Goal: Task Accomplishment & Management: Complete application form

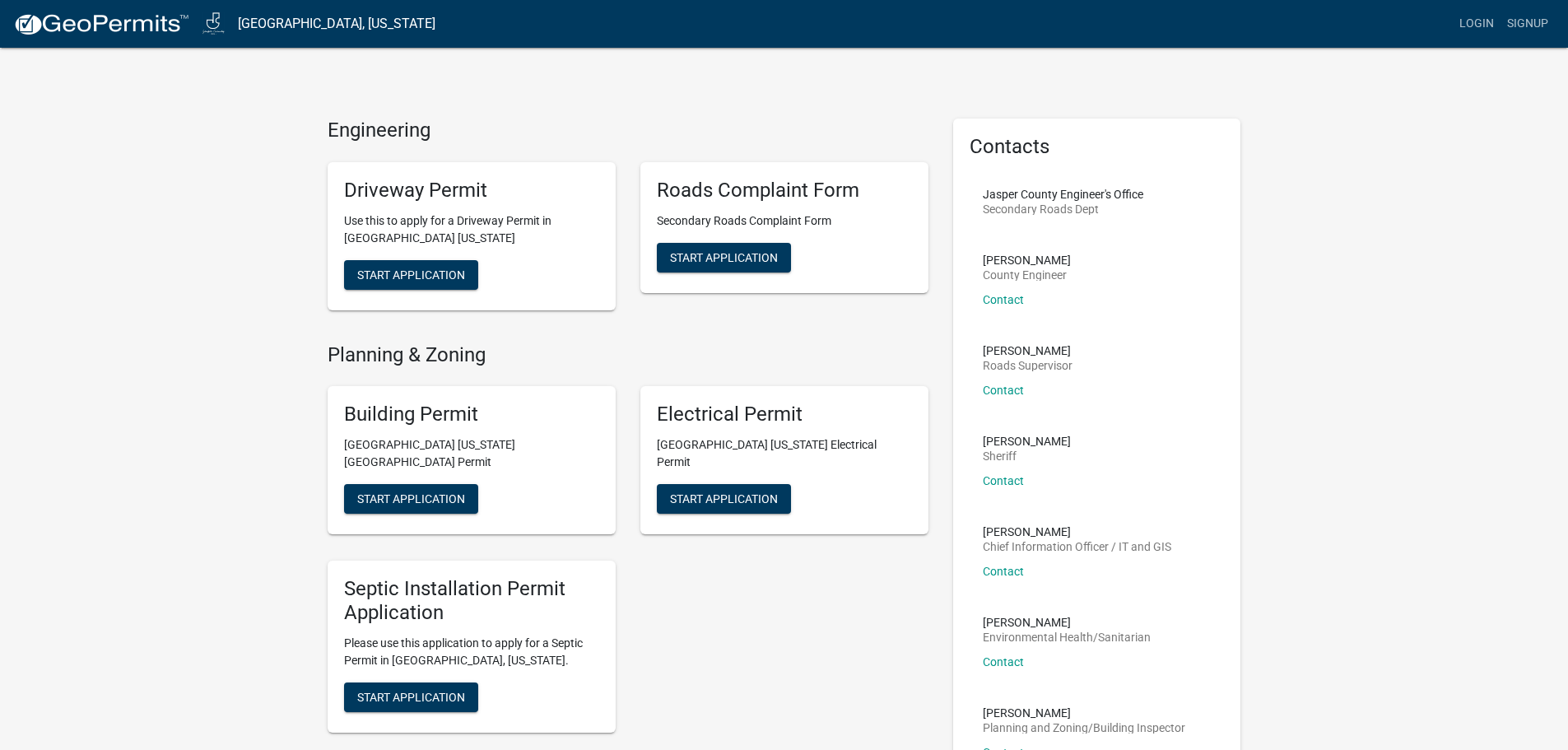
click at [390, 484] on button "Start Application" at bounding box center [411, 499] width 134 height 30
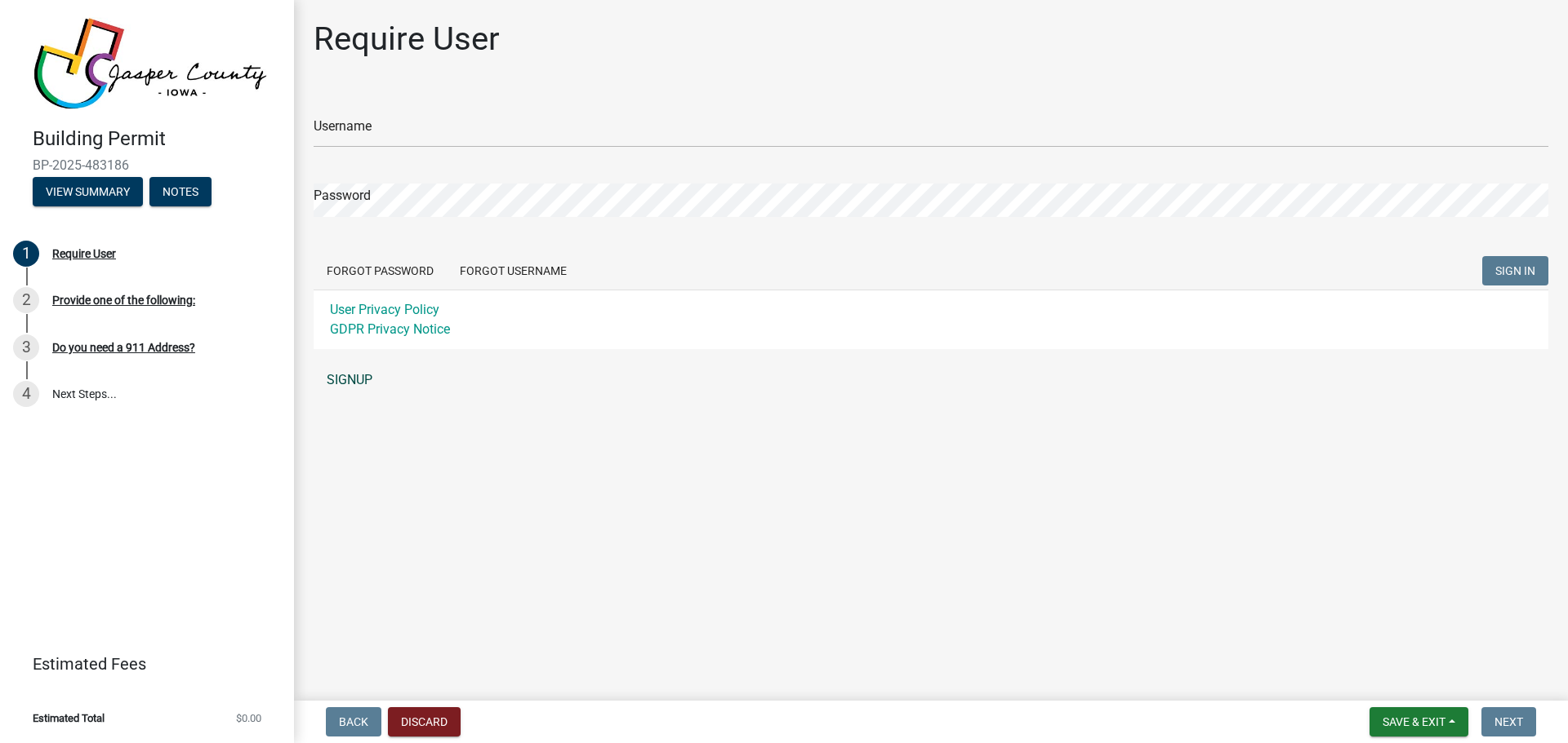
click at [339, 380] on link "SIGNUP" at bounding box center [931, 380] width 1234 height 32
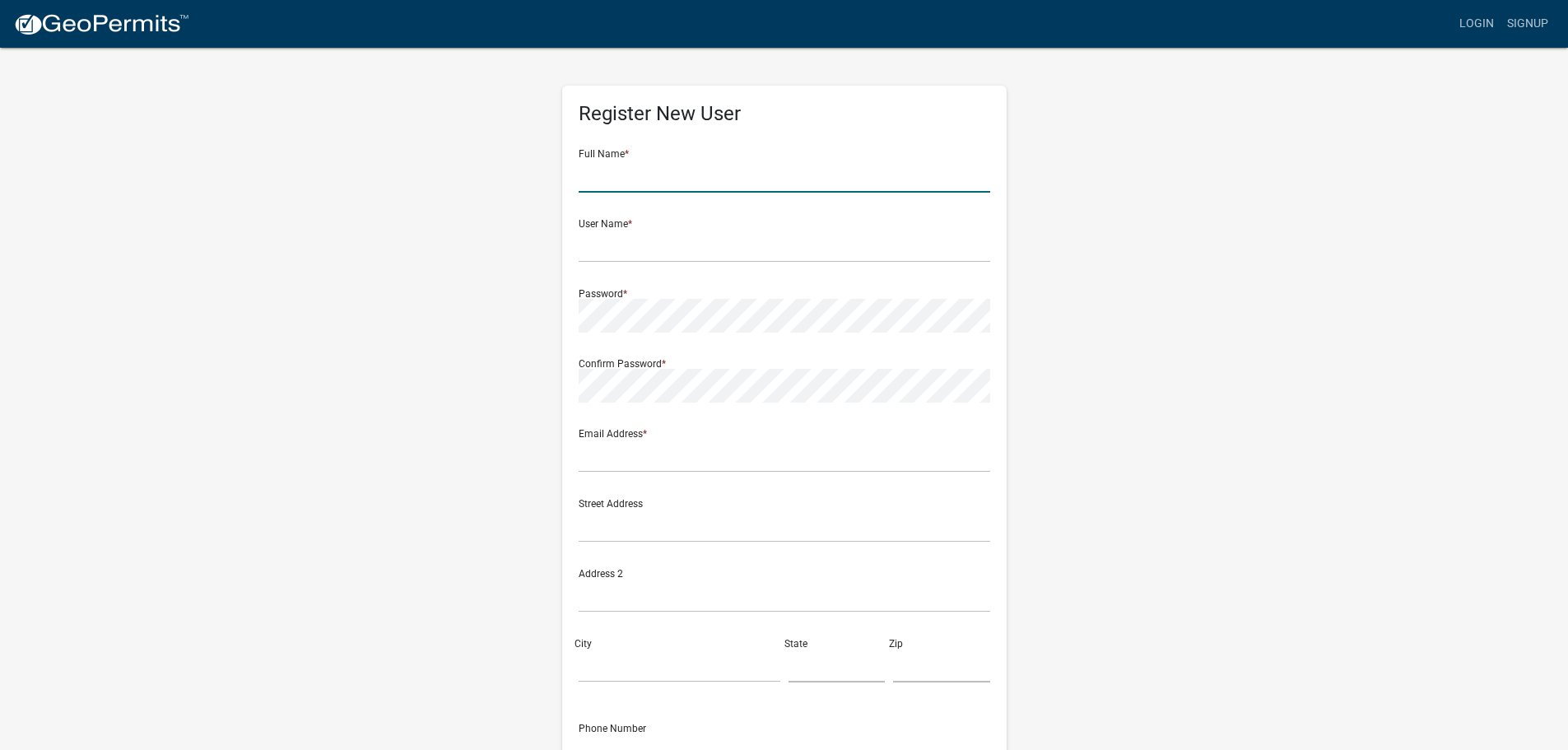
click at [680, 179] on input "text" at bounding box center [784, 176] width 412 height 33
type input "[PERSON_NAME]"
type input "[PERSON_NAME][EMAIL_ADDRESS][PERSON_NAME][DOMAIN_NAME]"
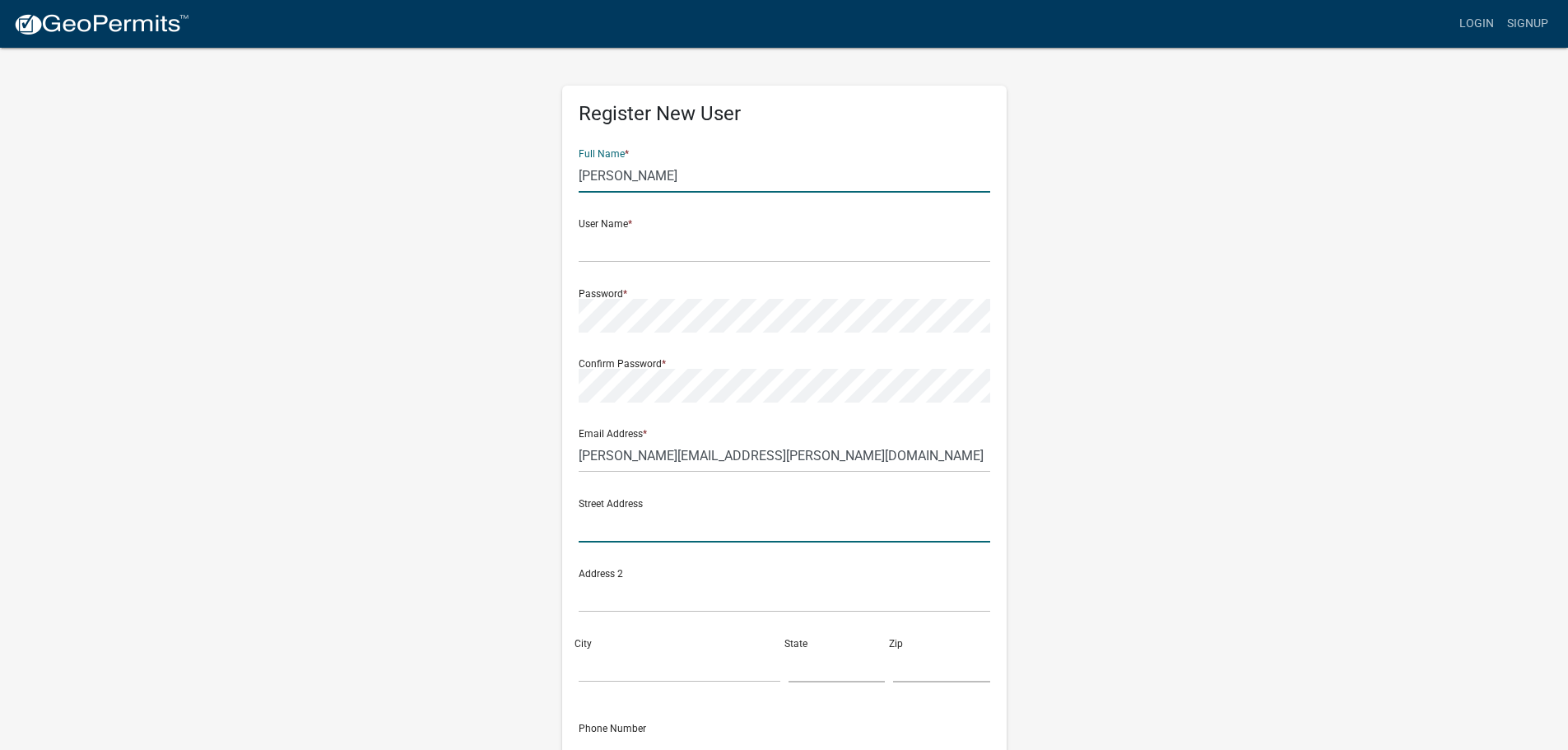
type input "[STREET_ADDRESS]"
type input "[GEOGRAPHIC_DATA]"
type input "PA"
type input "15317"
type input "7245541982"
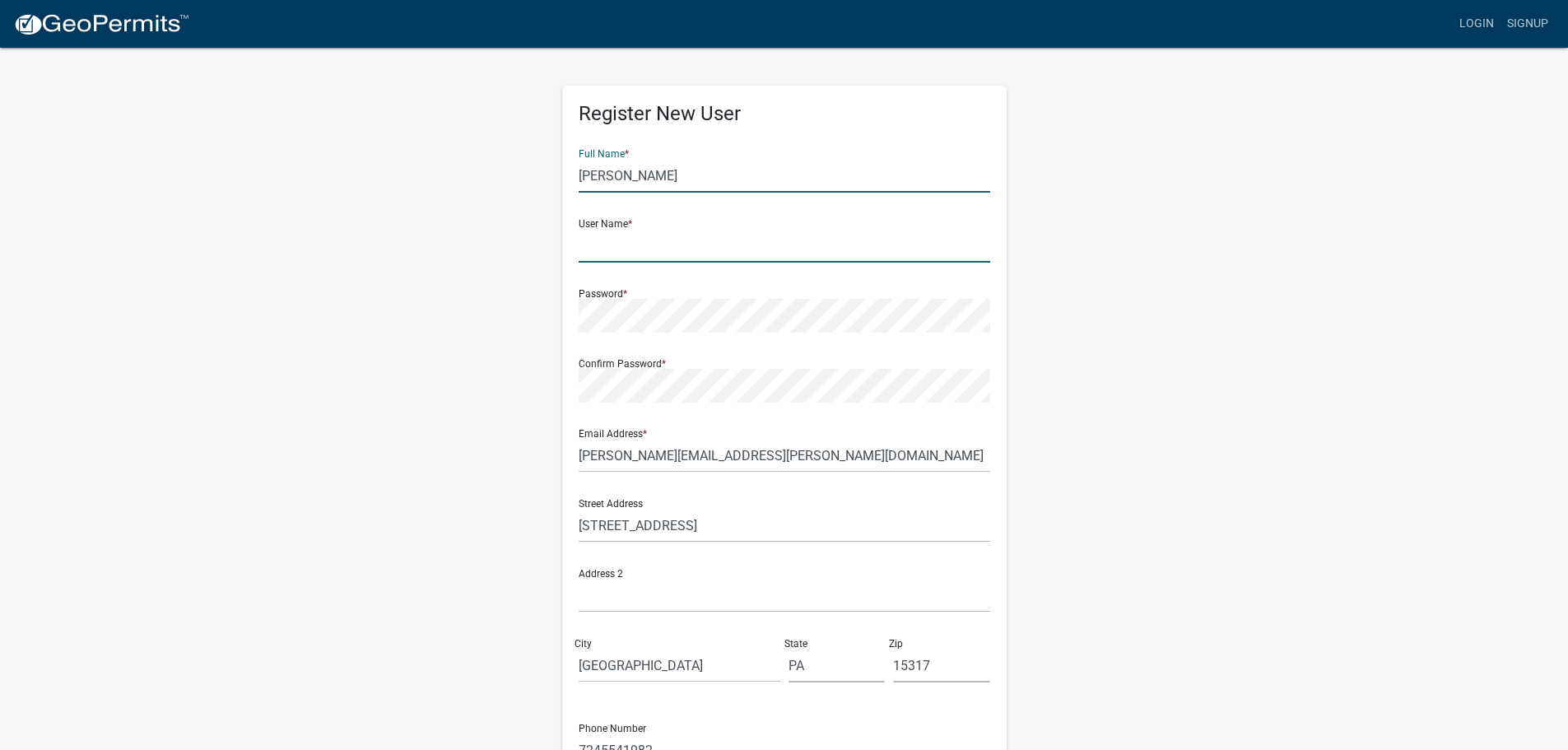
drag, startPoint x: 628, startPoint y: 249, endPoint x: 634, endPoint y: 244, distance: 7.8
click at [628, 249] on input "text" at bounding box center [784, 246] width 412 height 33
type input "[EMAIL_ADDRESS][DOMAIN_NAME]"
click at [690, 332] on body "Internet Explorer does NOT work with GeoPermits. Get a new browser for more sec…" at bounding box center [784, 375] width 1568 height 750
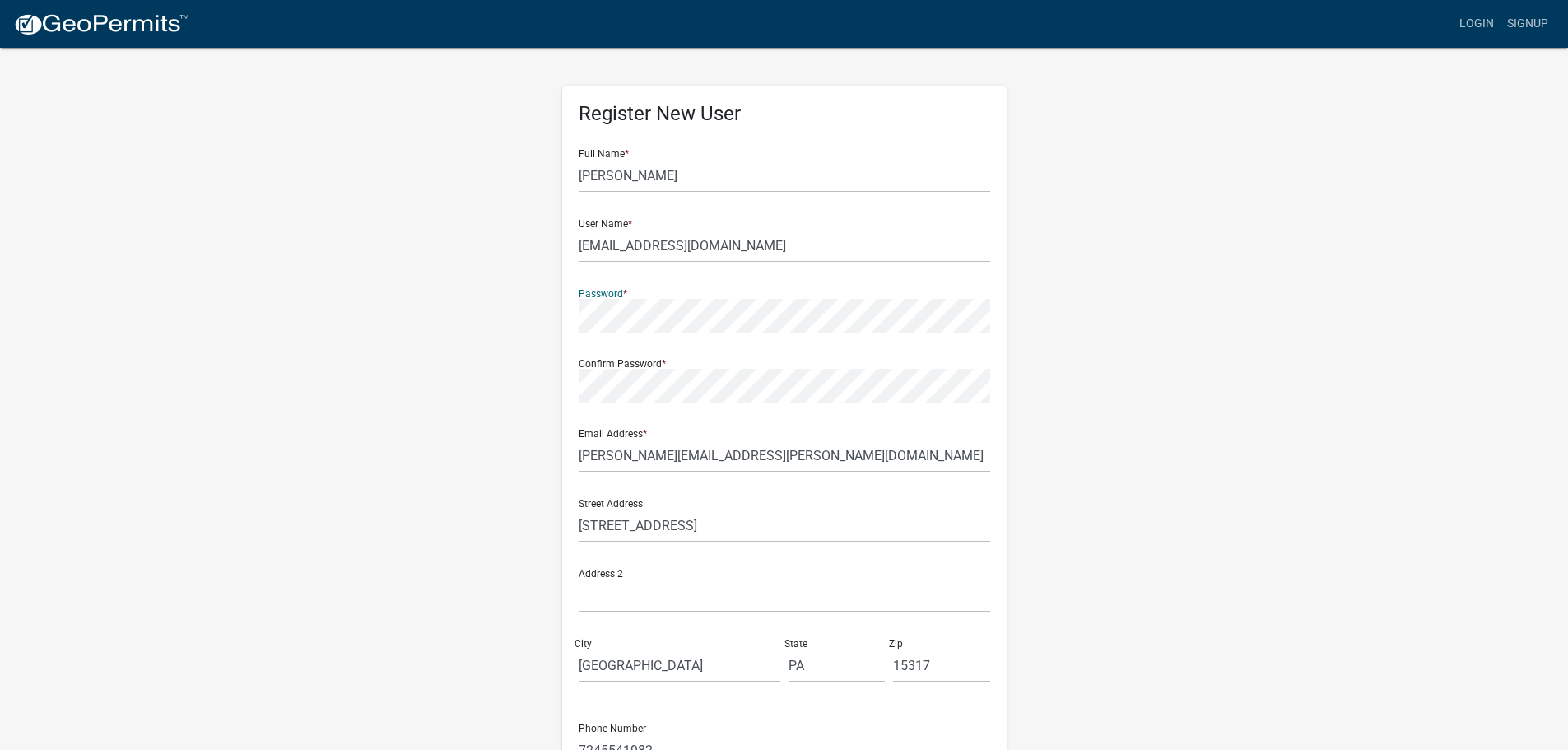
click at [488, 320] on div "Register New User Full Name * [PERSON_NAME] User Name * [PERSON_NAME][EMAIL_ADD…" at bounding box center [784, 487] width 938 height 881
click at [433, 387] on div "Register New User Full Name * [PERSON_NAME] User Name * [PERSON_NAME][EMAIL_ADD…" at bounding box center [784, 487] width 938 height 881
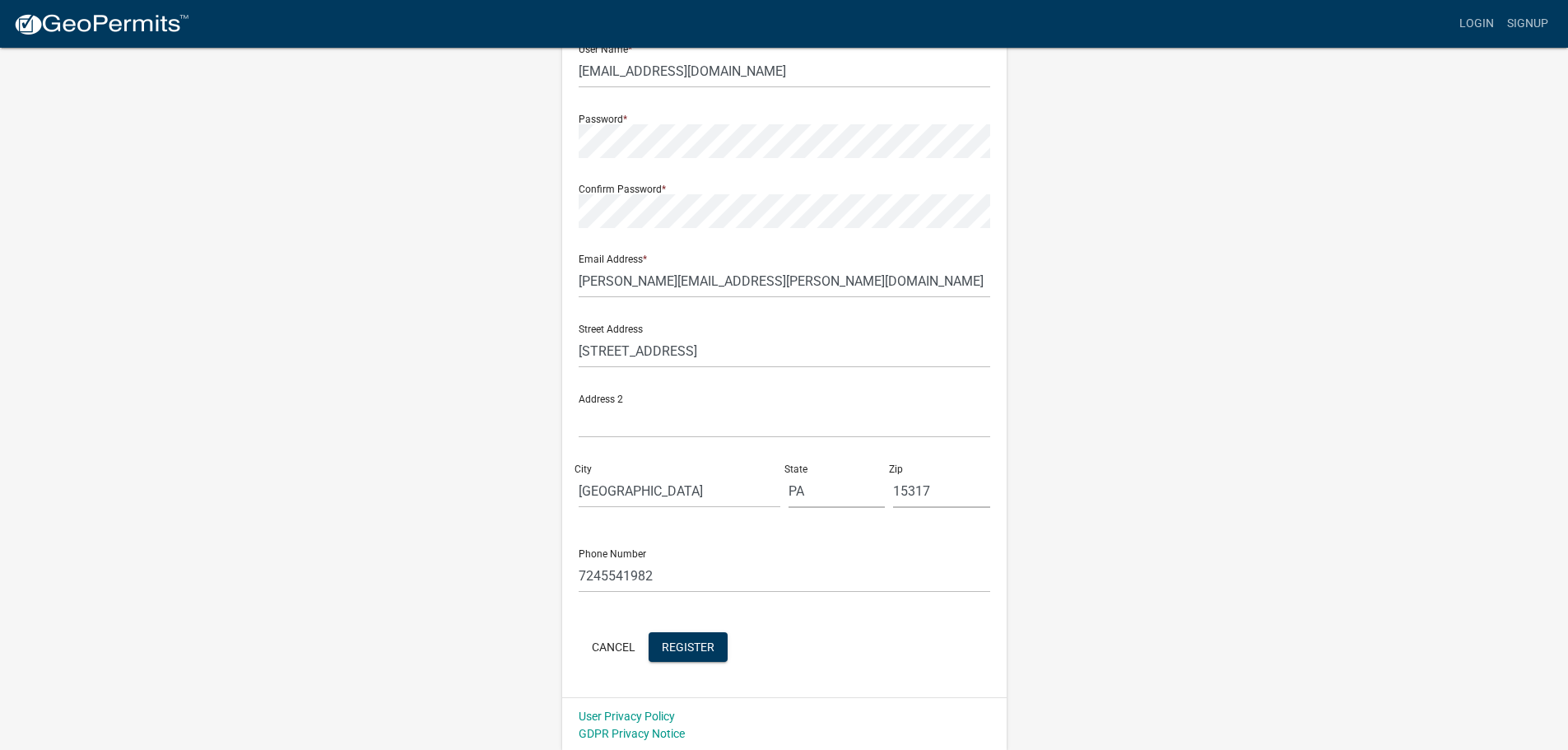
scroll to position [177, 0]
click at [697, 650] on span "Register" at bounding box center [688, 644] width 53 height 13
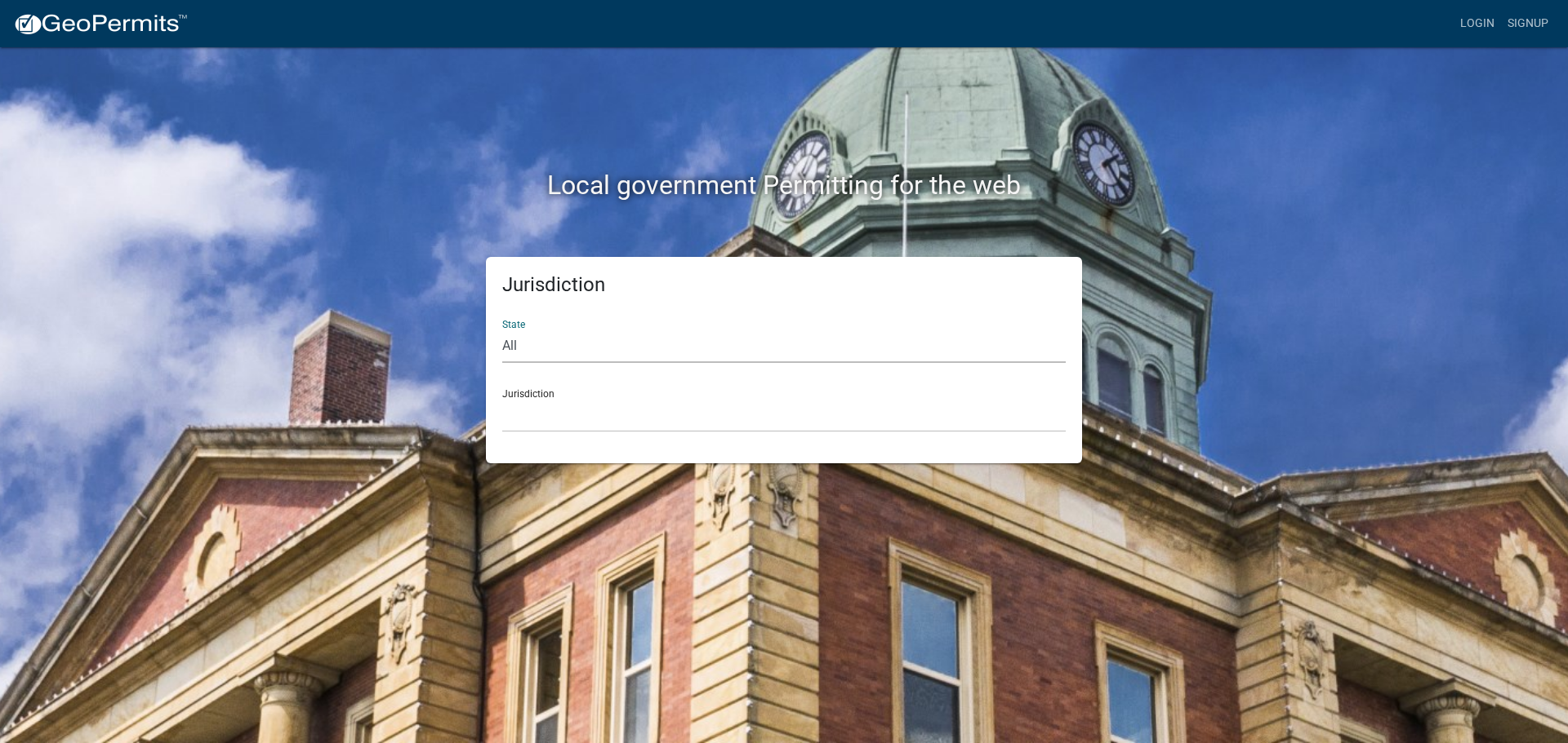
click at [595, 344] on select "All [US_STATE] [US_STATE] [US_STATE] [US_STATE] [US_STATE] [US_STATE] [US_STATE…" at bounding box center [783, 347] width 564 height 33
click at [558, 348] on select "All [US_STATE] [US_STATE] [US_STATE] [US_STATE] [US_STATE] [US_STATE] [US_STATE…" at bounding box center [783, 347] width 564 height 33
select select "Iowa"
click at [502, 330] on select "All Colorado Georgia Indiana Iowa Kansas Minnesota Ohio South Carolina Wisconsin" at bounding box center [783, 347] width 564 height 33
click at [569, 407] on select "Boone County, Iowa Butler County, Iowa Cerro Gordo County, Iowa City of Harlan,…" at bounding box center [783, 416] width 564 height 33
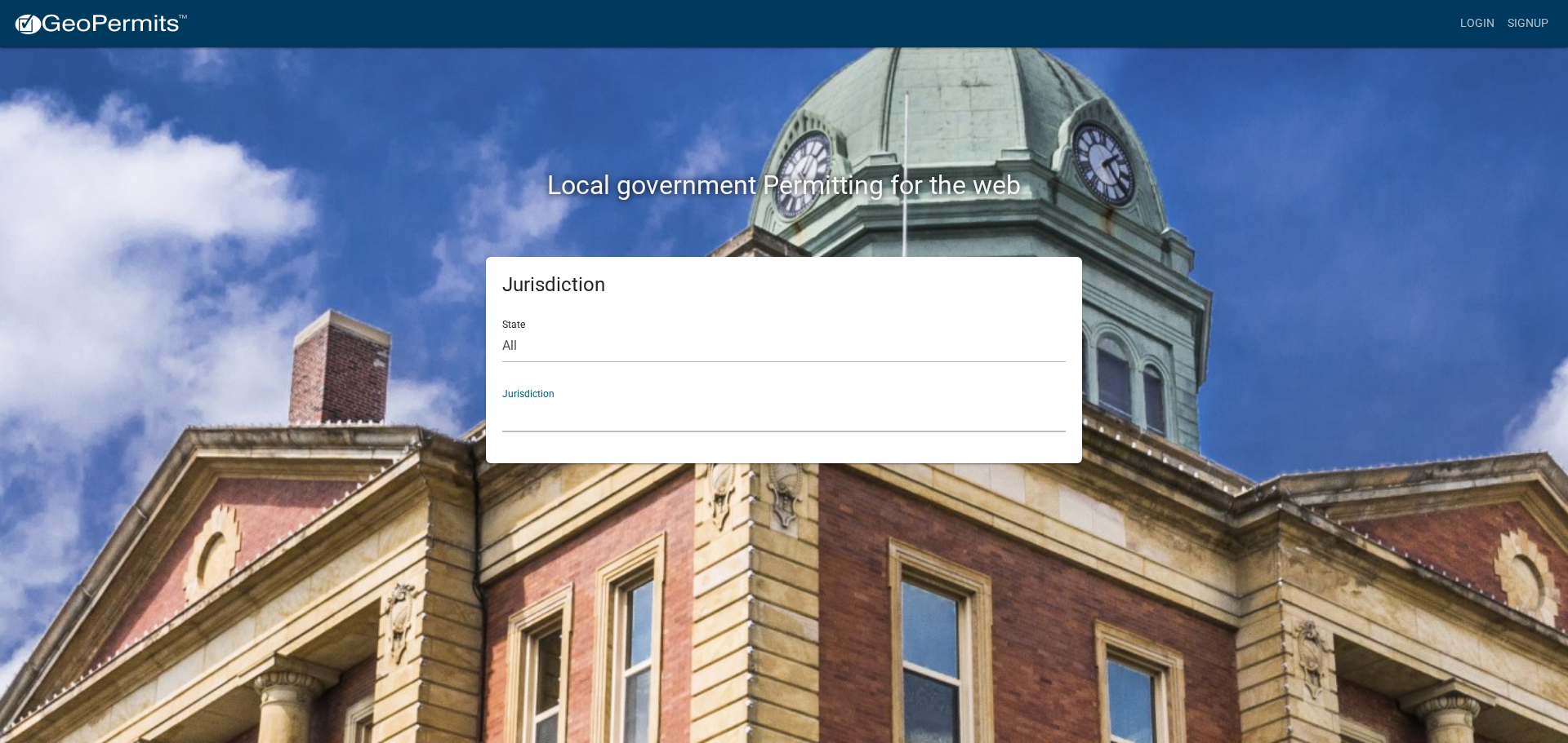
click at [579, 429] on select "Boone County, Iowa Butler County, Iowa Cerro Gordo County, Iowa City of Harlan,…" at bounding box center [783, 416] width 564 height 33
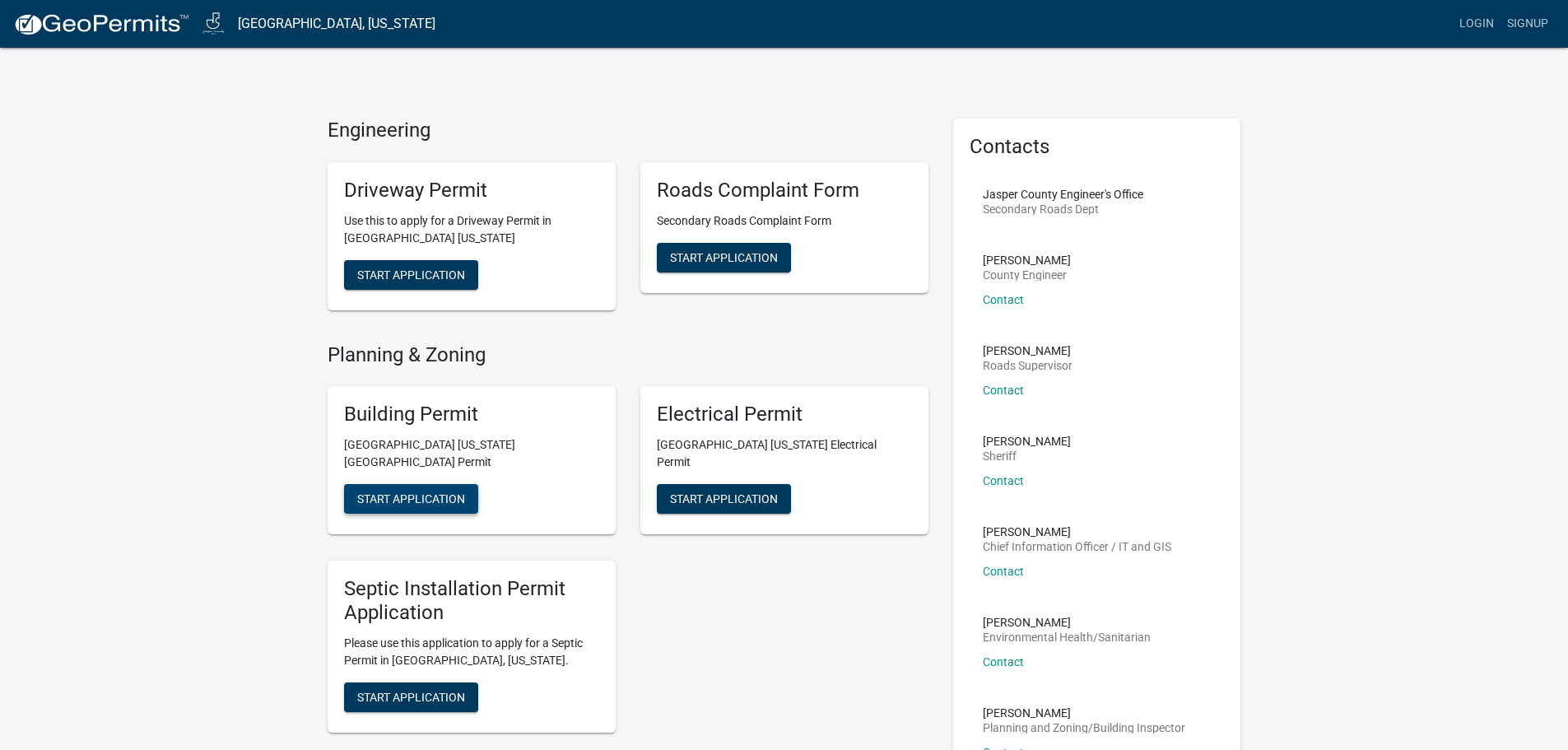
click at [391, 492] on span "Start Application" at bounding box center [411, 499] width 108 height 13
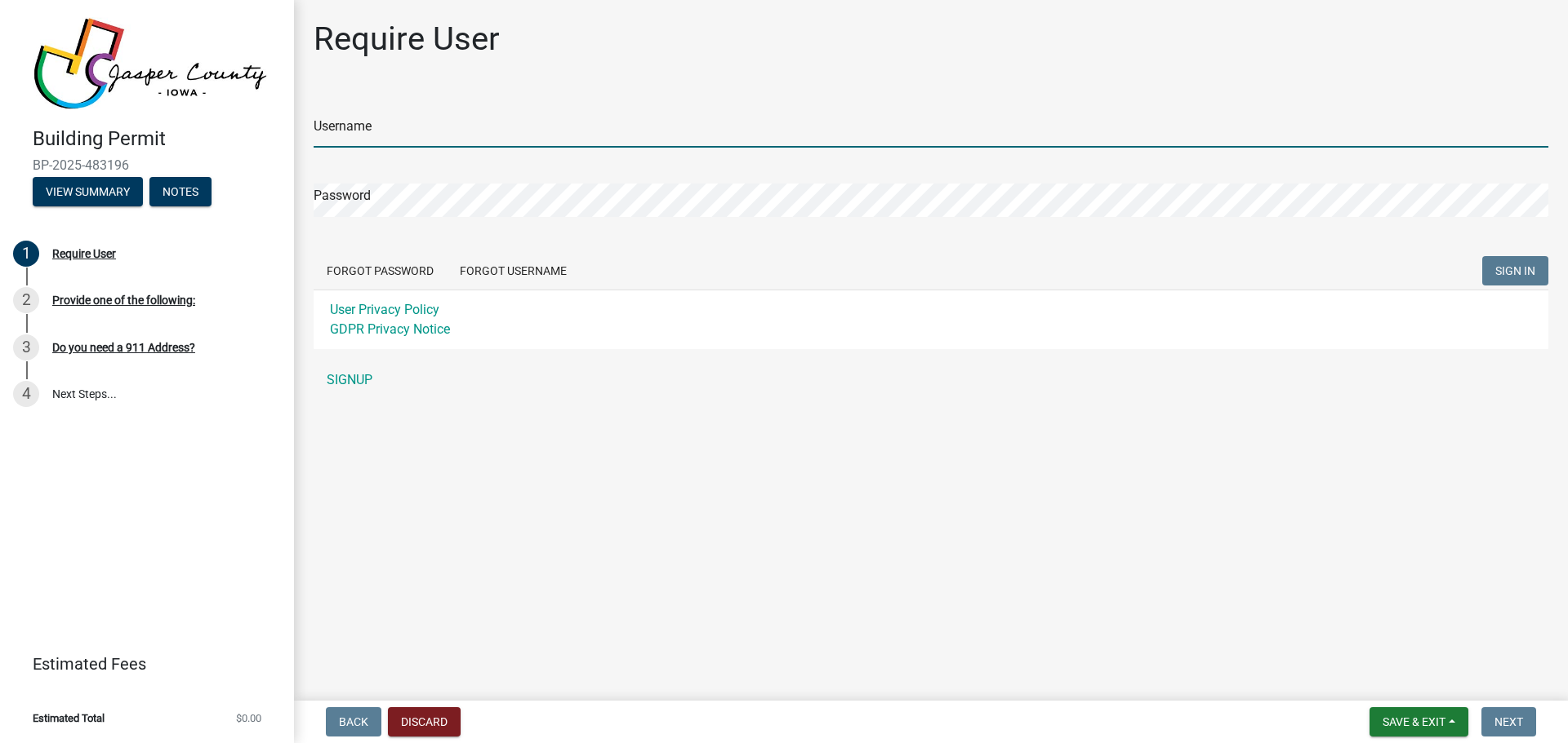
click at [416, 133] on input "Username" at bounding box center [931, 131] width 1234 height 33
type input "[EMAIL_ADDRESS][DOMAIN_NAME]"
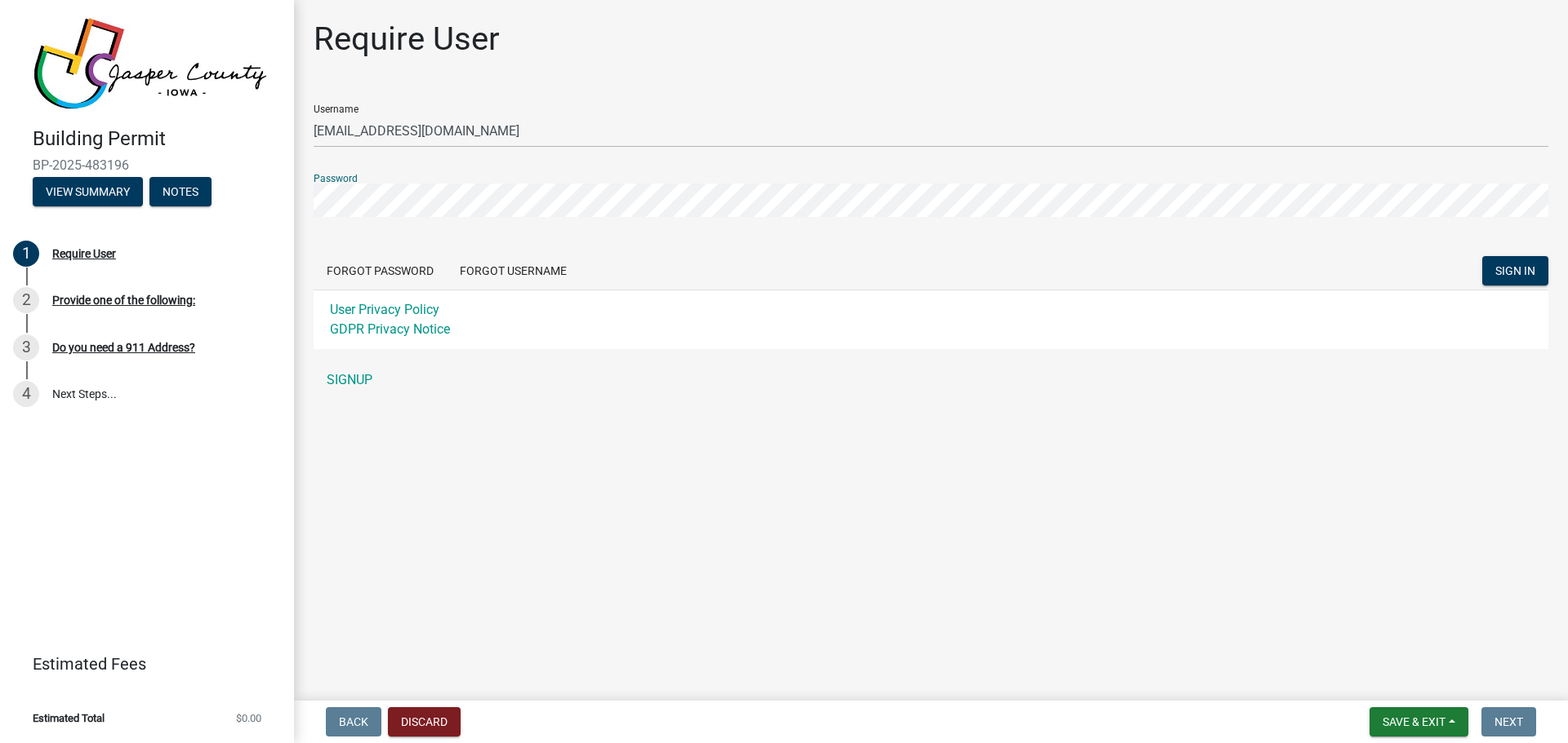
click at [1482, 256] on button "SIGN IN" at bounding box center [1515, 271] width 66 height 29
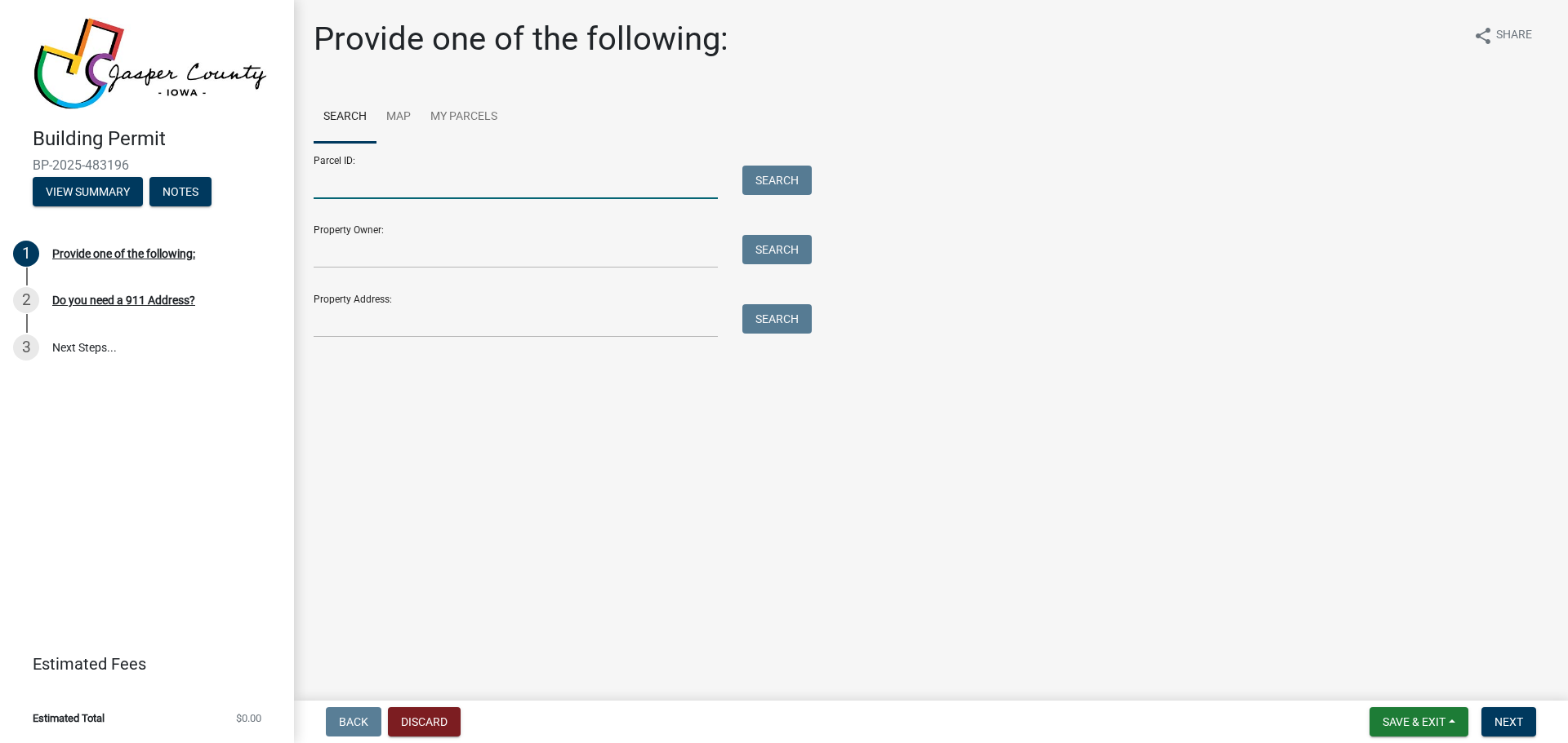
click at [404, 173] on input "Parcel ID:" at bounding box center [516, 183] width 404 height 33
paste input "18-31-400-003"
type input "18-31-400-003"
click at [778, 169] on button "Search" at bounding box center [777, 181] width 69 height 29
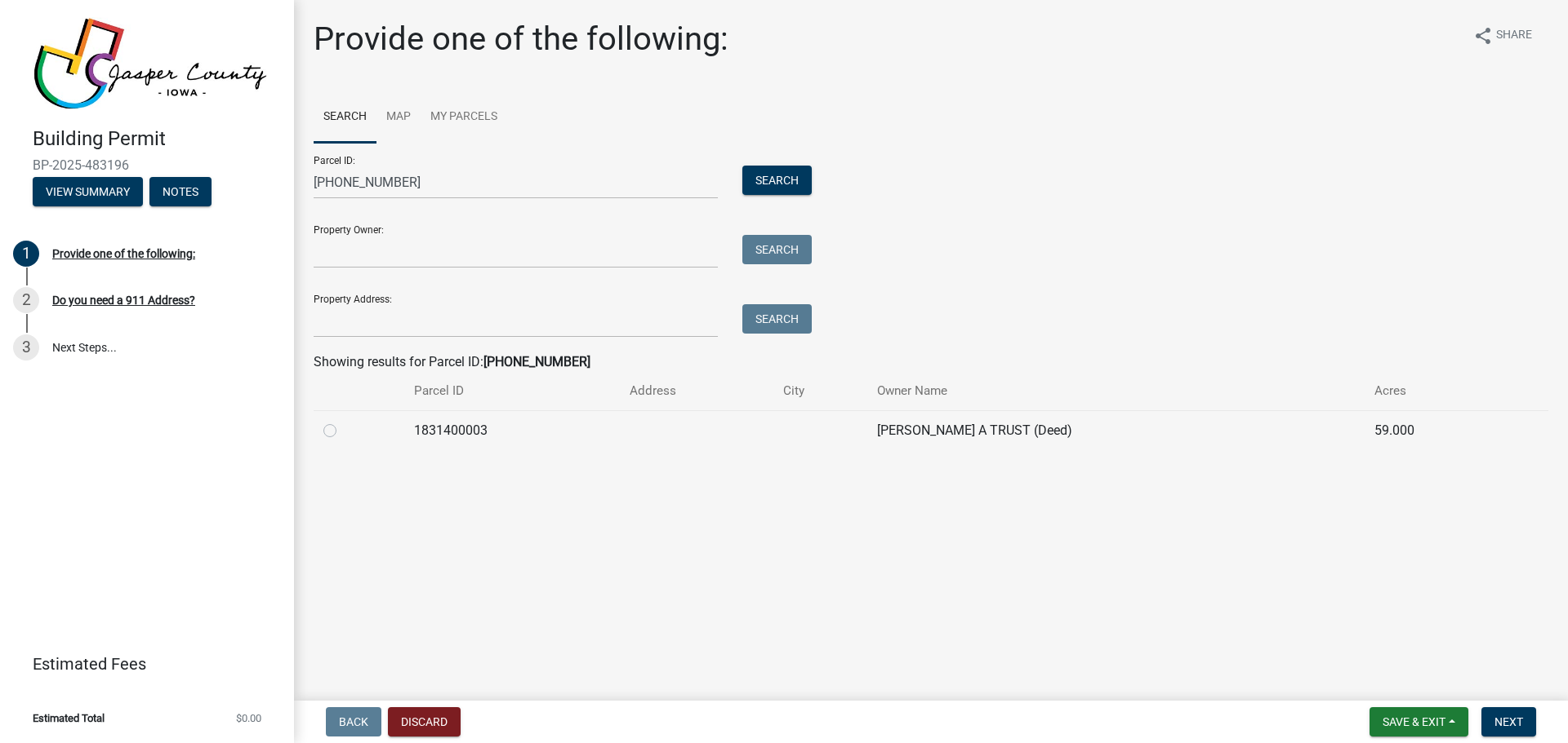
click at [343, 421] on label at bounding box center [343, 421] width 0 height 0
click at [343, 430] on input "radio" at bounding box center [349, 427] width 11 height 11
radio input "true"
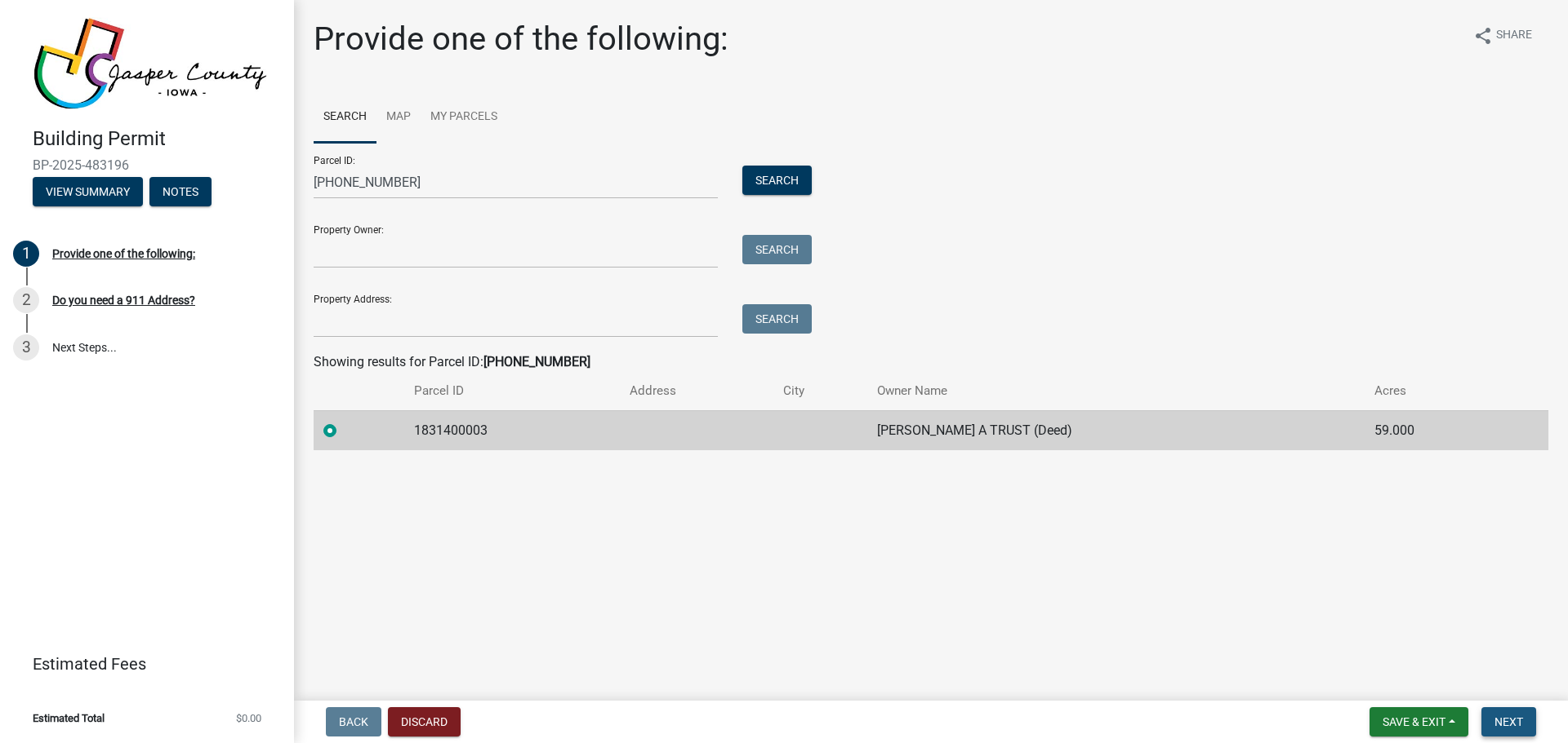
click at [1511, 717] on span "Next" at bounding box center [1508, 722] width 29 height 13
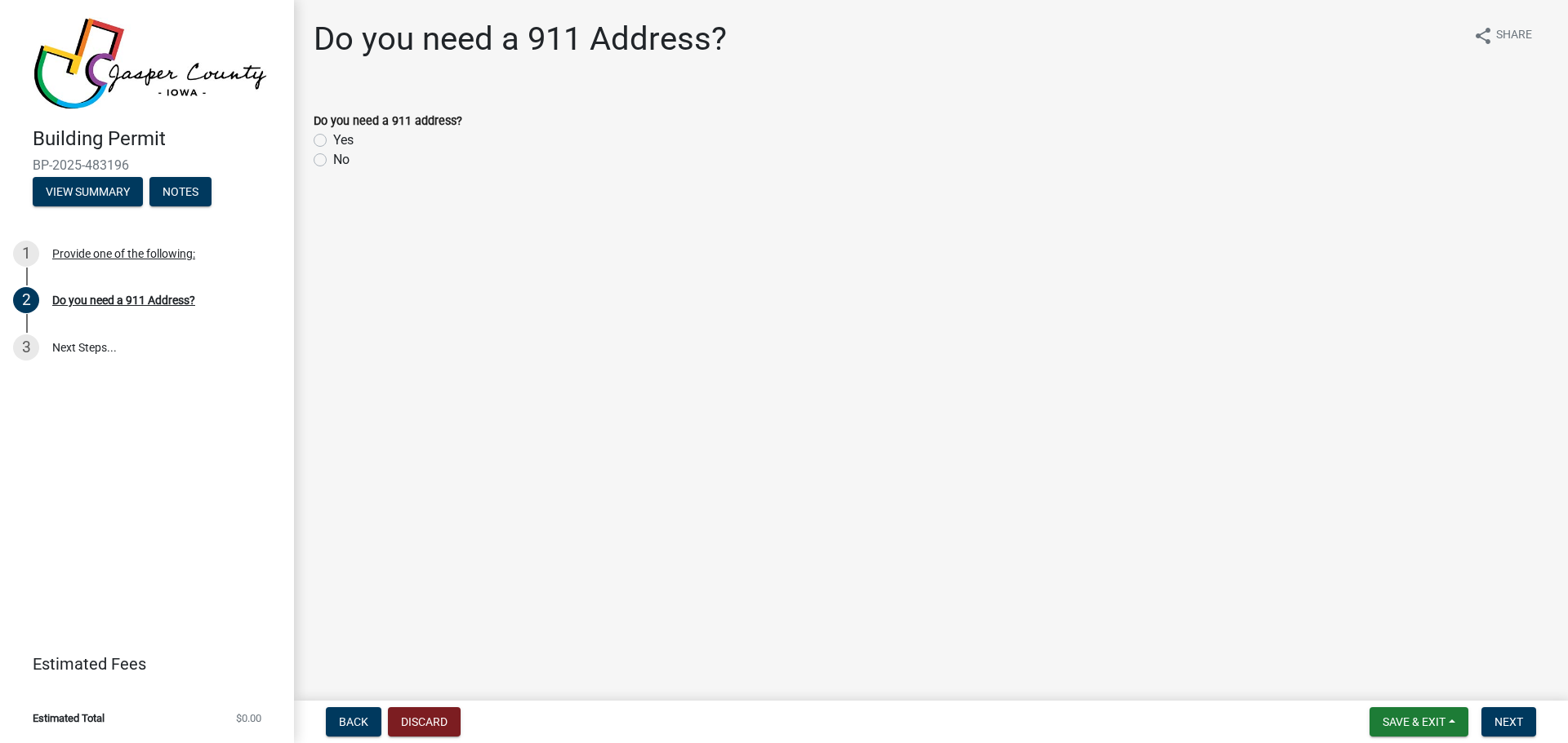
click at [337, 166] on label "No" at bounding box center [341, 159] width 17 height 19
click at [337, 160] on input "No" at bounding box center [339, 156] width 11 height 11
radio input "true"
click at [1496, 721] on span "Next" at bounding box center [1508, 722] width 29 height 13
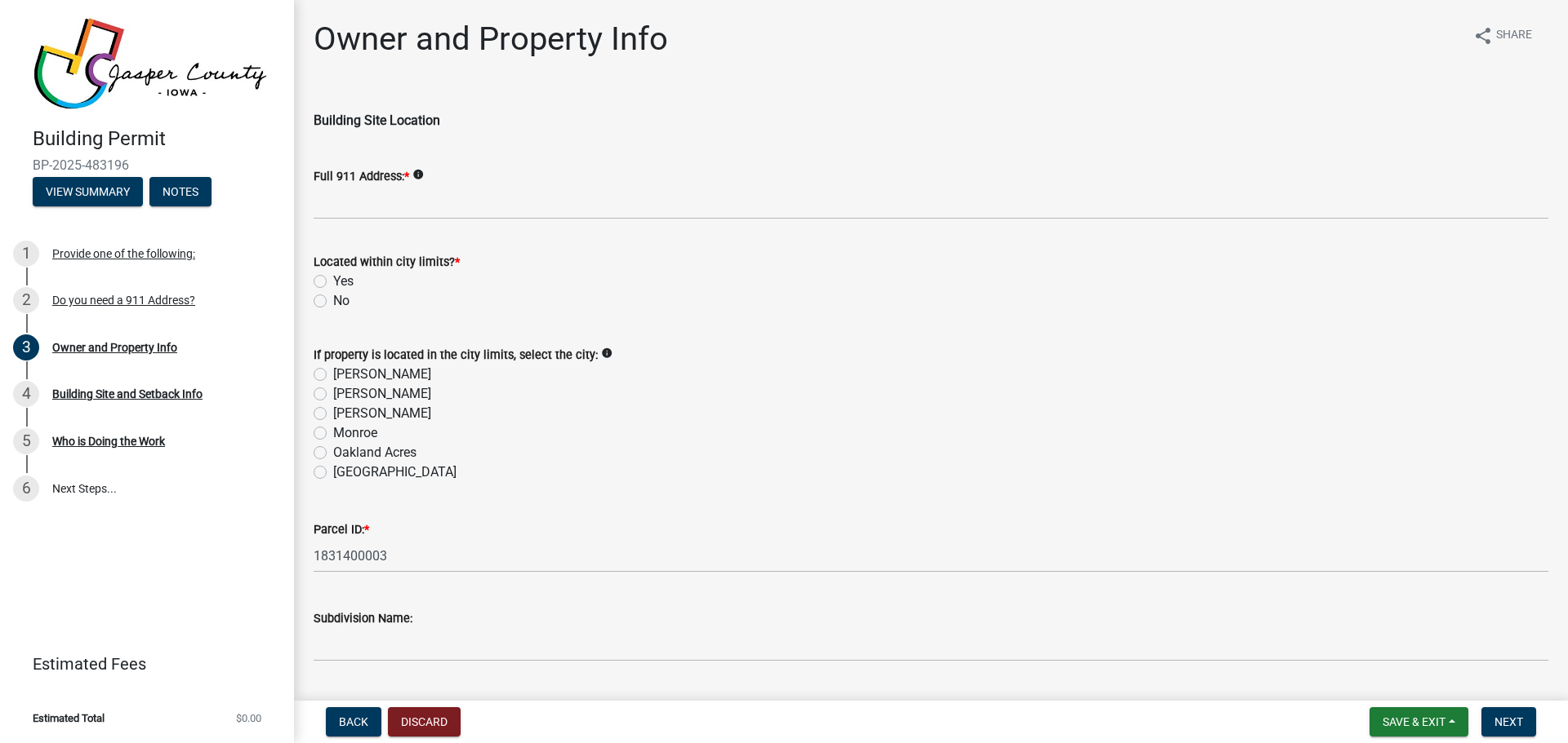
click at [331, 298] on div "No" at bounding box center [931, 301] width 1234 height 19
click at [336, 298] on label "No" at bounding box center [341, 301] width 17 height 19
click at [336, 298] on input "No" at bounding box center [339, 297] width 11 height 11
radio input "true"
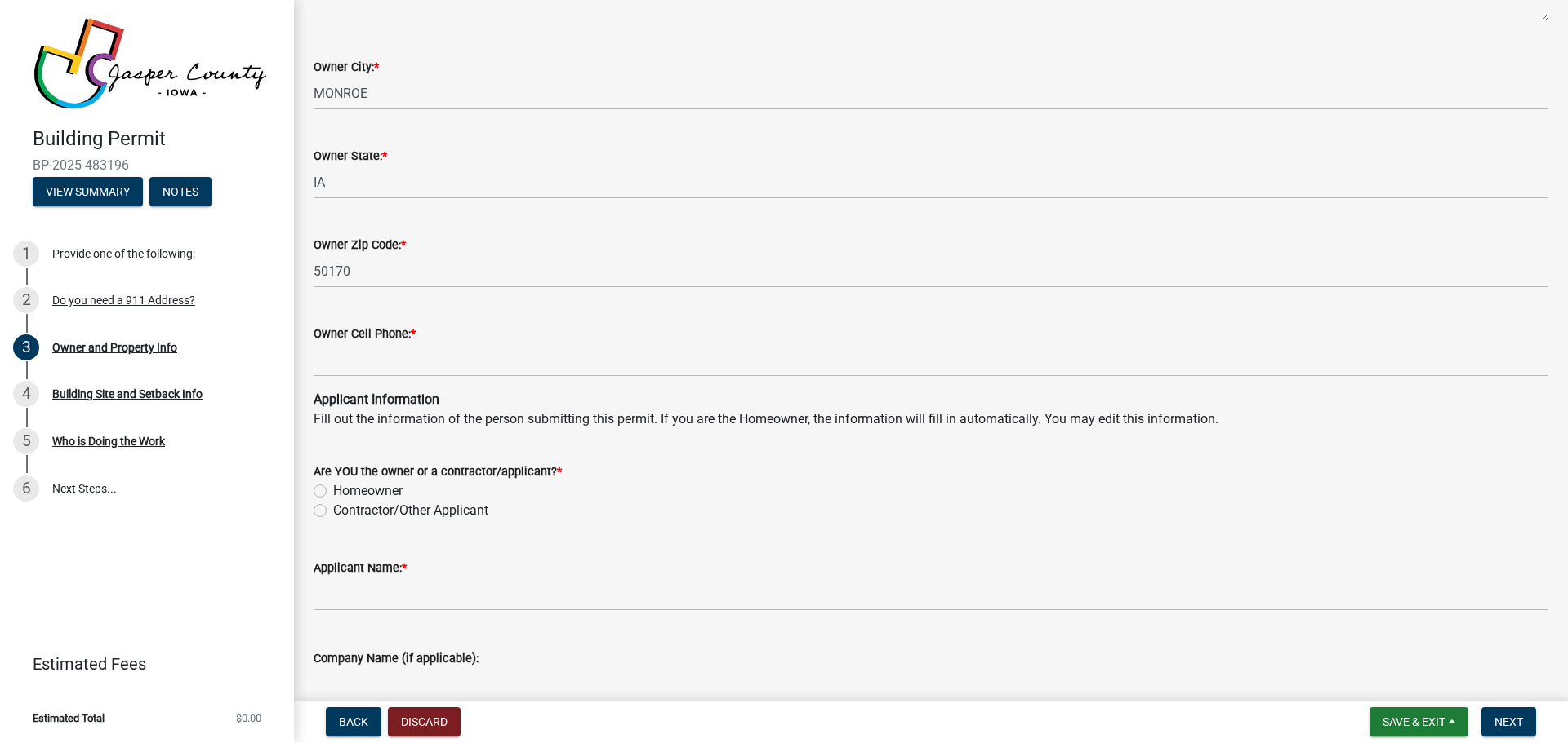
scroll to position [1305, 0]
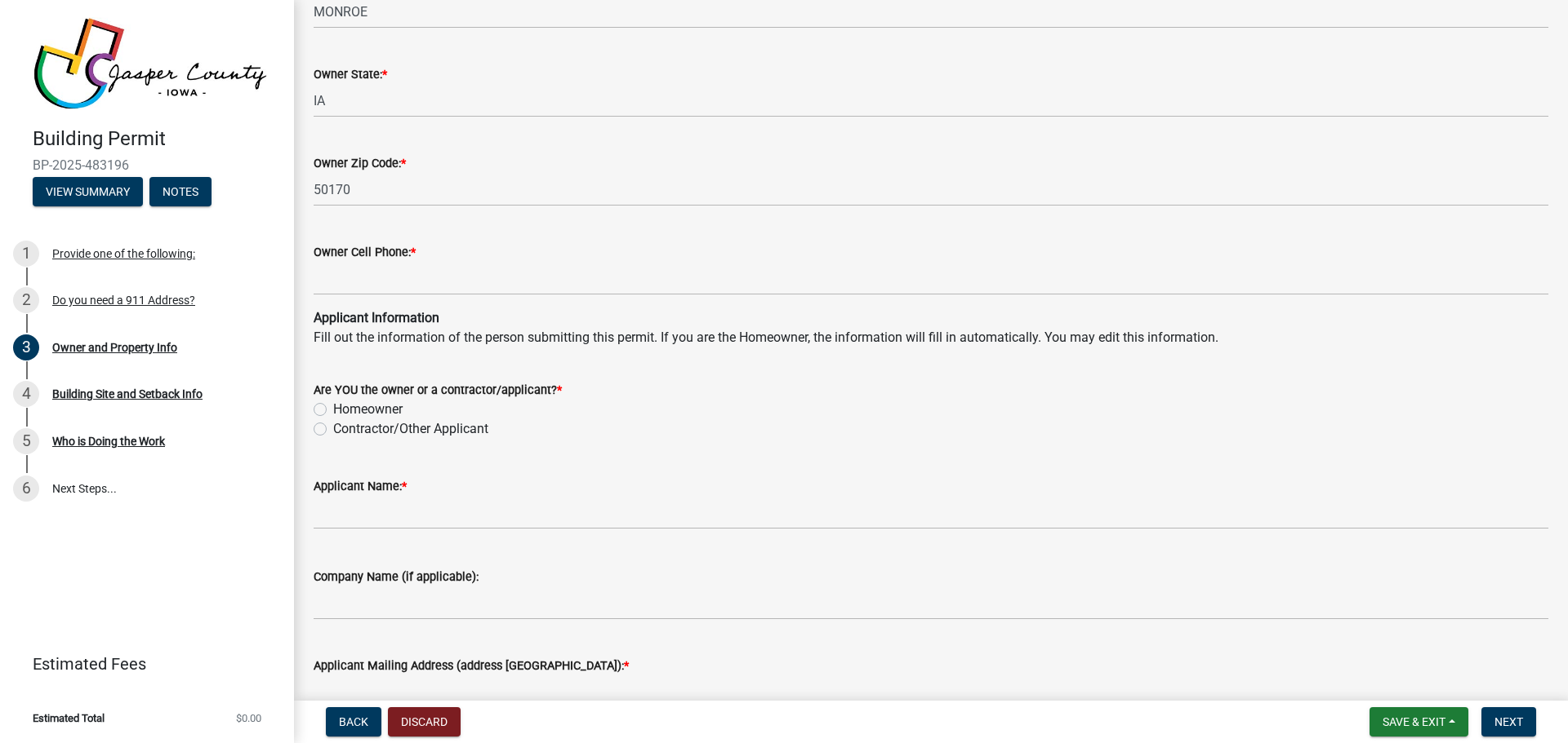
click at [352, 430] on label "Contractor/Other Applicant" at bounding box center [410, 429] width 155 height 19
click at [344, 430] on input "Contractor/Other Applicant" at bounding box center [339, 425] width 11 height 11
radio input "true"
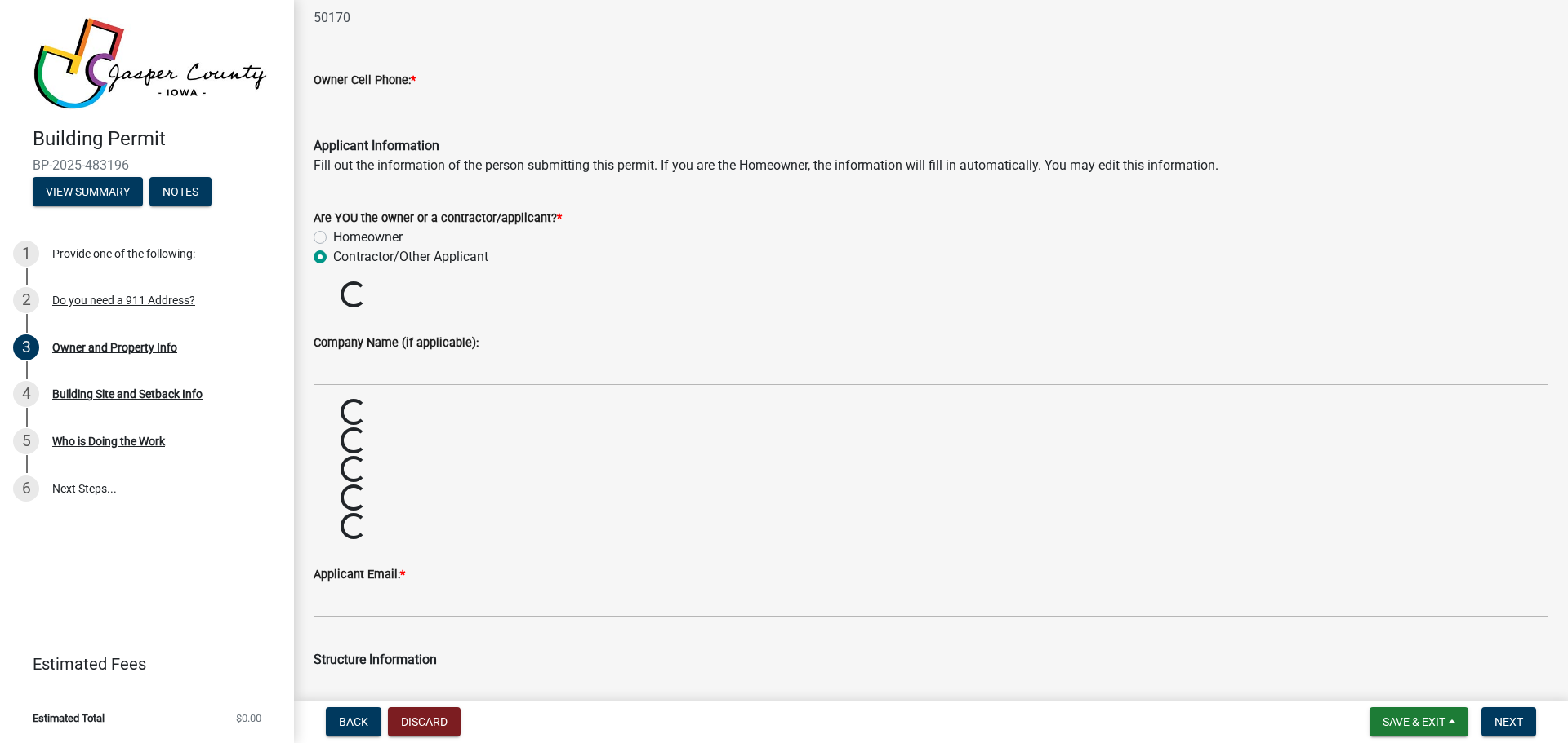
scroll to position [1632, 0]
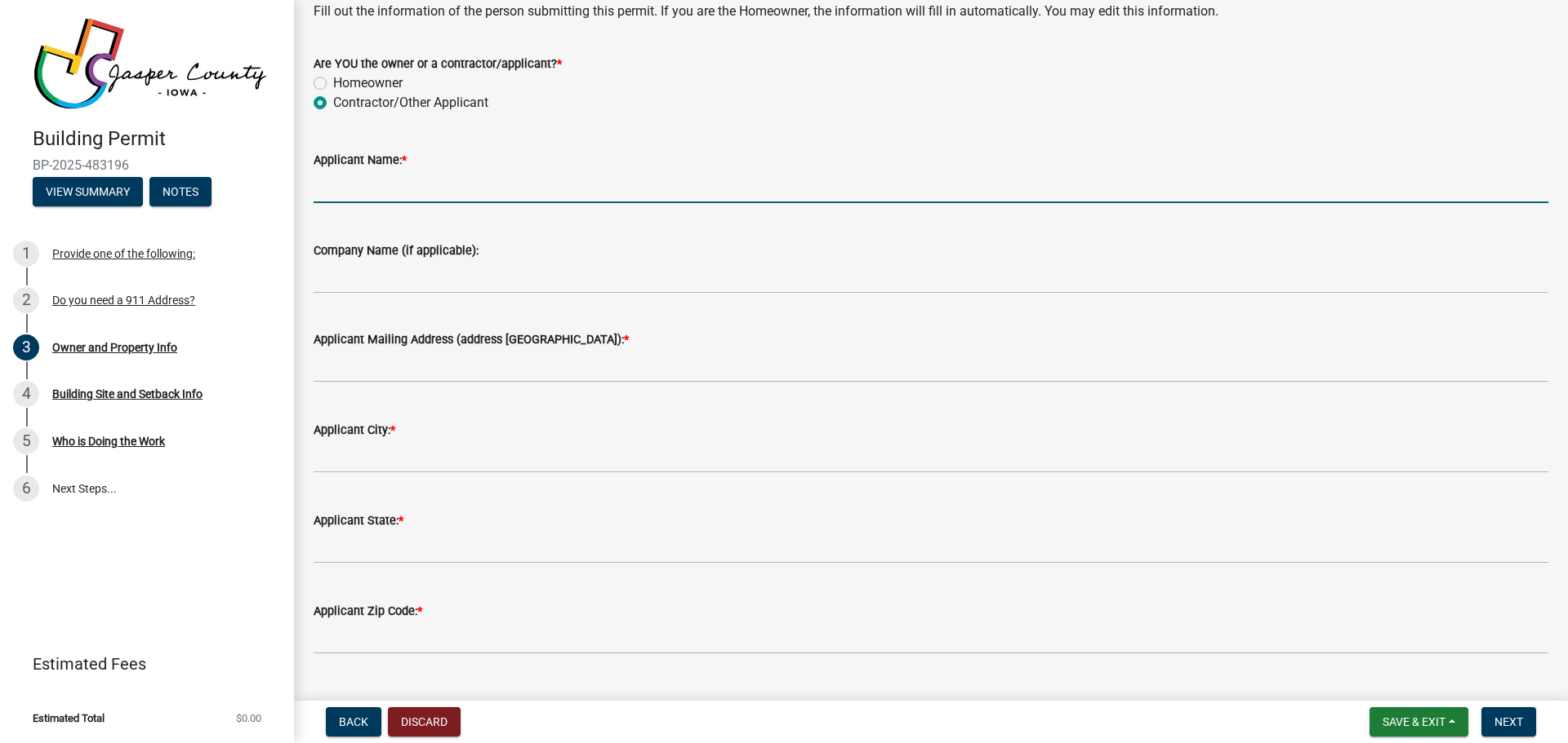
click at [388, 196] on input "Applicant Name: *" at bounding box center [931, 186] width 1234 height 33
type input "Briana Fontana on behalf of Crown Castle USA INC (tower owner) agent for Verizo…"
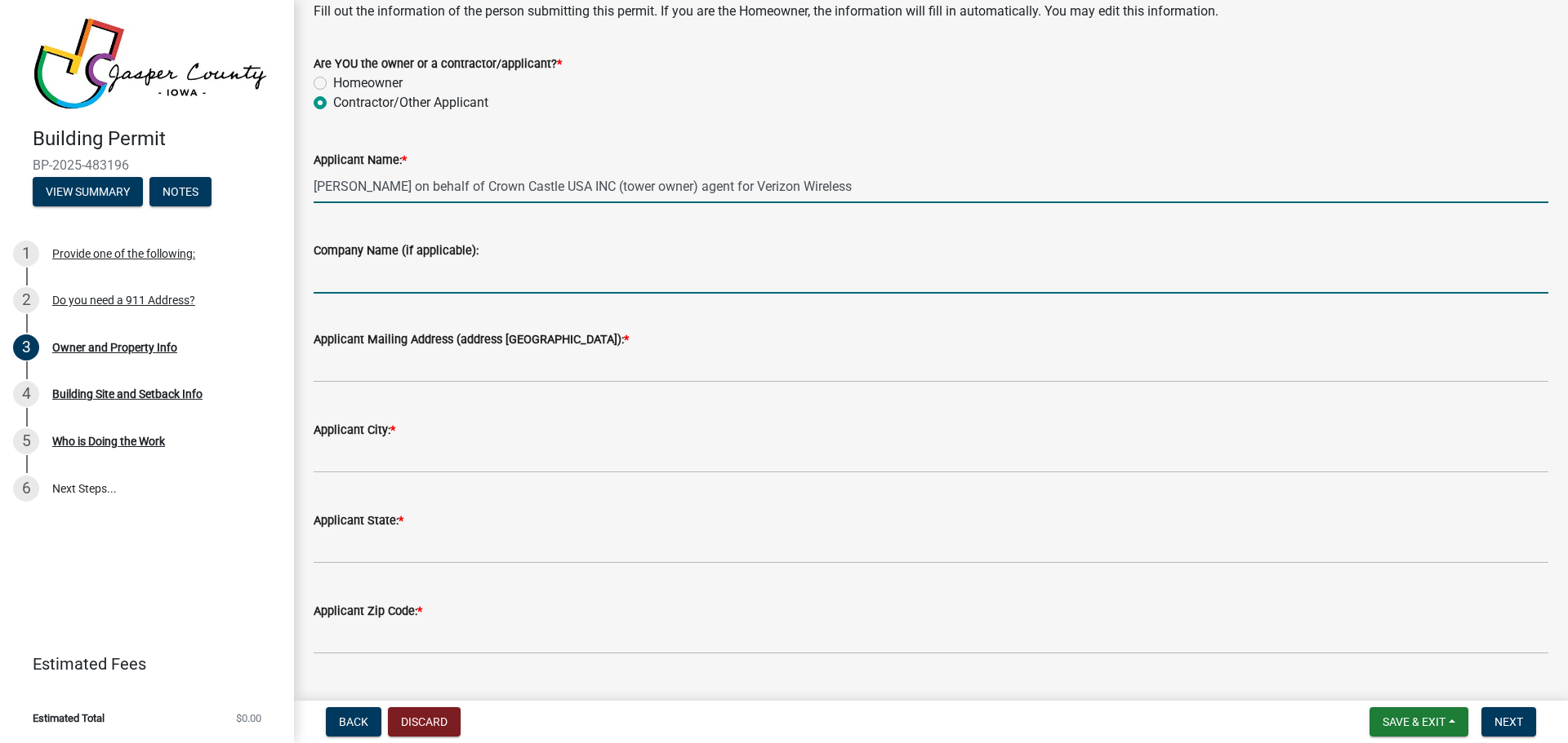
click at [408, 280] on input "Company Name (if applicable):" at bounding box center [931, 277] width 1234 height 33
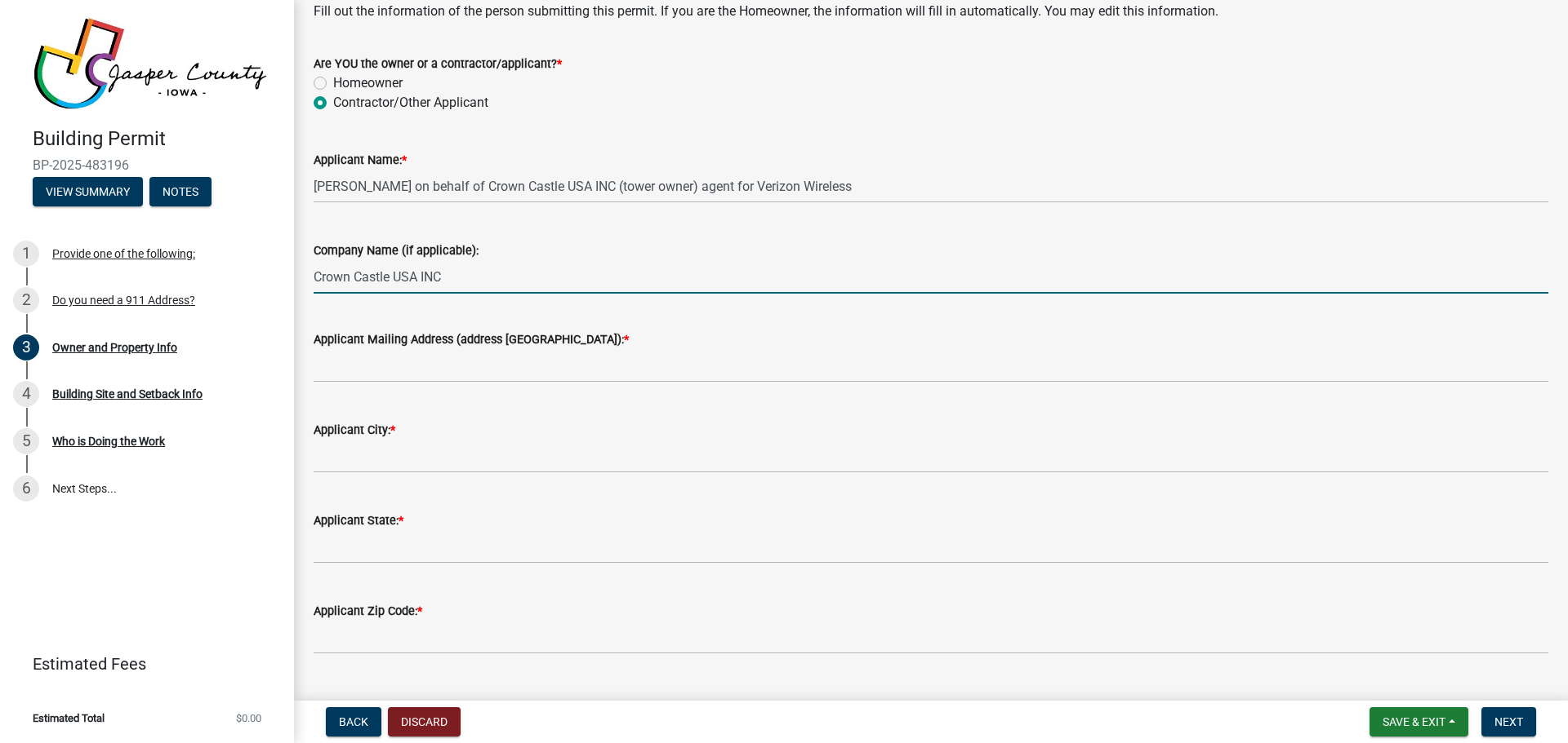
type input "Crown Castle USA INC"
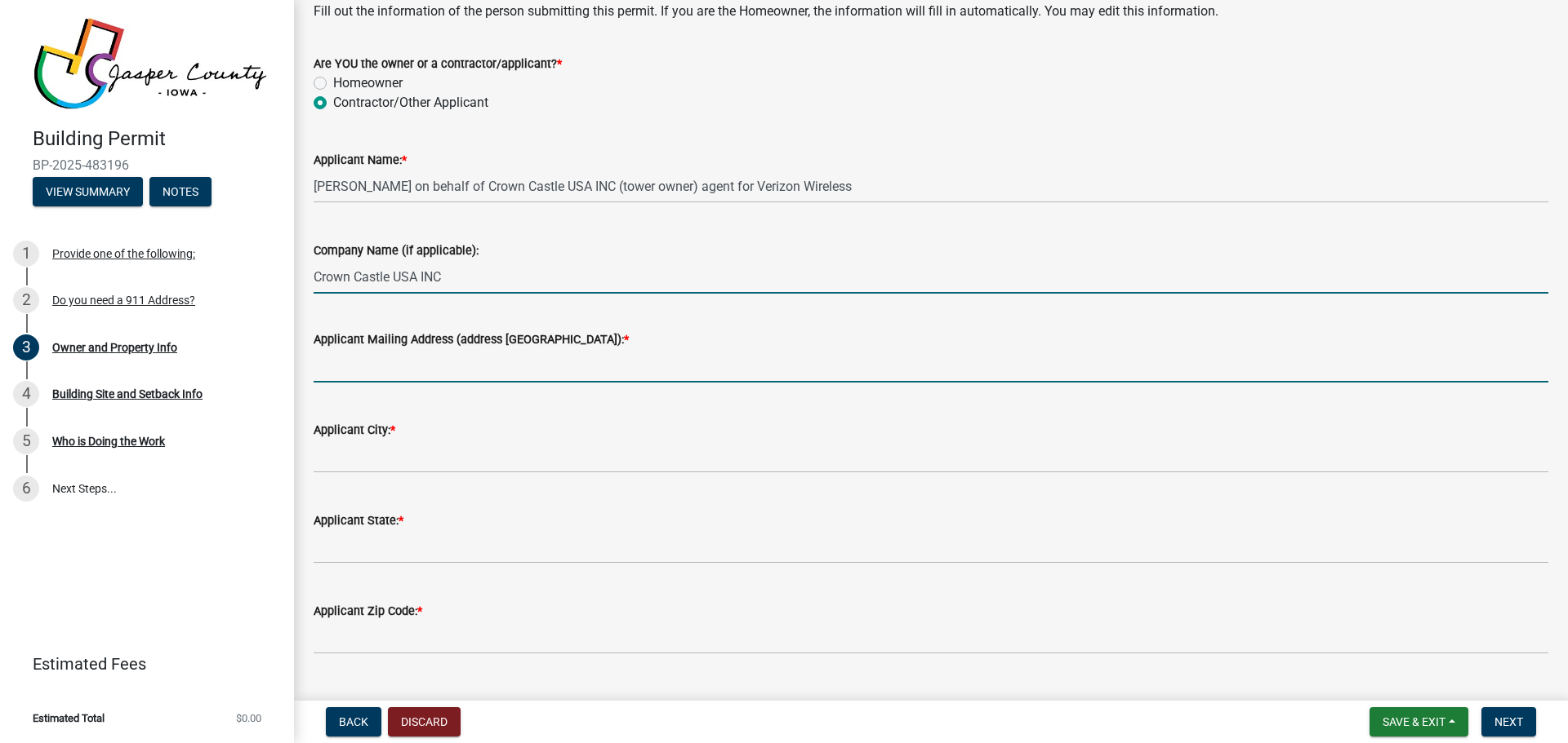
click at [376, 373] on input "Applicant Mailing Address (address number and street): *" at bounding box center [931, 366] width 1234 height 33
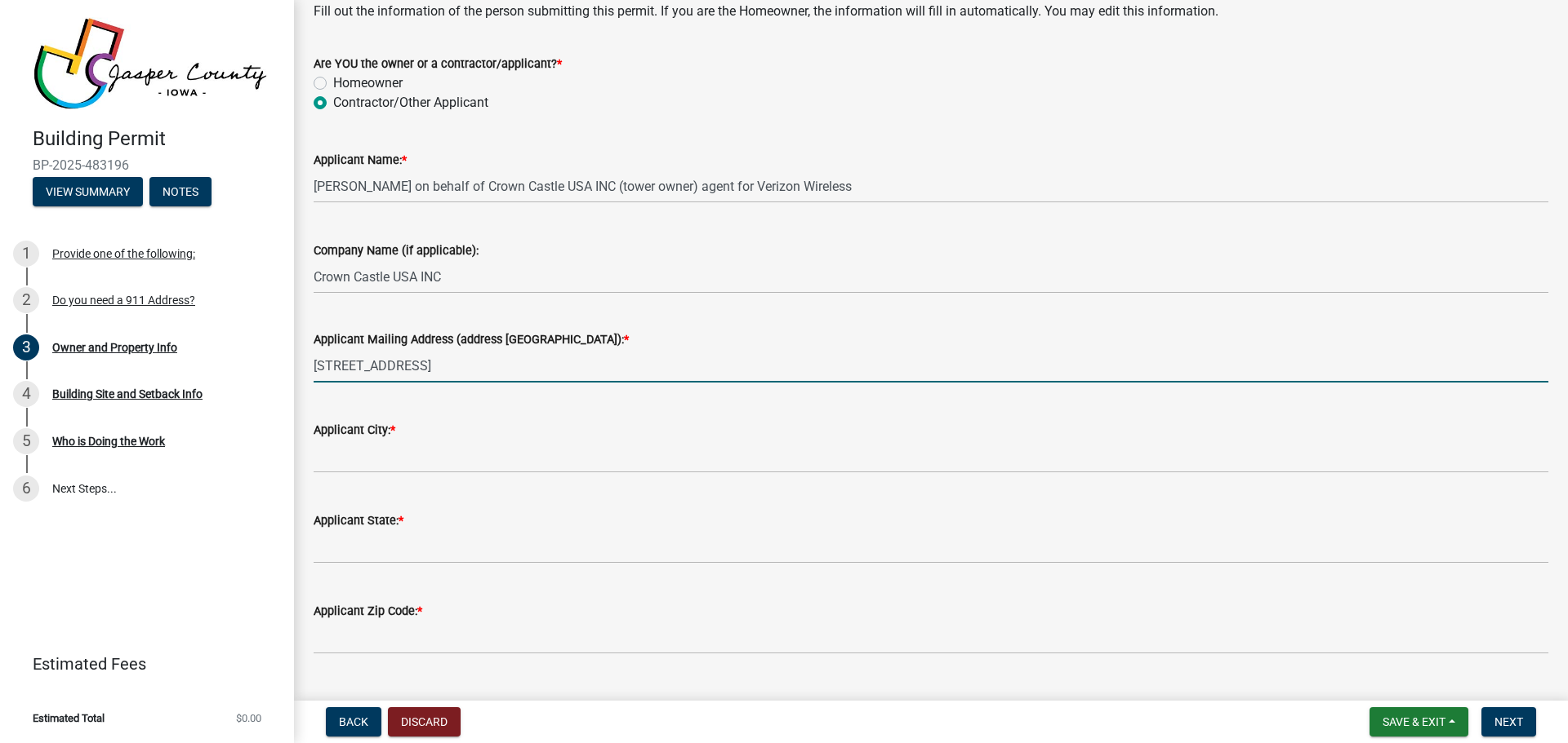
type input "[STREET_ADDRESS]"
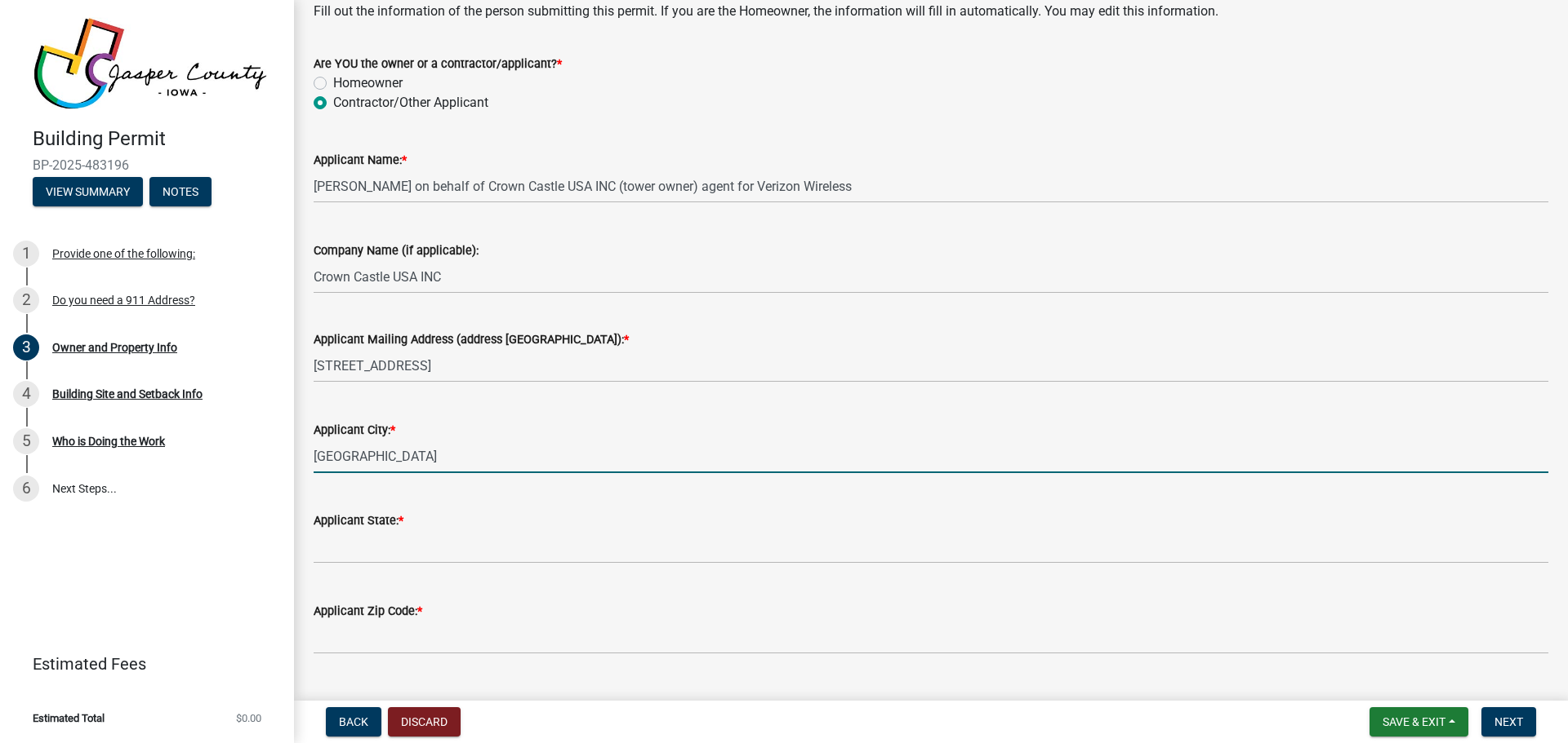
type input "[GEOGRAPHIC_DATA]"
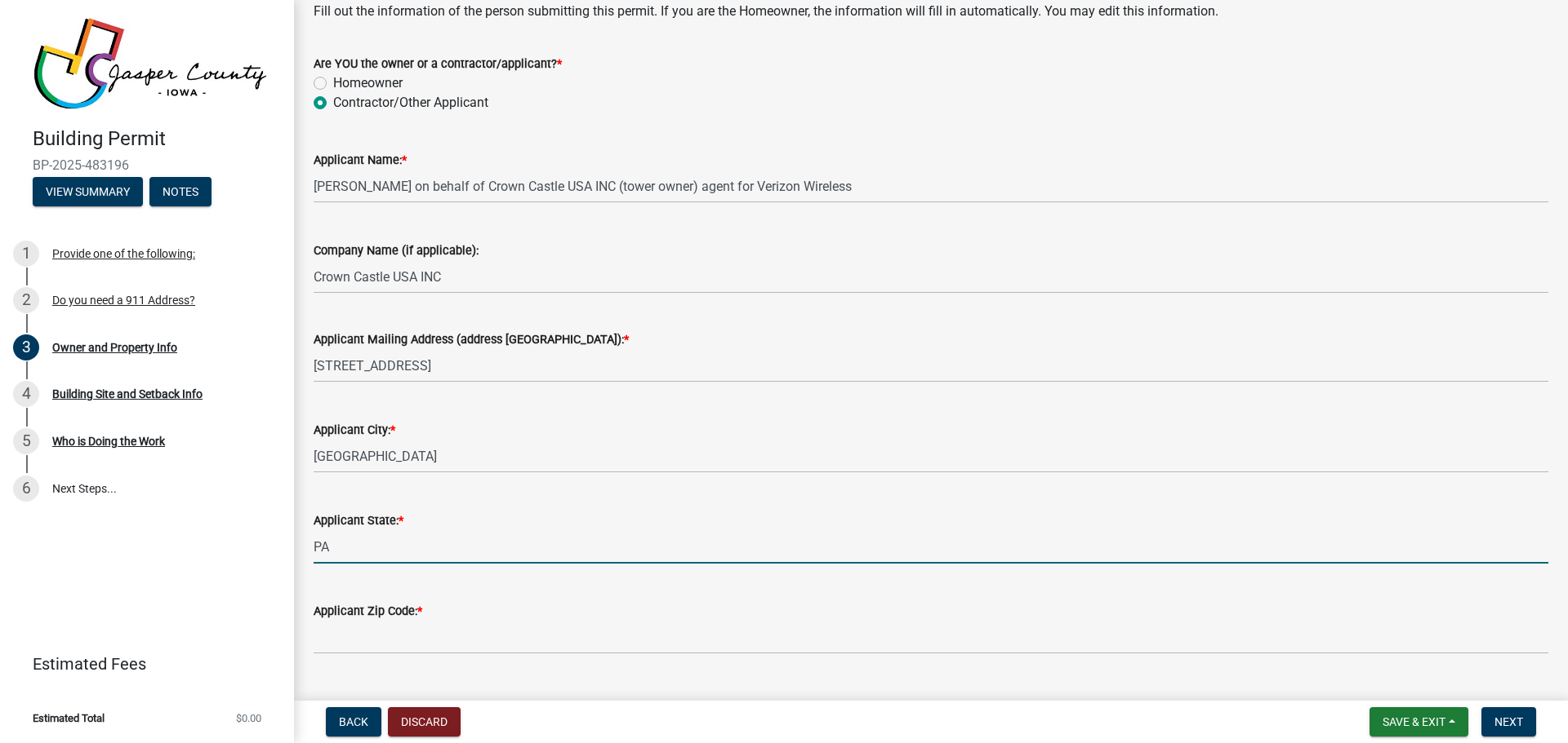
type input "PA"
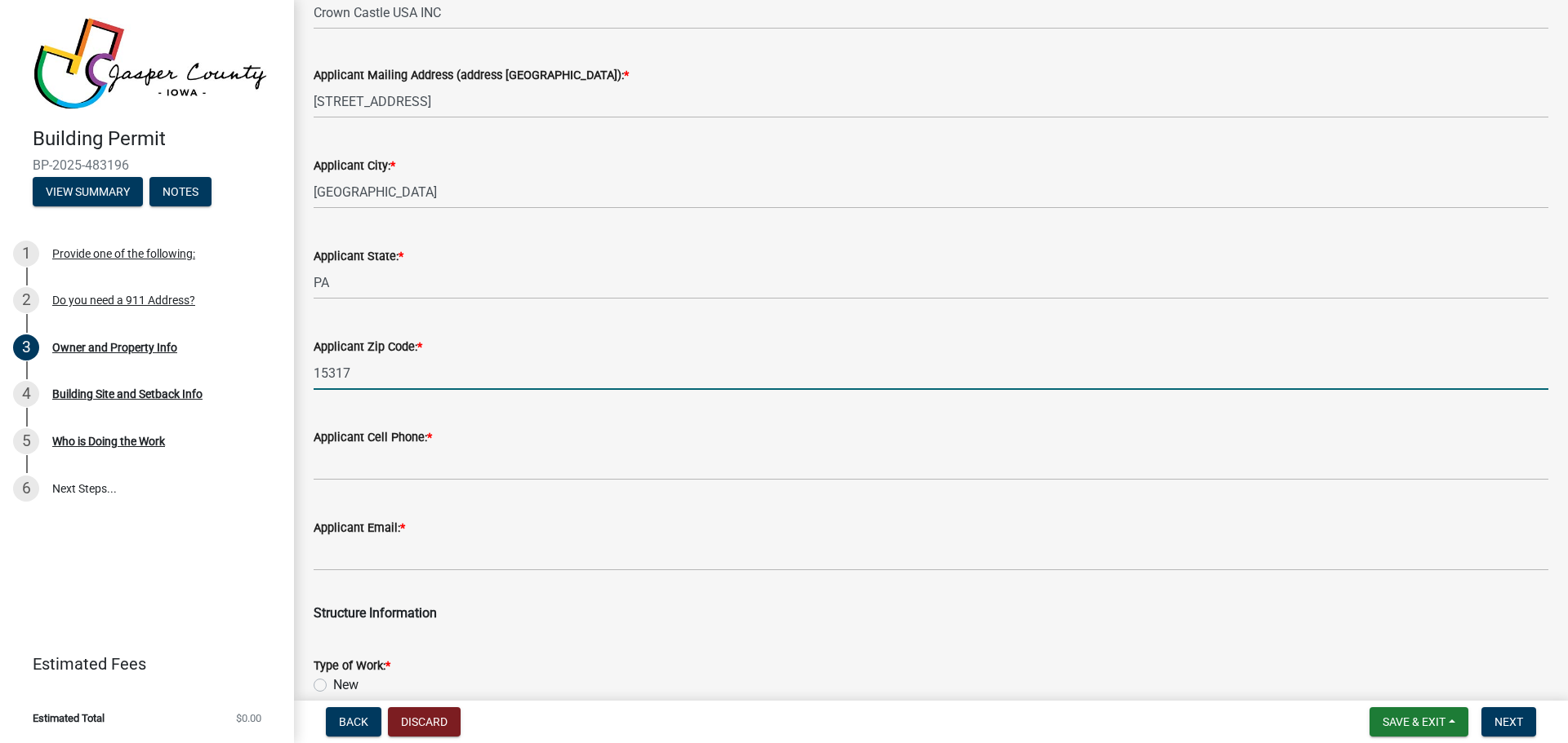
scroll to position [2121, 0]
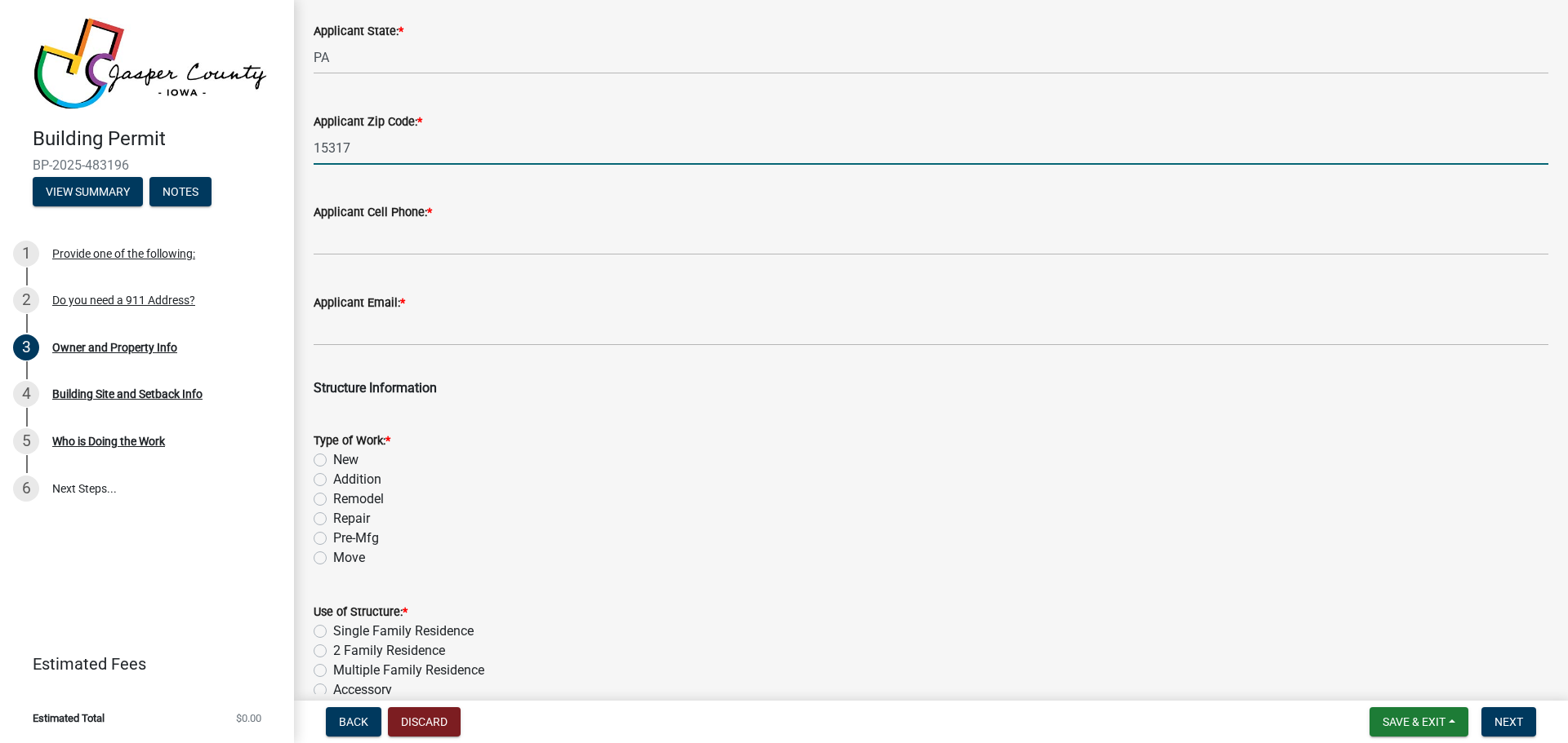
type input "15317"
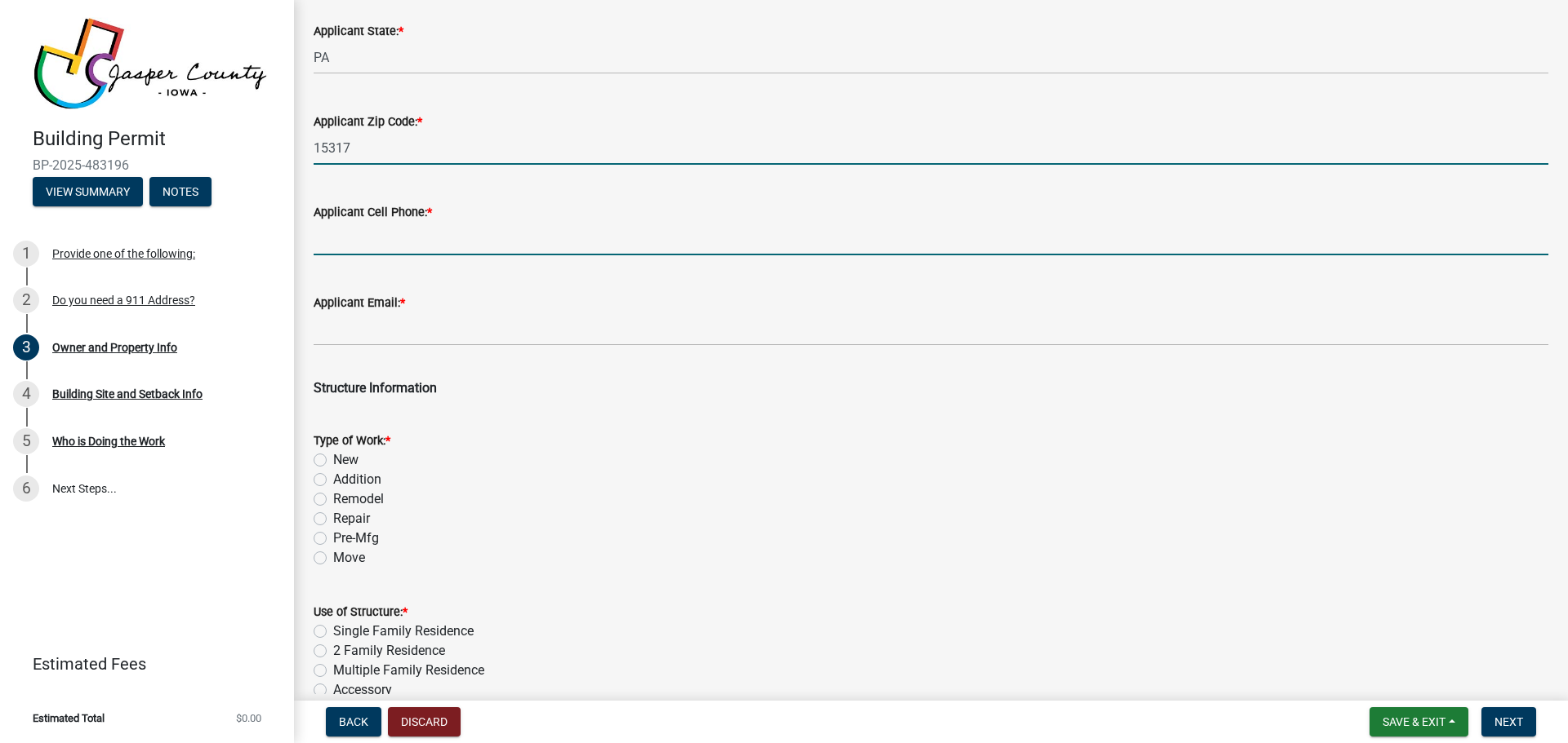
click at [440, 245] on input "Applicant Cell Phone: *" at bounding box center [931, 239] width 1234 height 33
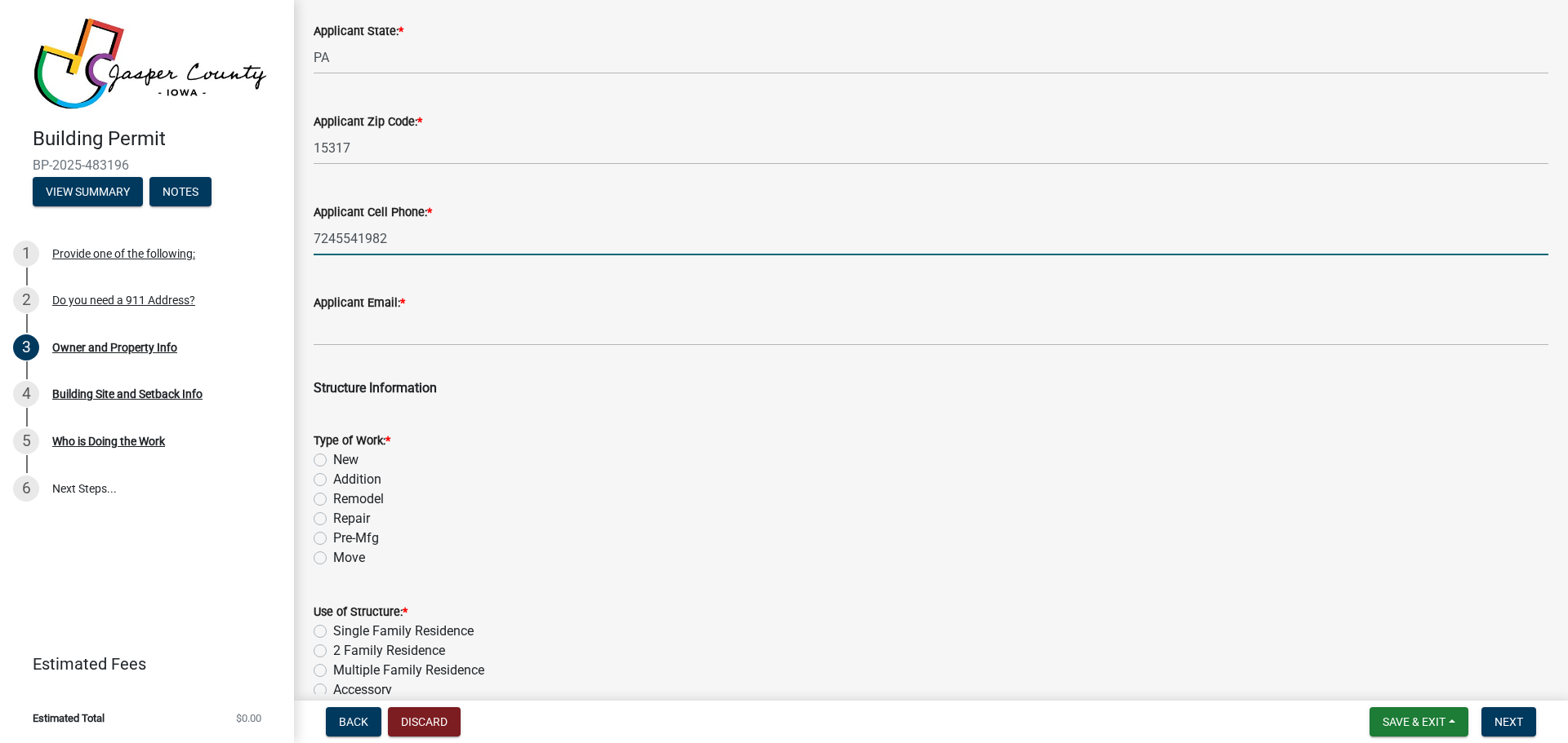
type input "7245541982"
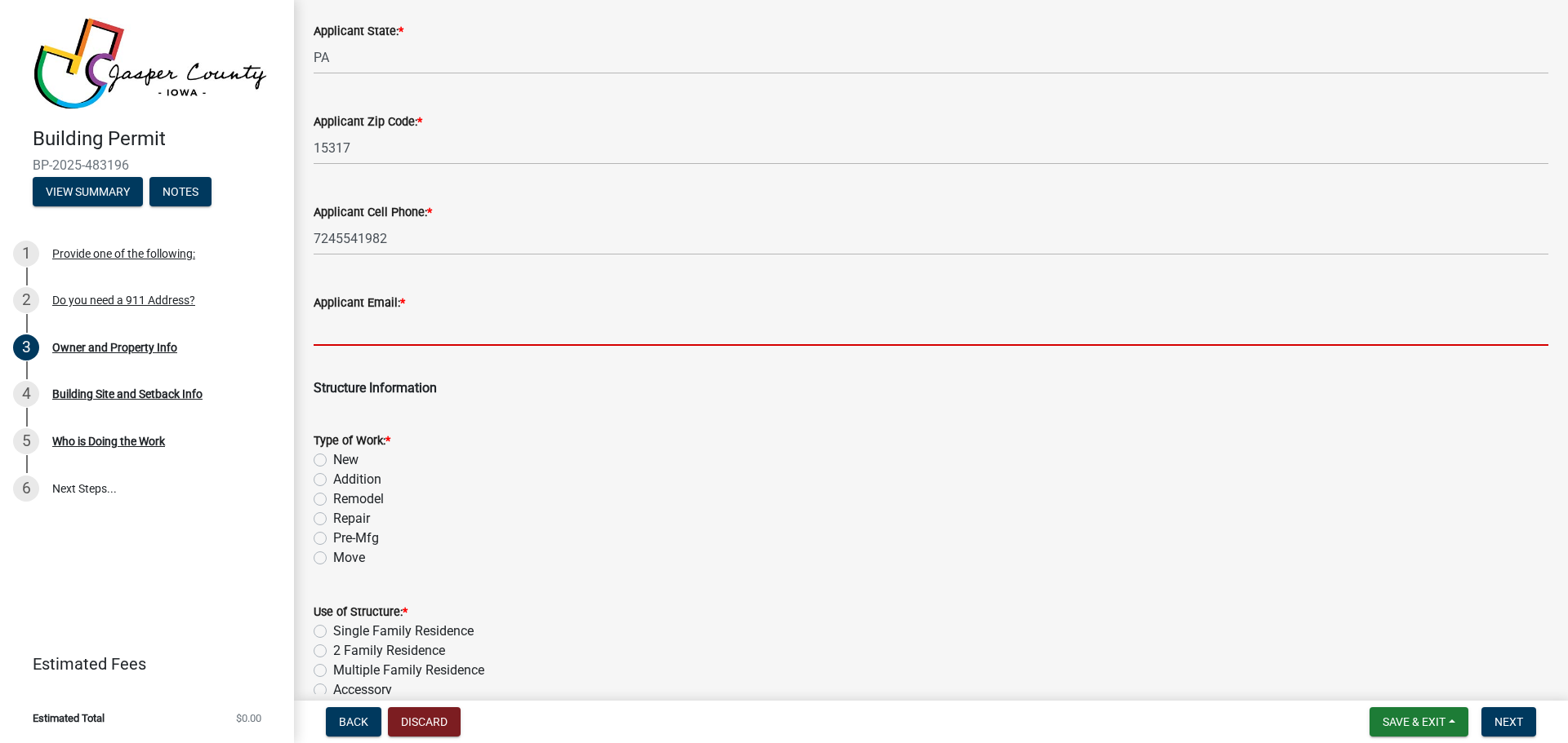
click at [374, 323] on input "Applicant Email: *" at bounding box center [931, 329] width 1234 height 33
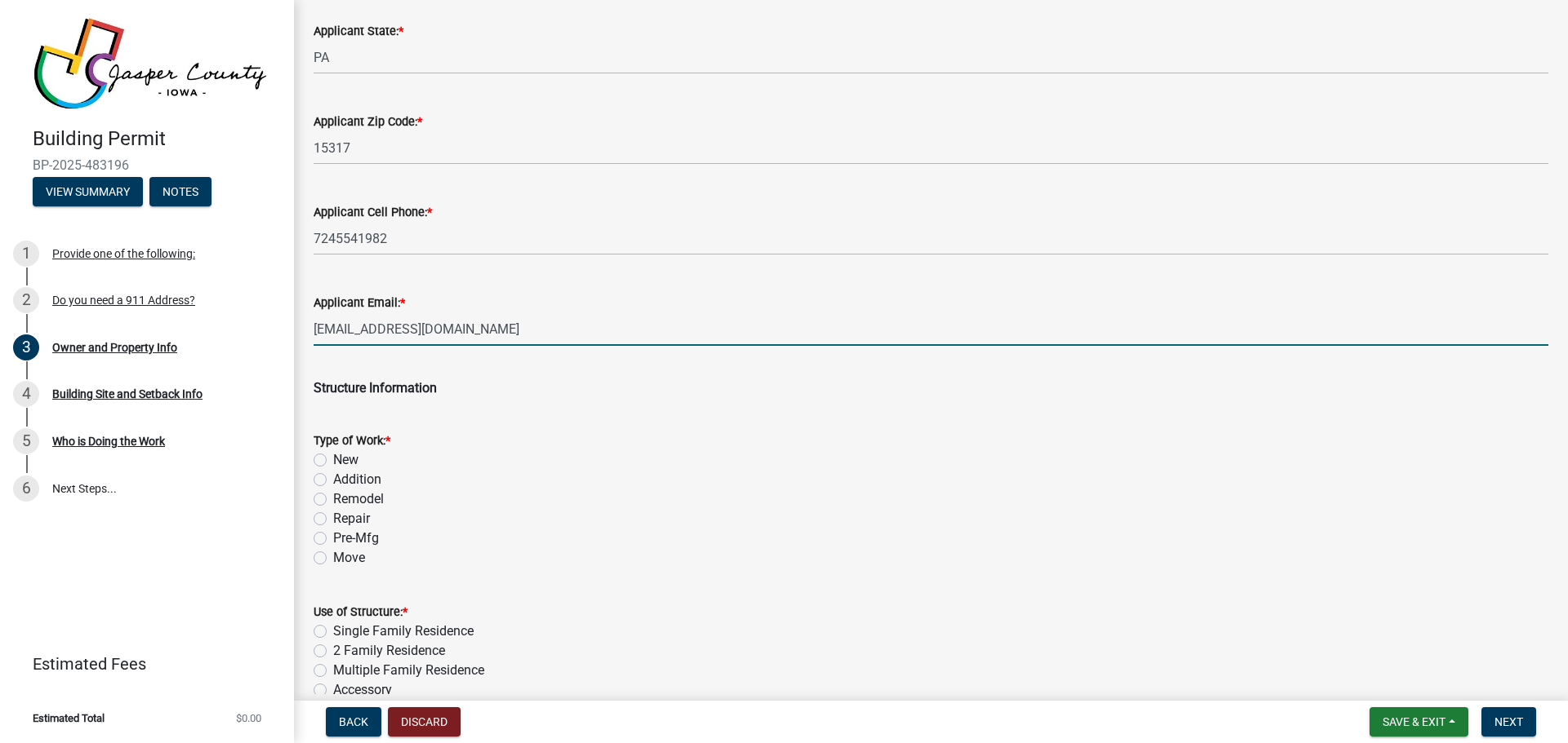
type input "[EMAIL_ADDRESS][DOMAIN_NAME]"
click at [306, 277] on div "Applicant Email: * briana.fontana@crowncastle.com" at bounding box center [931, 308] width 1259 height 76
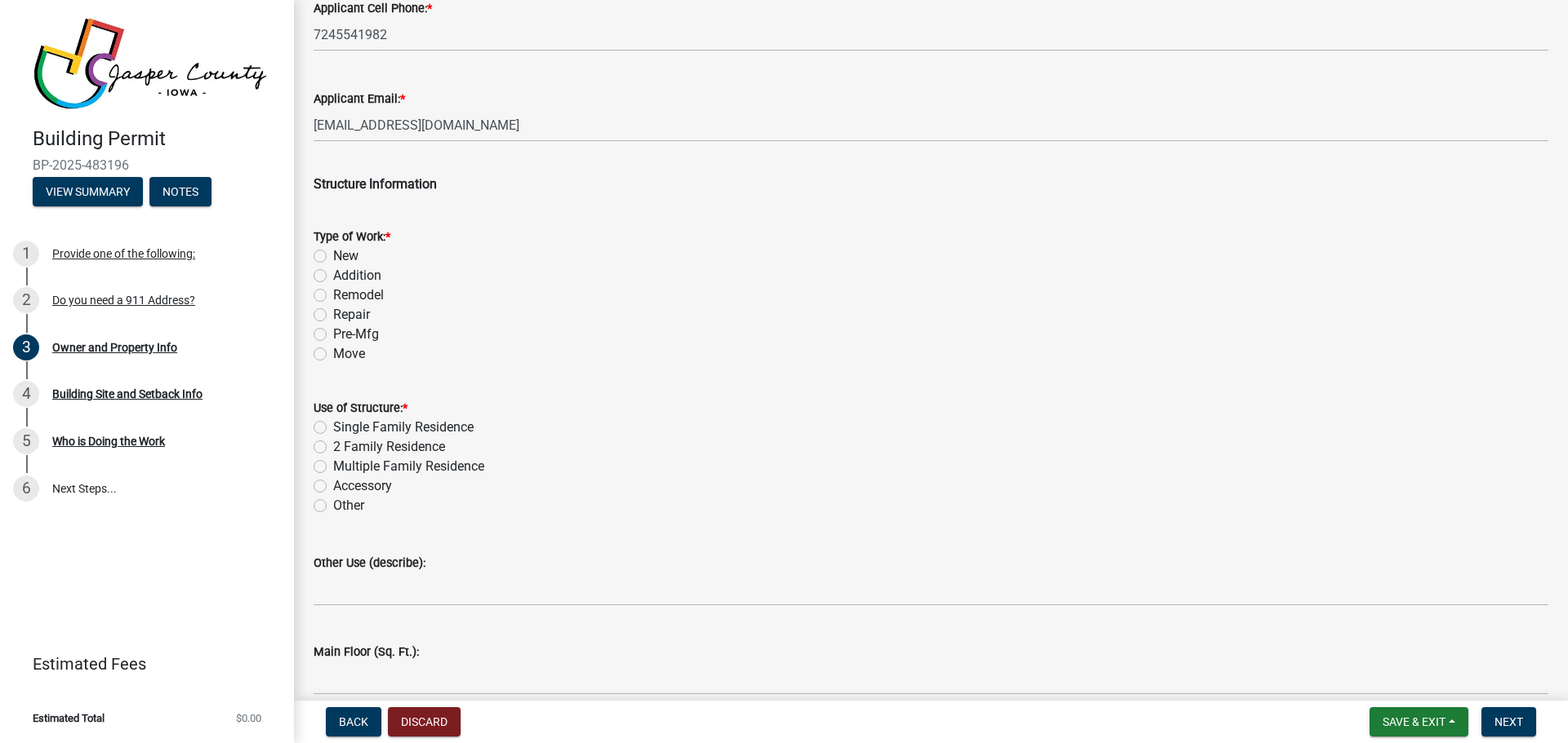
scroll to position [2366, 0]
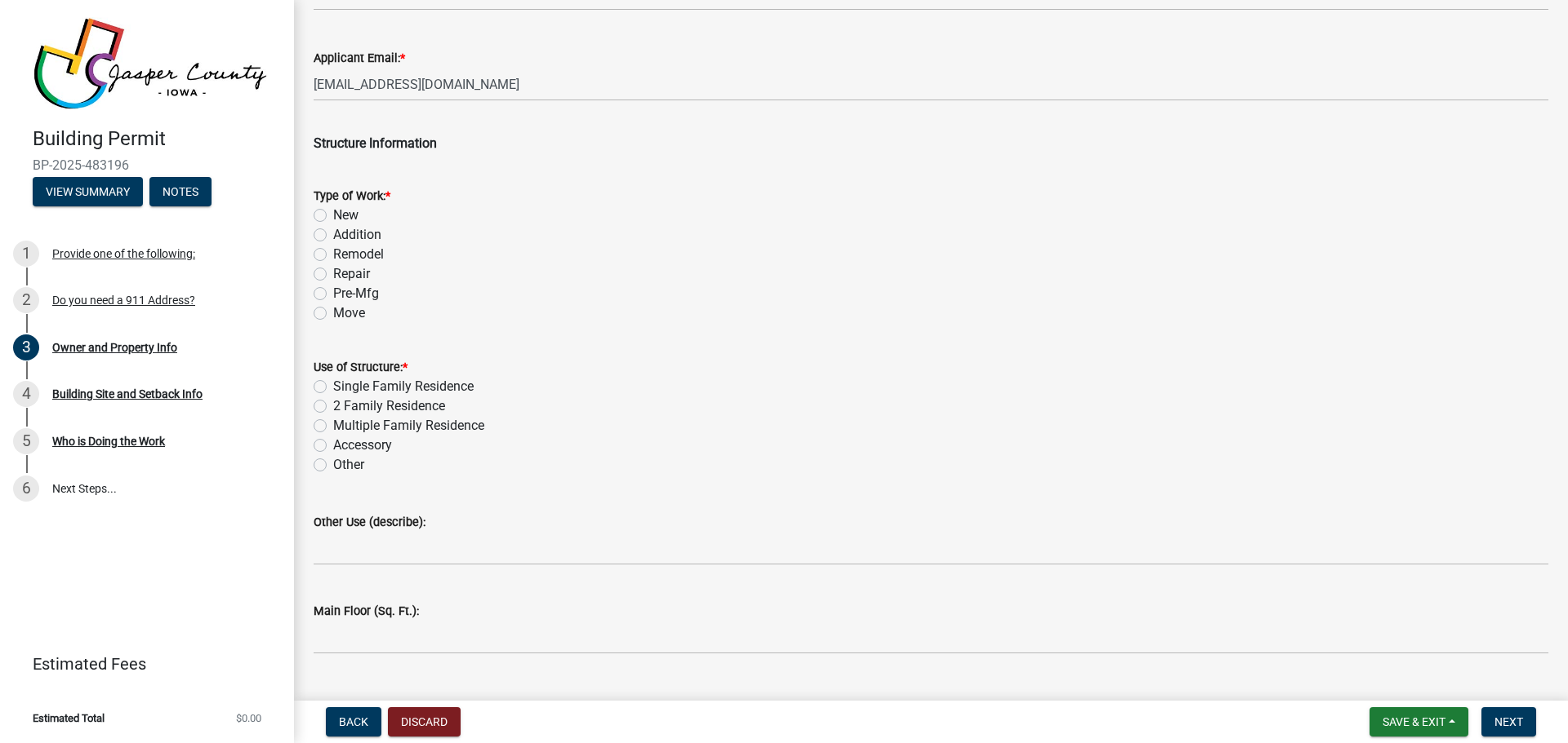
click at [362, 229] on label "Addition" at bounding box center [357, 234] width 48 height 19
click at [344, 229] on input "Addition" at bounding box center [339, 230] width 11 height 11
radio input "true"
click at [343, 259] on label "Remodel" at bounding box center [358, 254] width 51 height 19
click at [343, 255] on input "Remodel" at bounding box center [339, 251] width 11 height 11
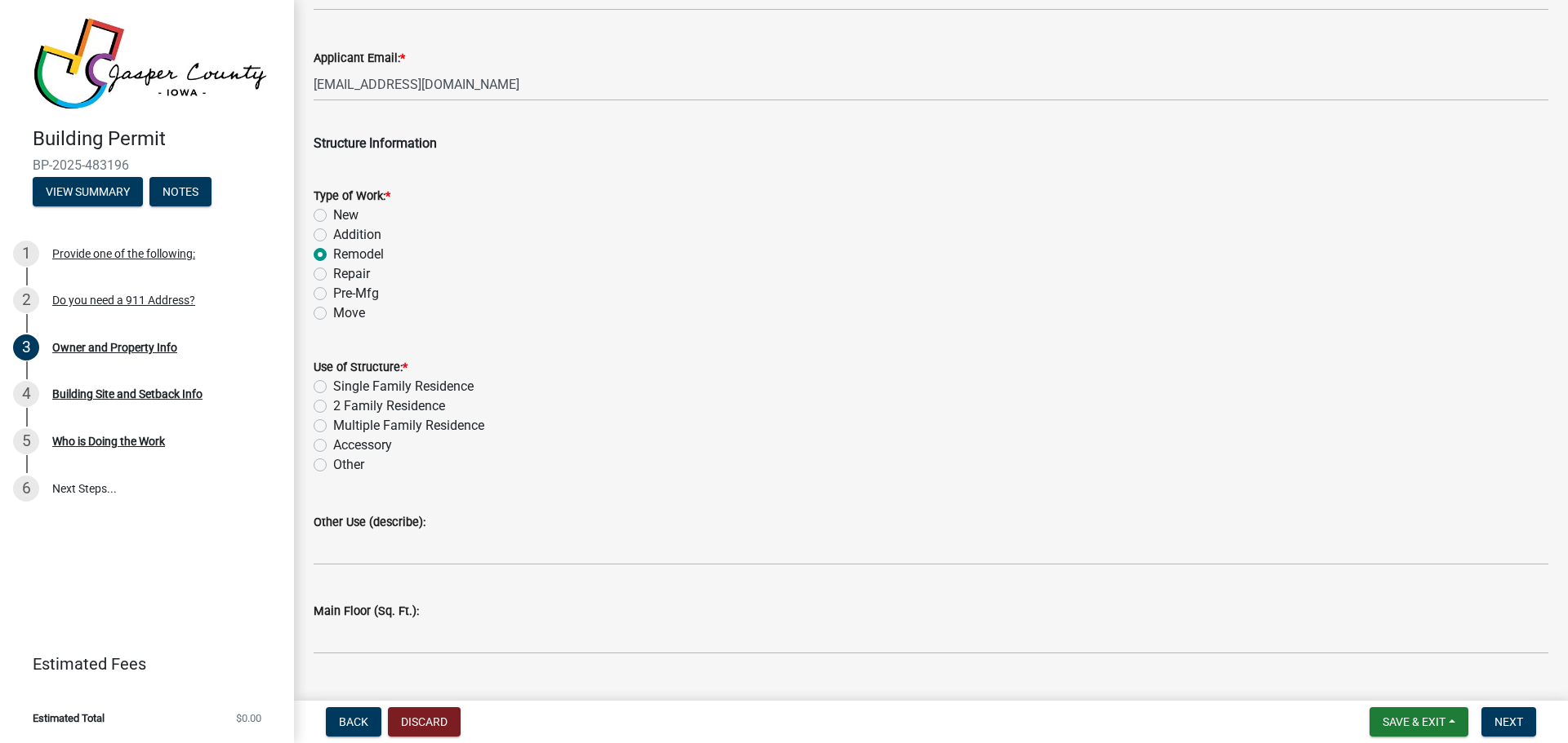
radio input "true"
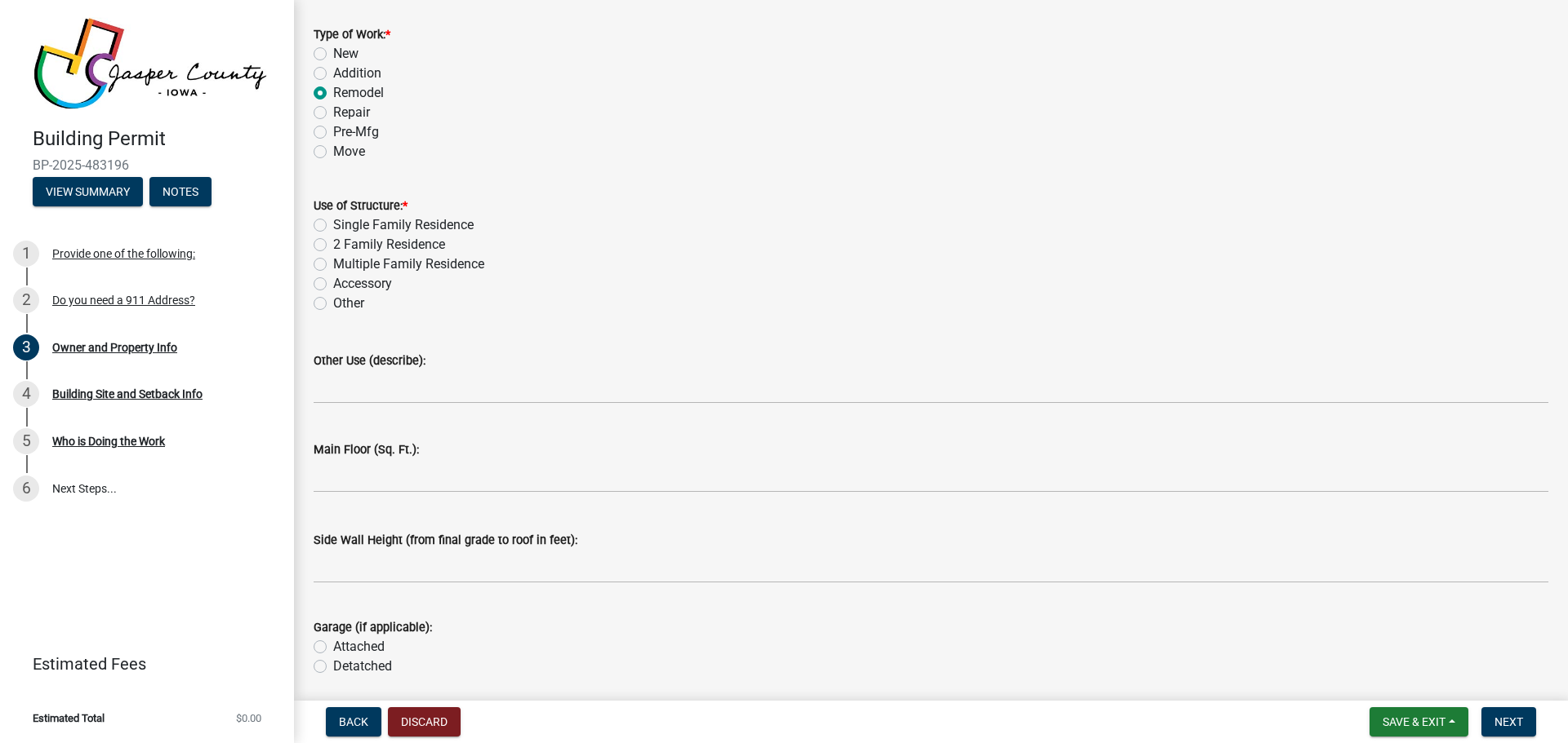
scroll to position [2530, 0]
click at [357, 297] on label "Other" at bounding box center [349, 301] width 31 height 19
click at [344, 297] on input "Other" at bounding box center [339, 298] width 11 height 11
radio input "true"
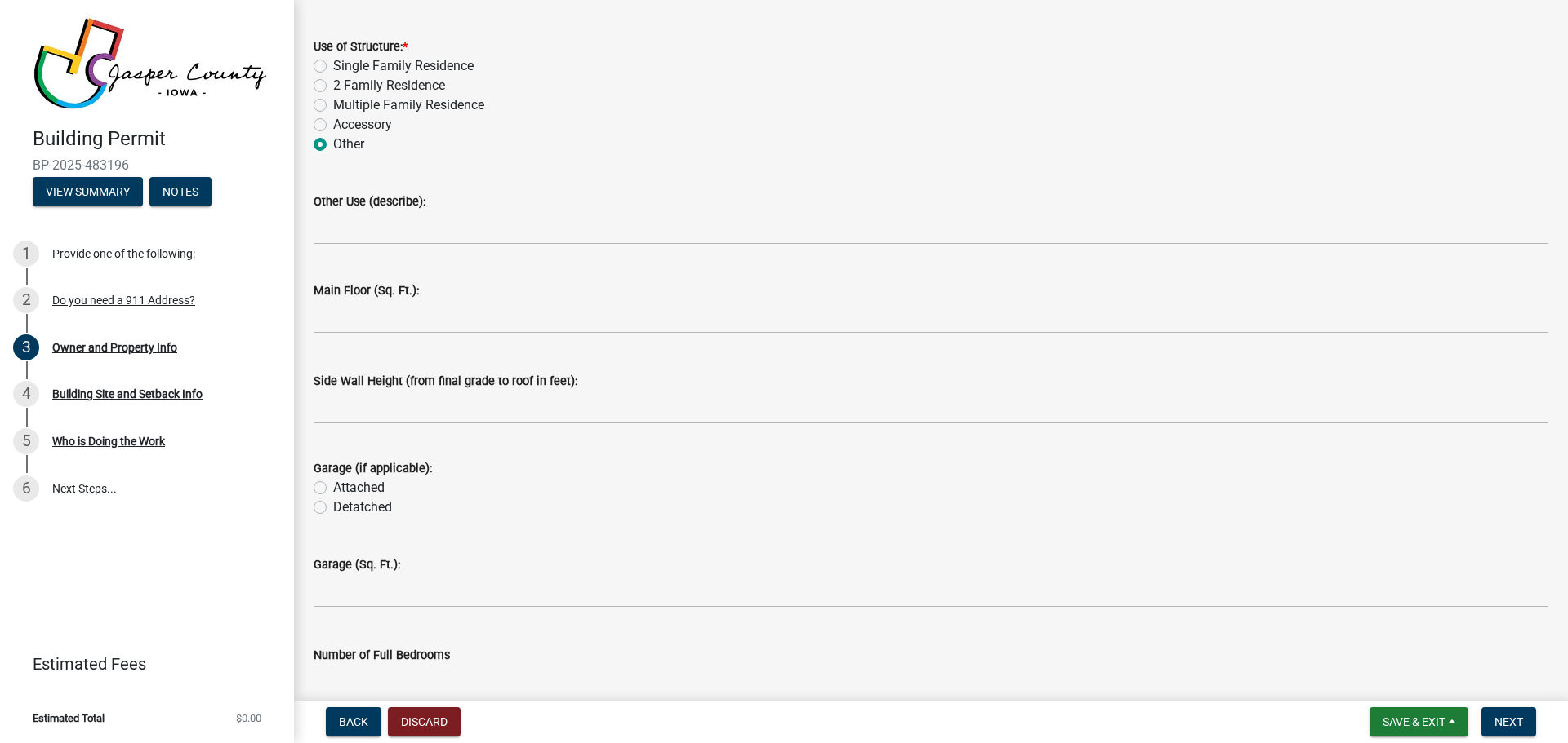
scroll to position [2693, 0]
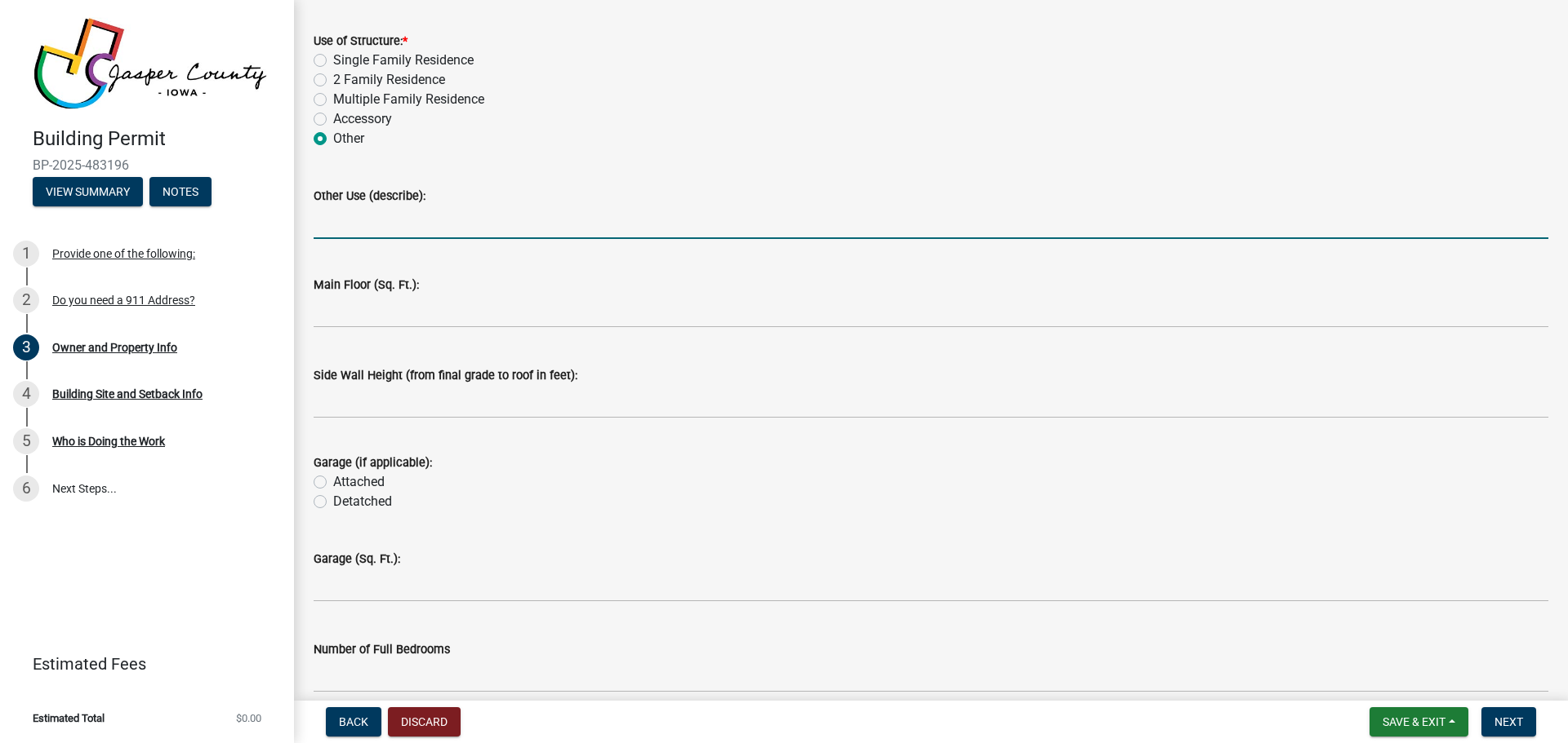
click at [428, 225] on input "Other Use (describe):" at bounding box center [931, 222] width 1234 height 33
type input "Cell Tower"
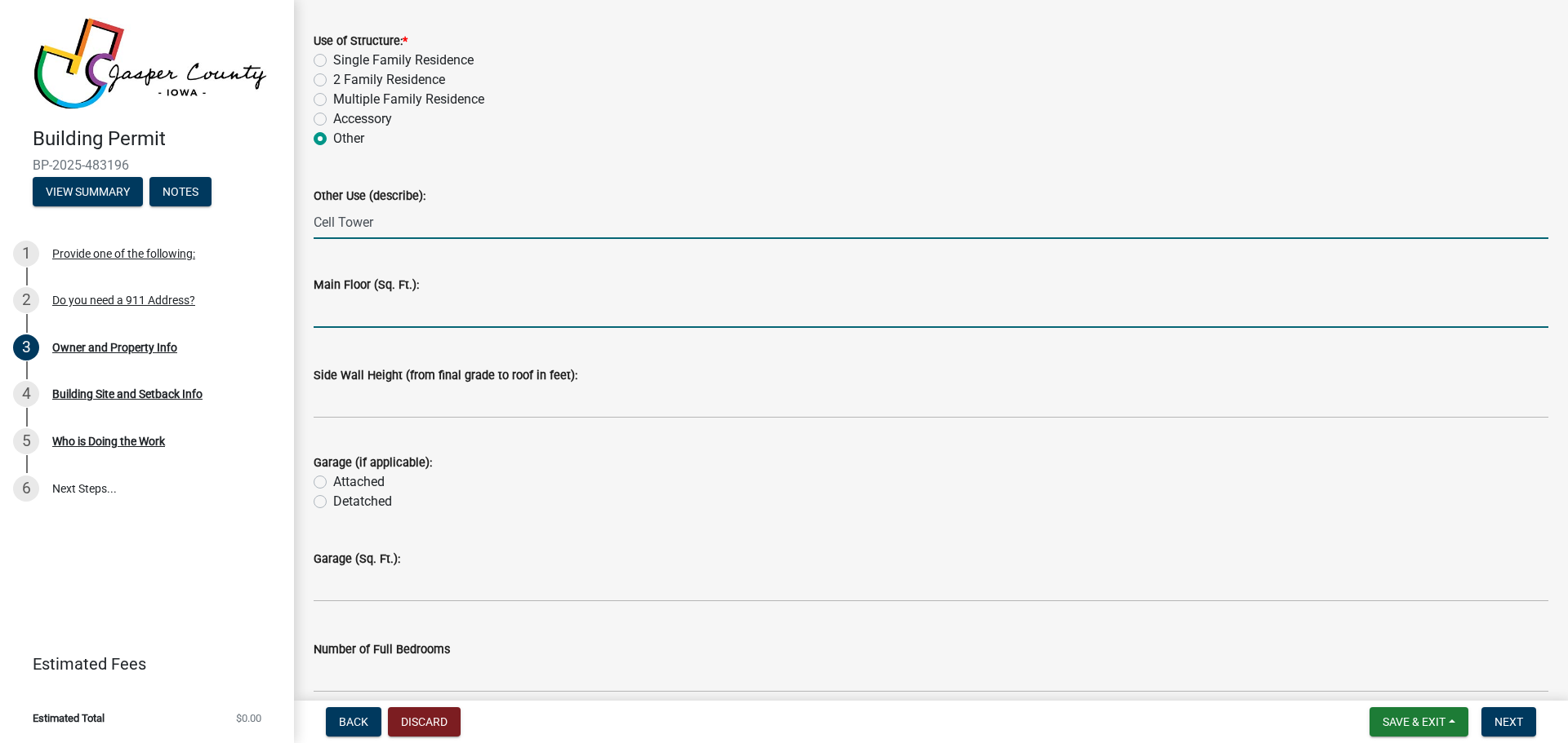
click at [385, 302] on input "text" at bounding box center [931, 312] width 1234 height 33
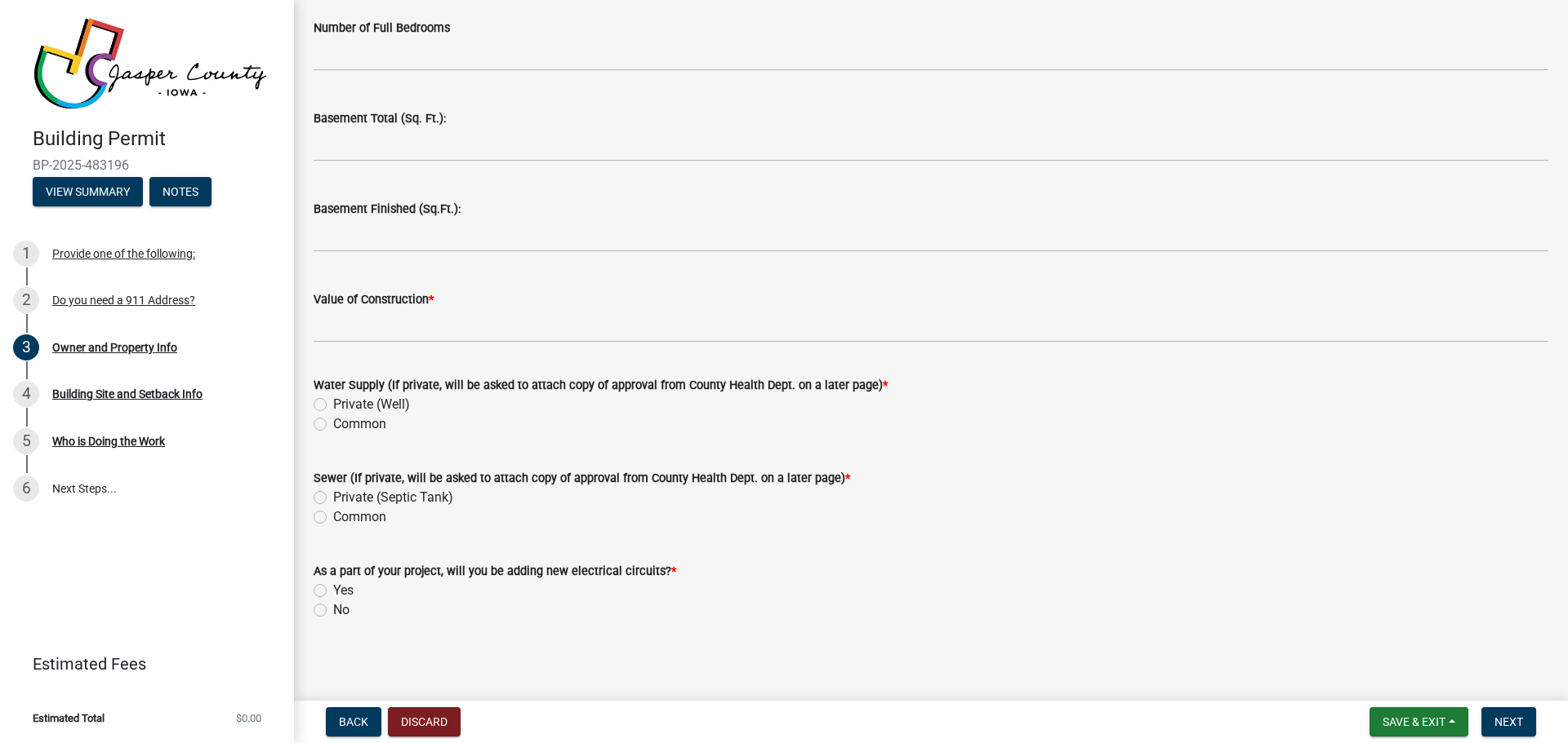
scroll to position [3319, 0]
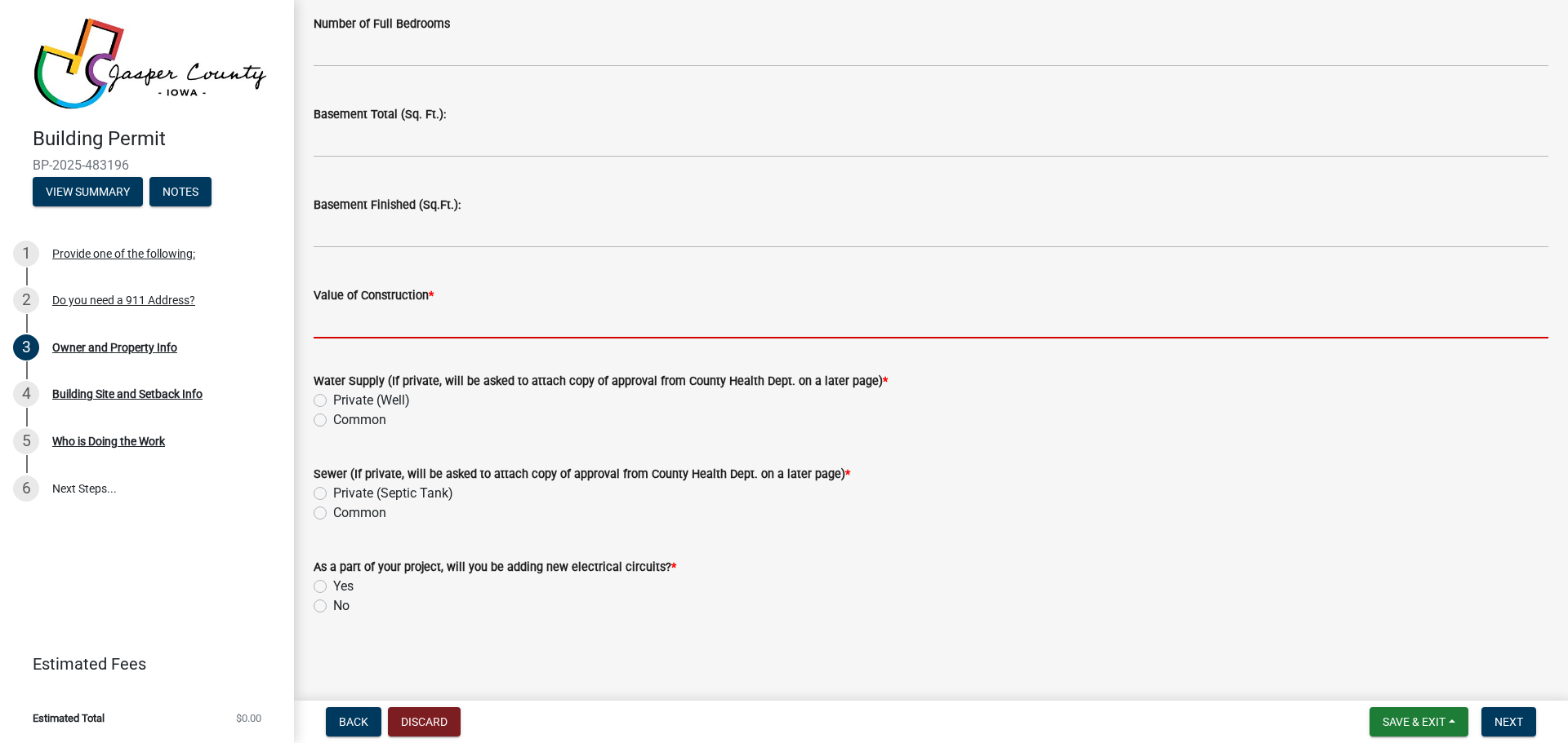
type input "100"
click at [452, 314] on input "Value of Construction *" at bounding box center [931, 322] width 1234 height 33
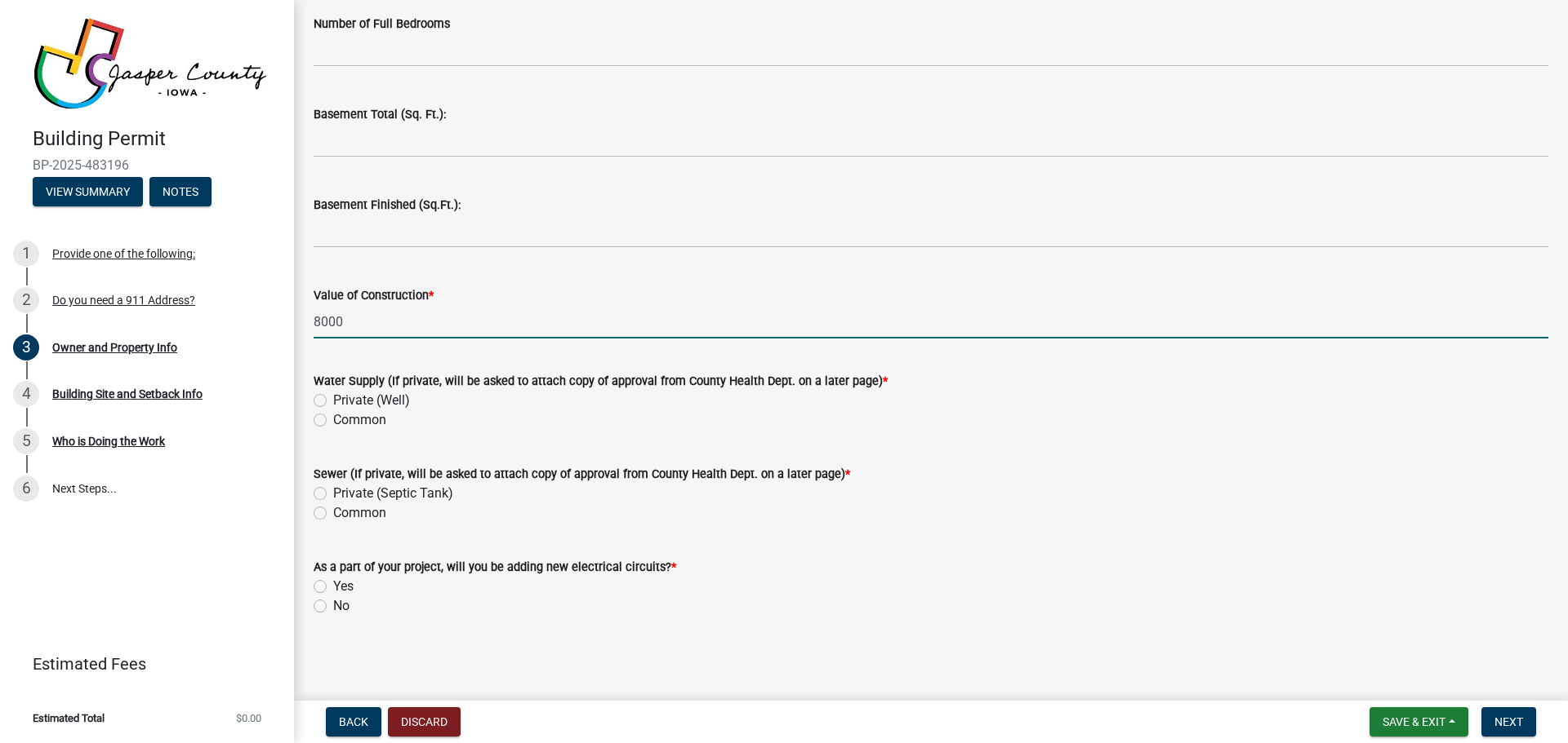
type input "8000"
click at [339, 607] on label "No" at bounding box center [341, 606] width 17 height 19
click at [339, 607] on input "No" at bounding box center [339, 602] width 11 height 11
radio input "true"
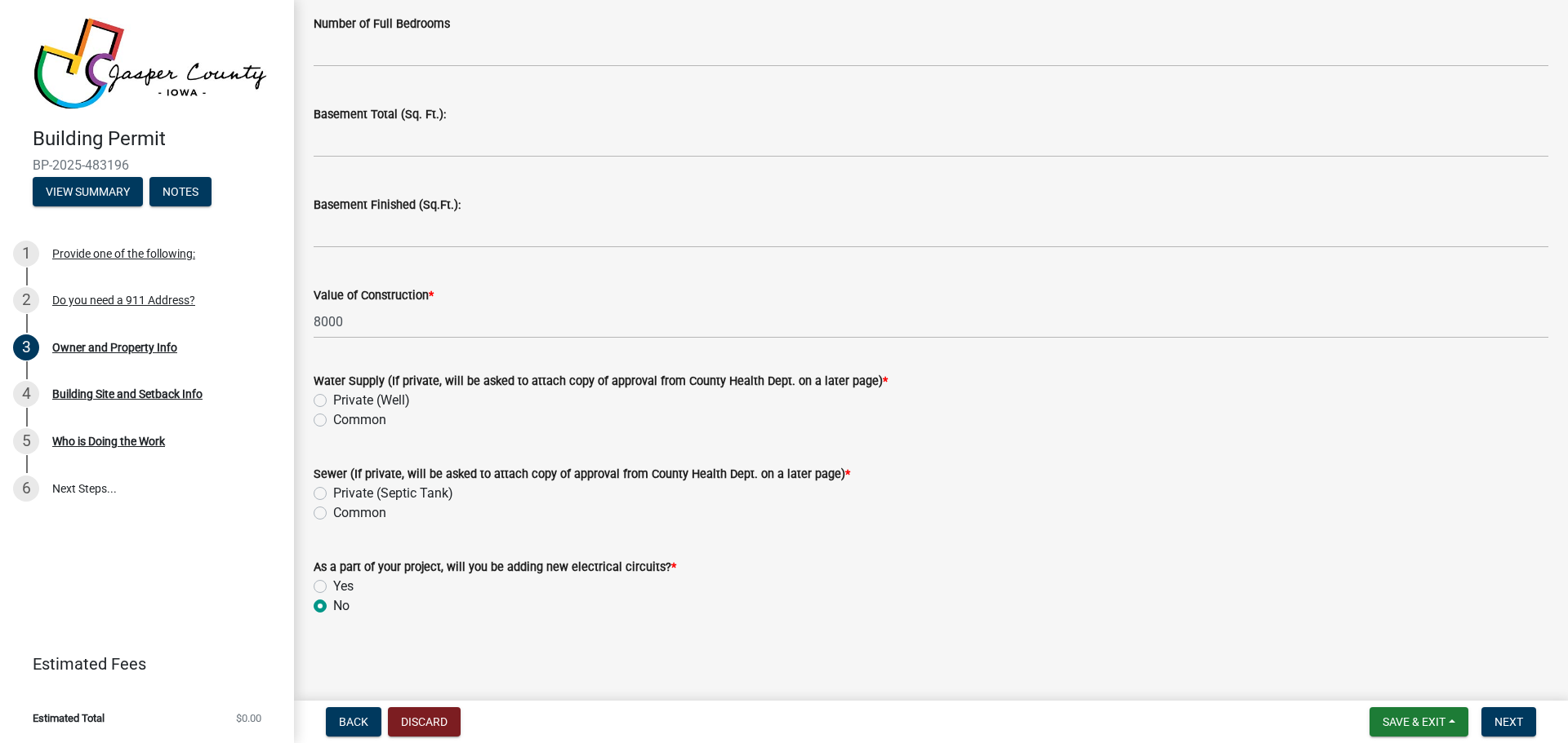
click at [354, 402] on label "Private (Well)" at bounding box center [371, 400] width 77 height 19
click at [344, 402] on input "Private (Well)" at bounding box center [339, 396] width 11 height 11
radio input "true"
click at [360, 491] on label "Private (Septic Tank)" at bounding box center [393, 493] width 120 height 19
click at [344, 491] on input "Private (Septic Tank)" at bounding box center [339, 489] width 11 height 11
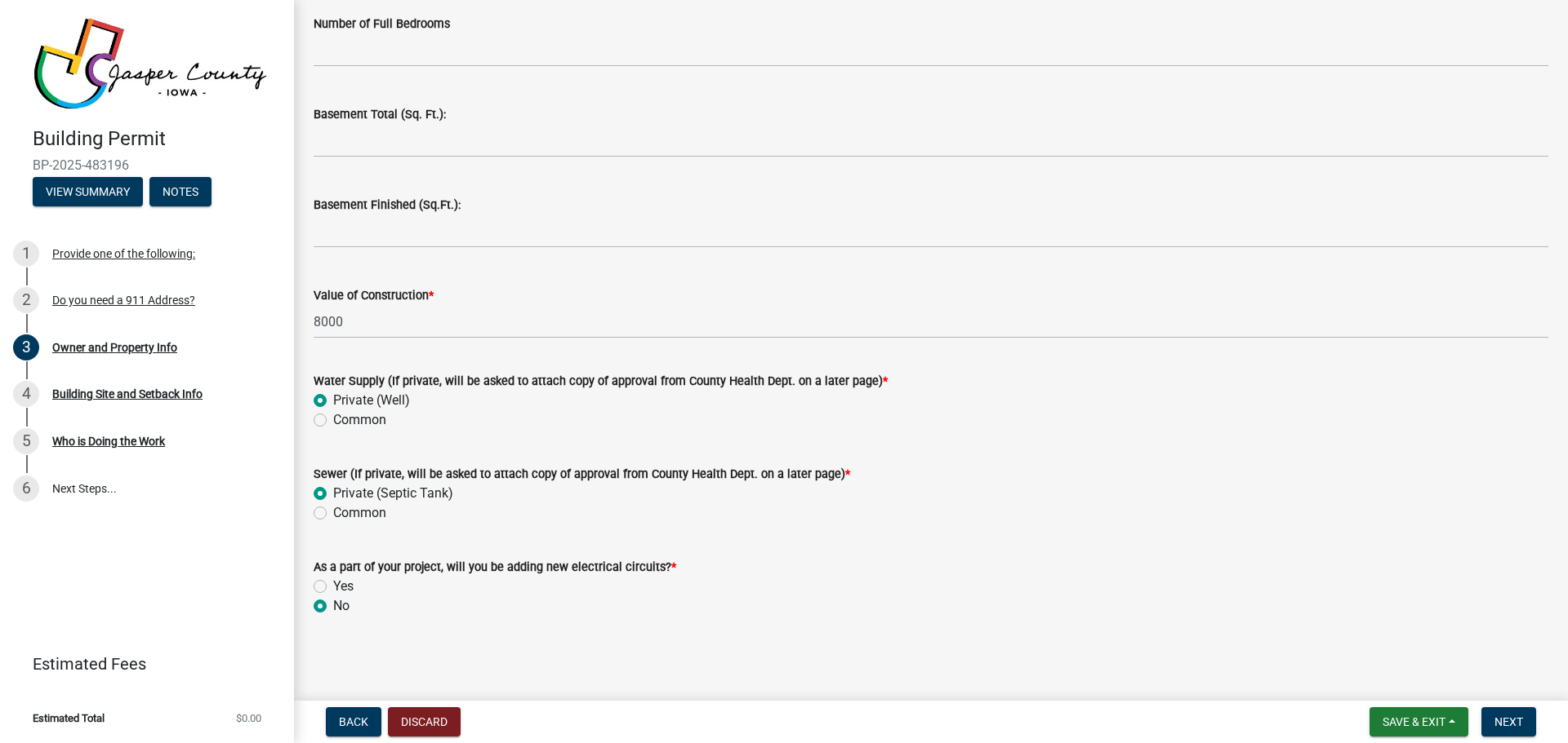
radio input "true"
click at [1500, 725] on span "Next" at bounding box center [1508, 722] width 29 height 13
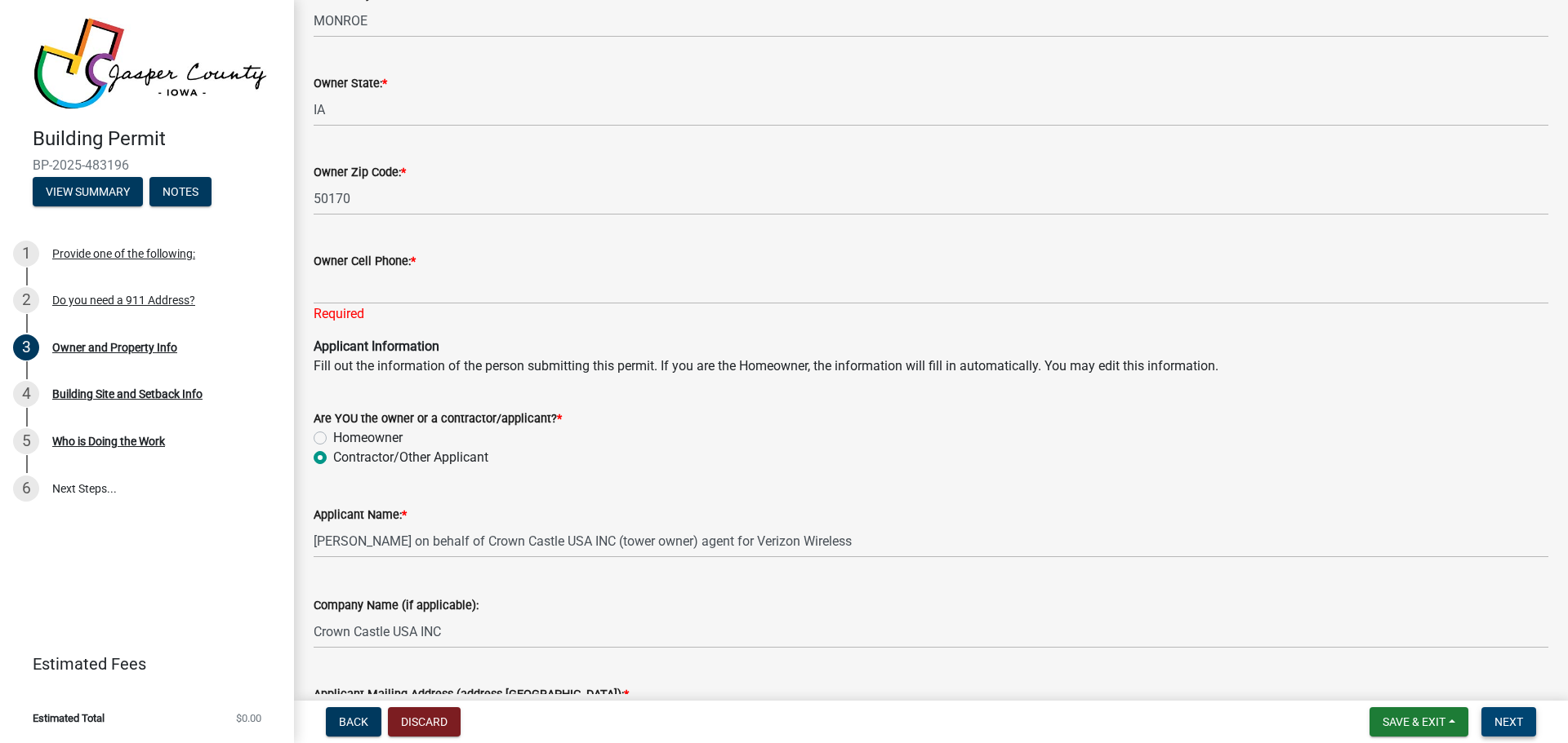
scroll to position [1318, 0]
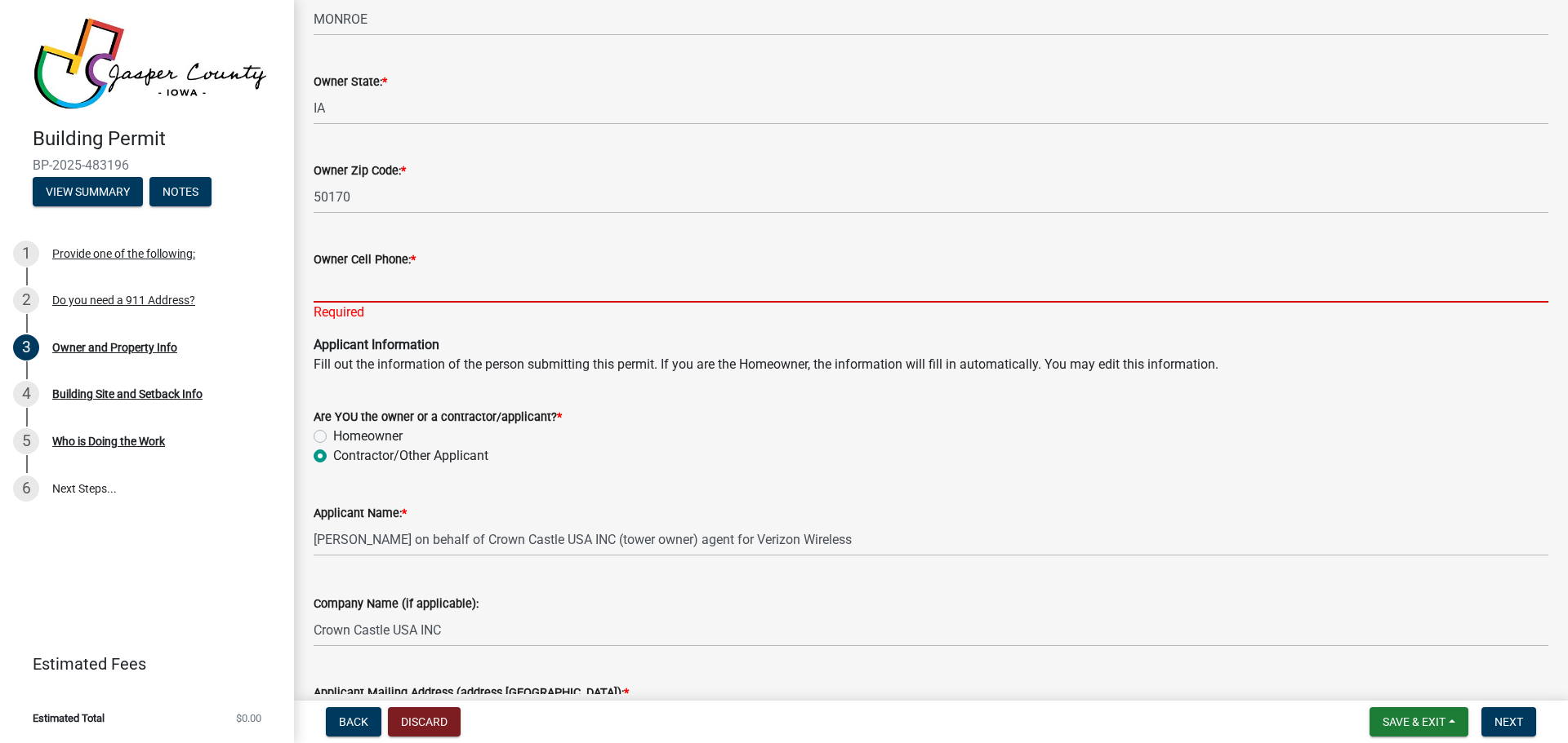
click at [562, 289] on input "Owner Cell Phone: *" at bounding box center [931, 286] width 1234 height 33
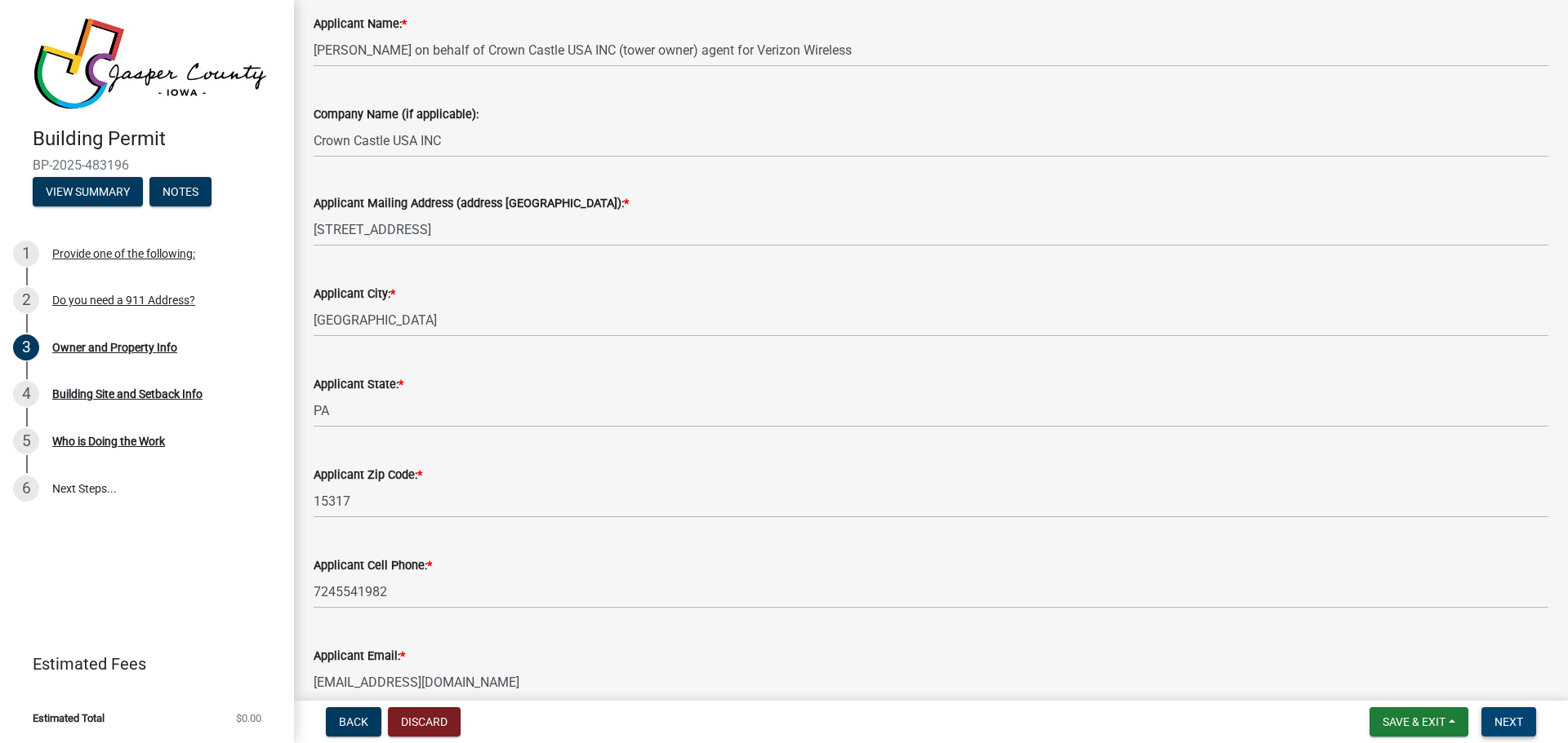
type input "7245541982"
click at [1504, 719] on span "Next" at bounding box center [1508, 722] width 29 height 13
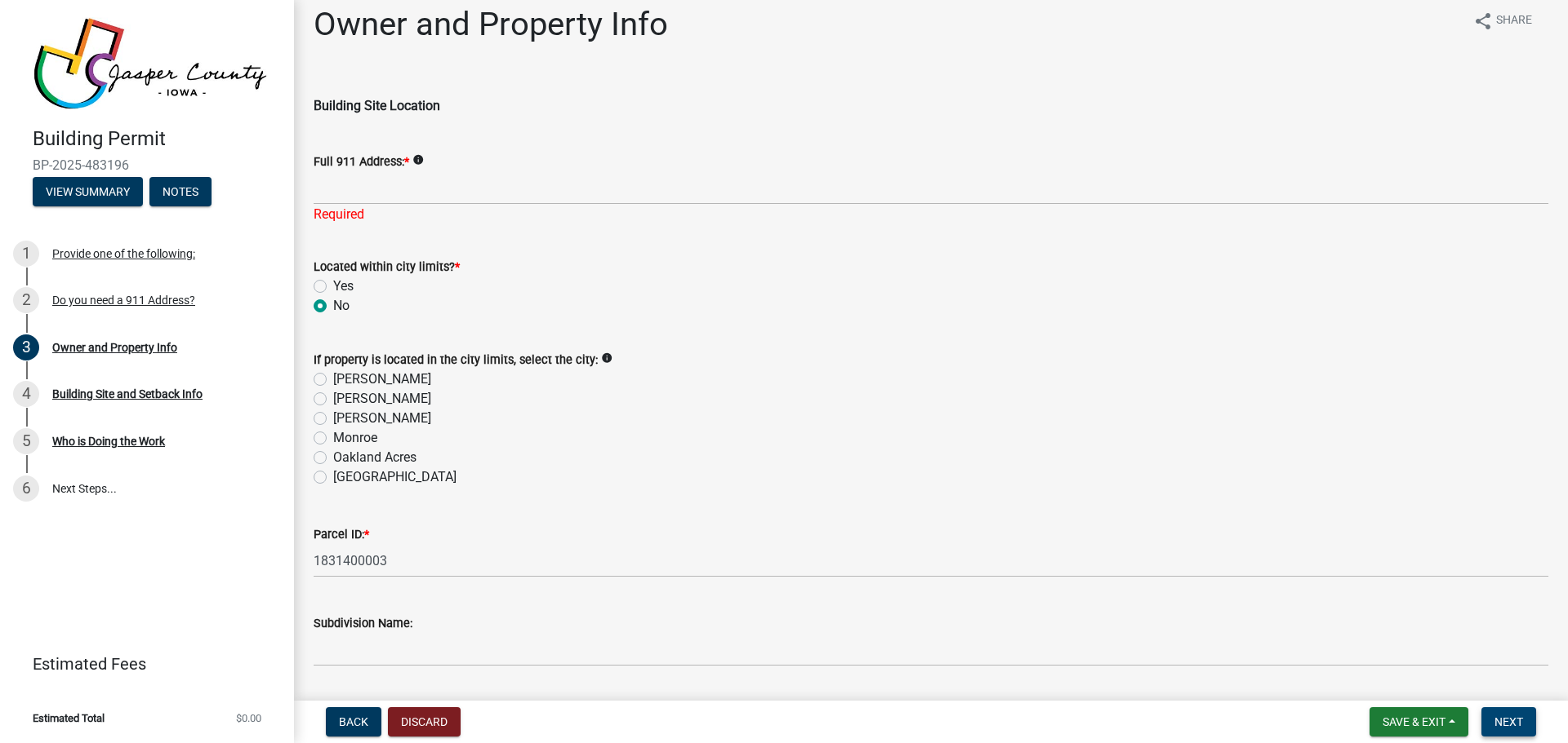
scroll to position [0, 0]
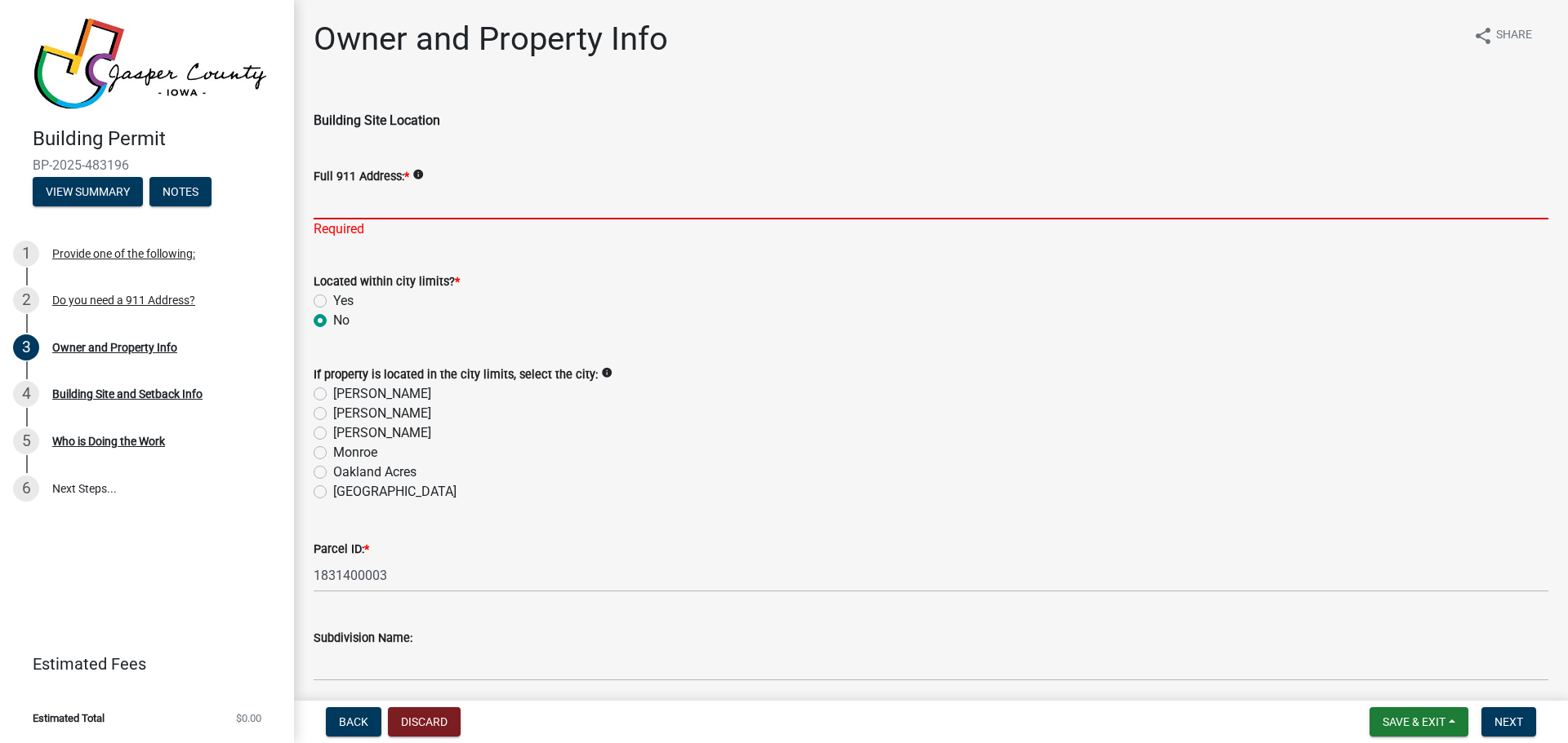
click at [380, 209] on input "Full 911 Address: *" at bounding box center [931, 203] width 1234 height 33
paste input "2424 S 128th Avenue W Monroe, IA 50170"
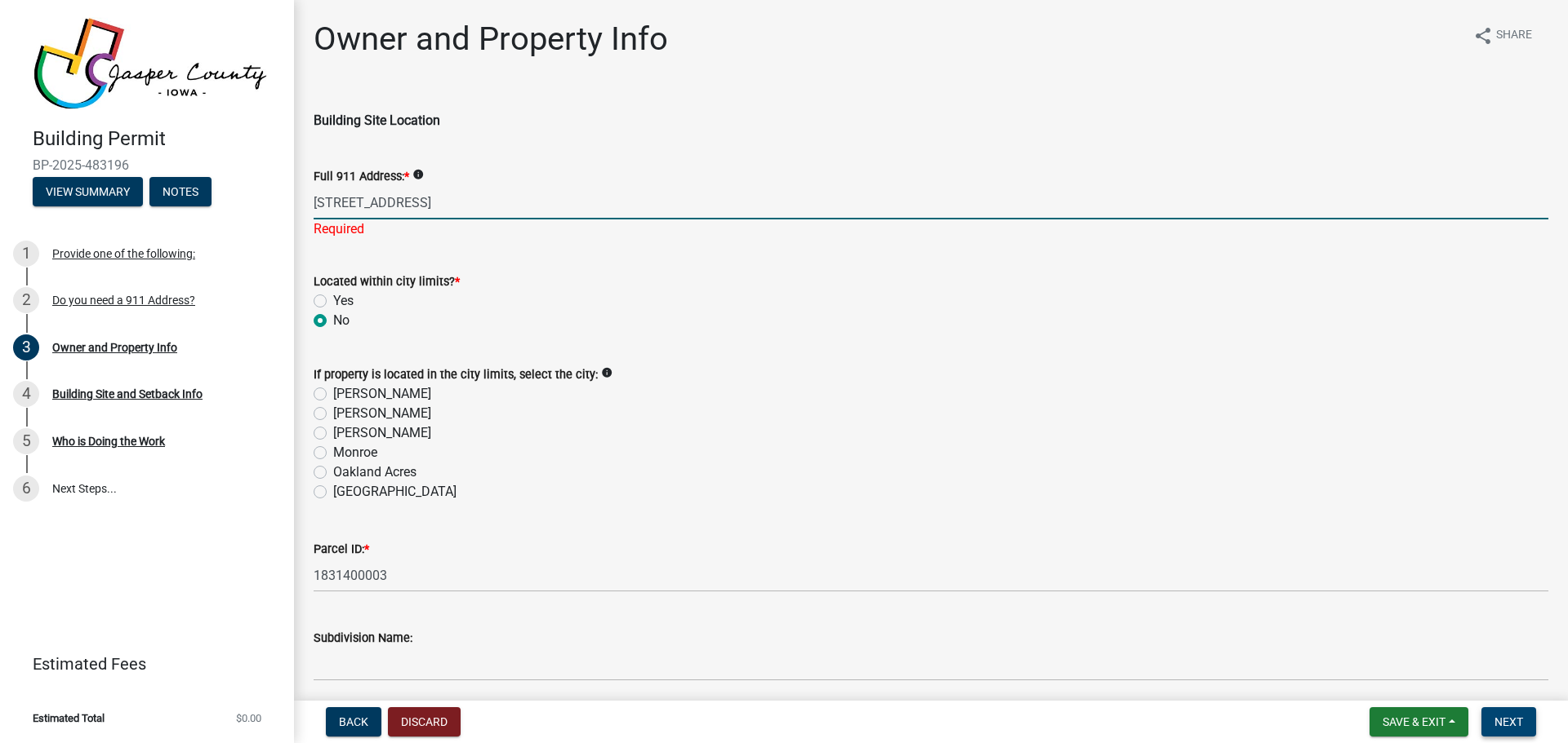
type input "2424 S 128th Avenue W Monroe, IA 50170"
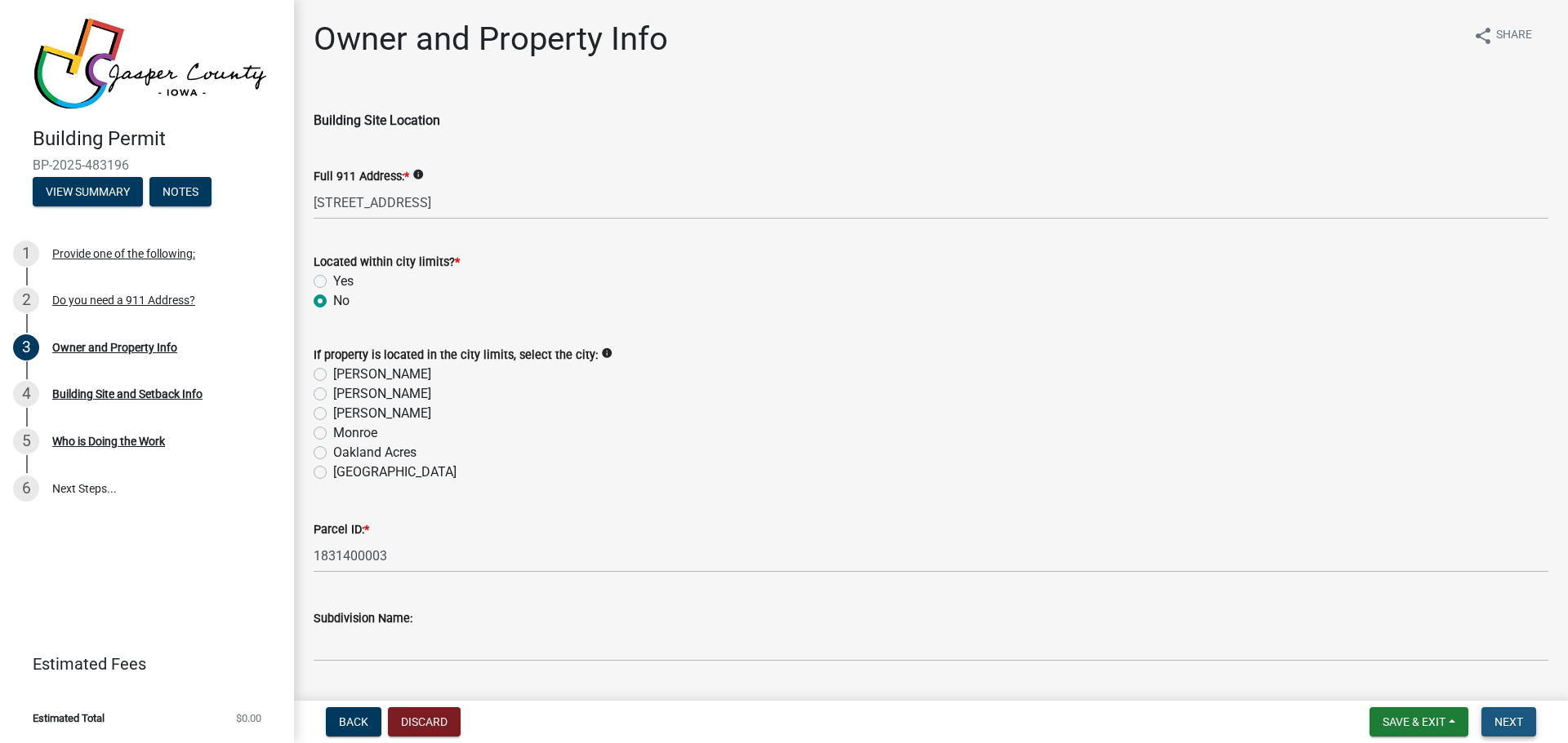
click at [1526, 715] on button "Next" at bounding box center [1508, 722] width 54 height 29
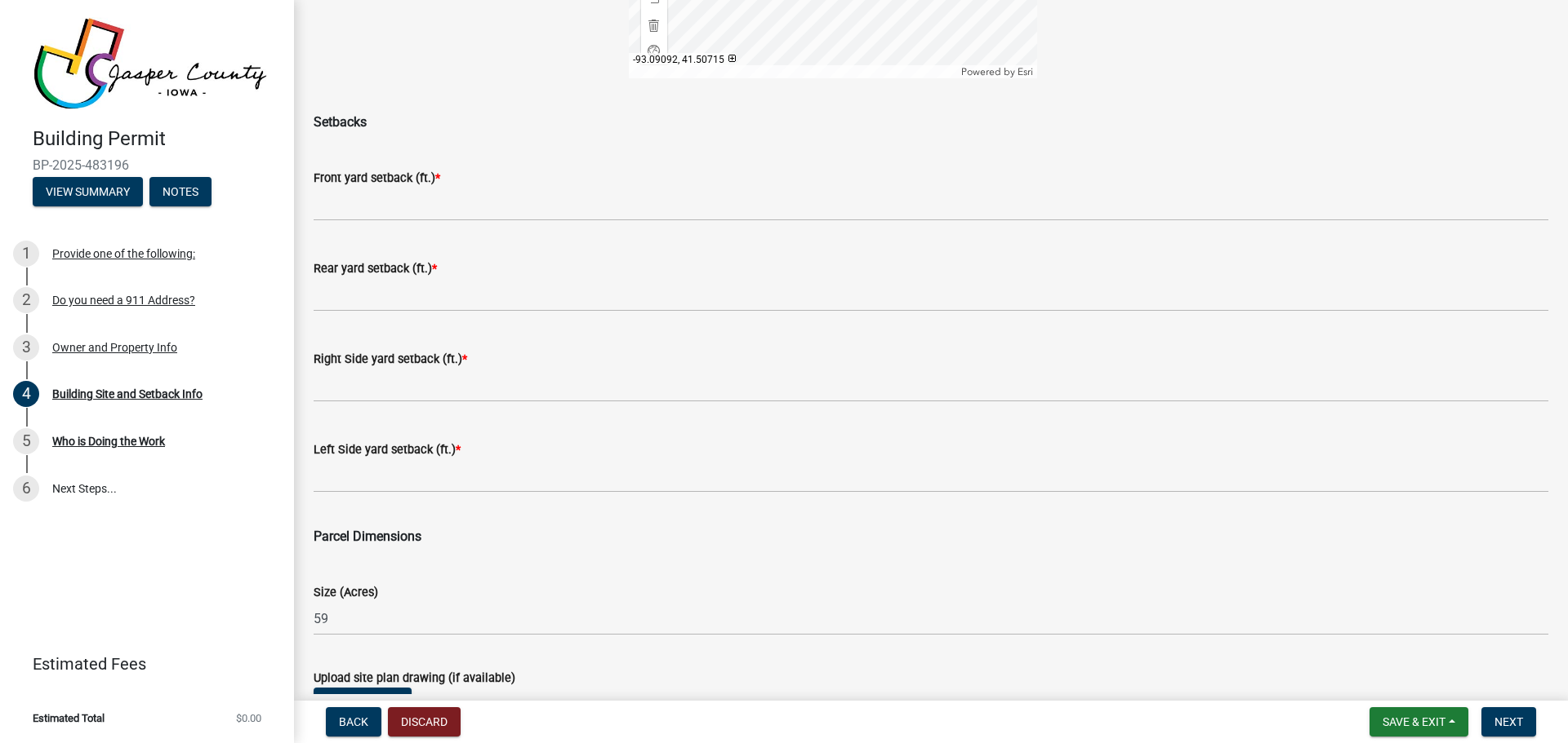
scroll to position [631, 0]
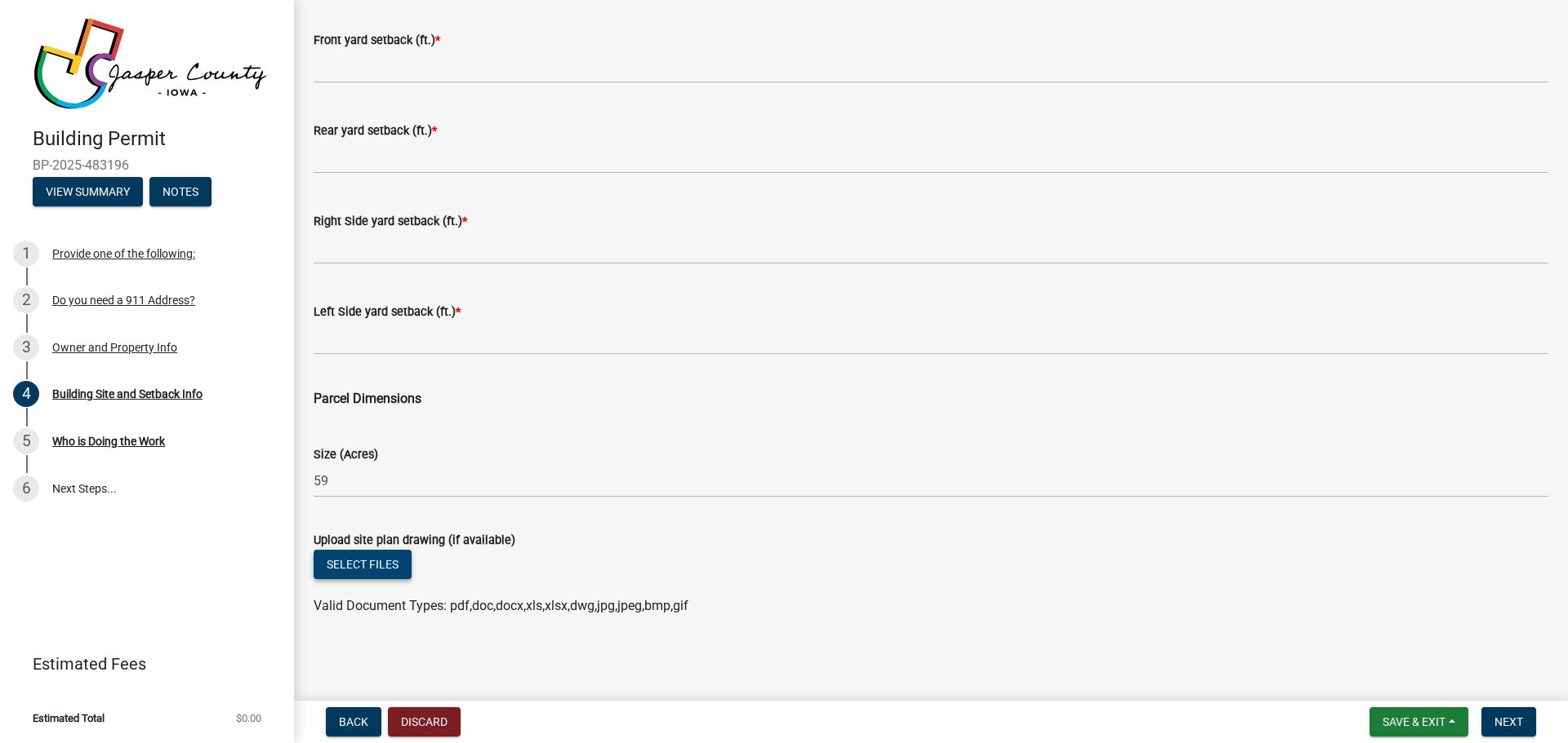
click at [364, 557] on button "Select files" at bounding box center [362, 565] width 98 height 29
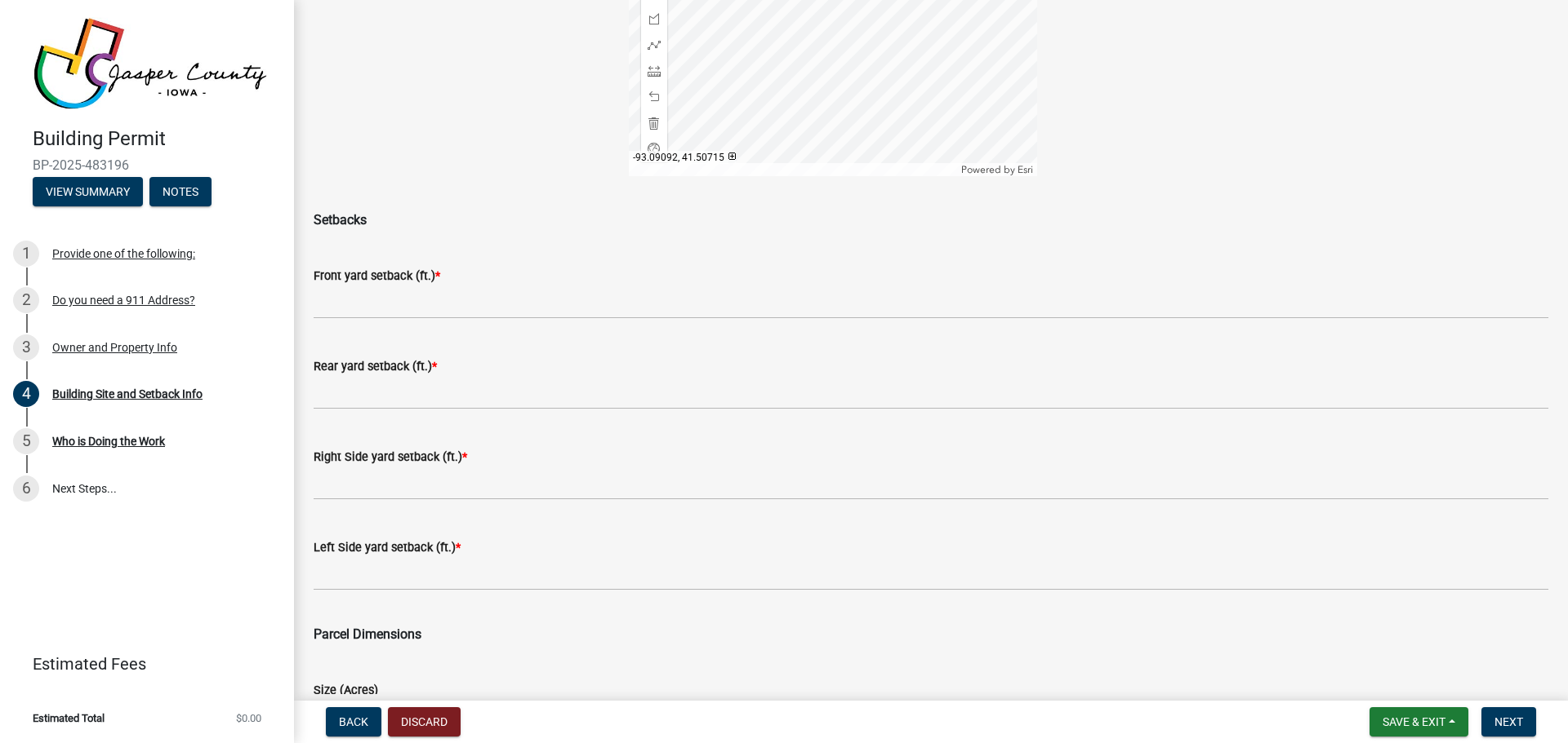
scroll to position [386, 0]
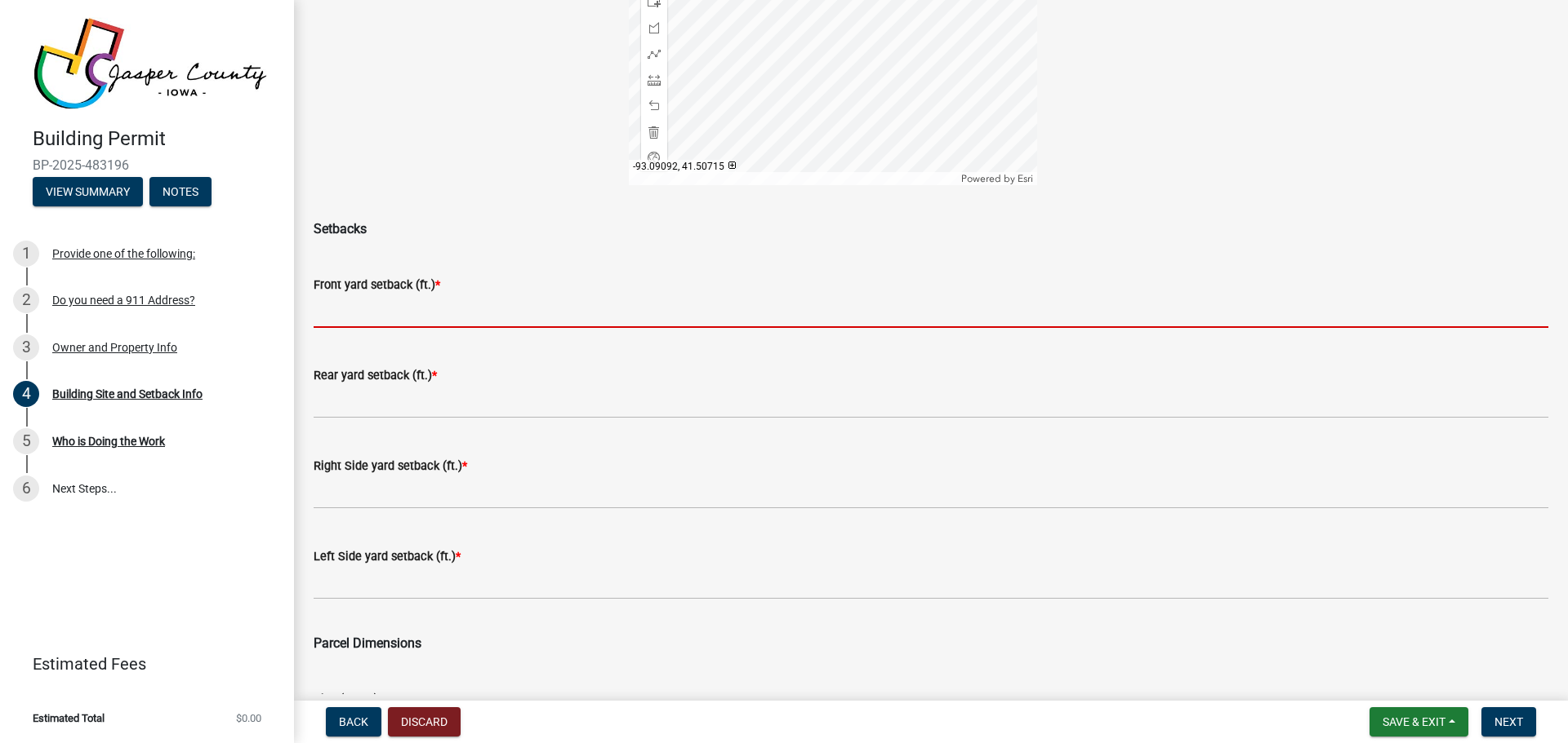
click at [434, 308] on input "text" at bounding box center [931, 312] width 1234 height 33
type input "0"
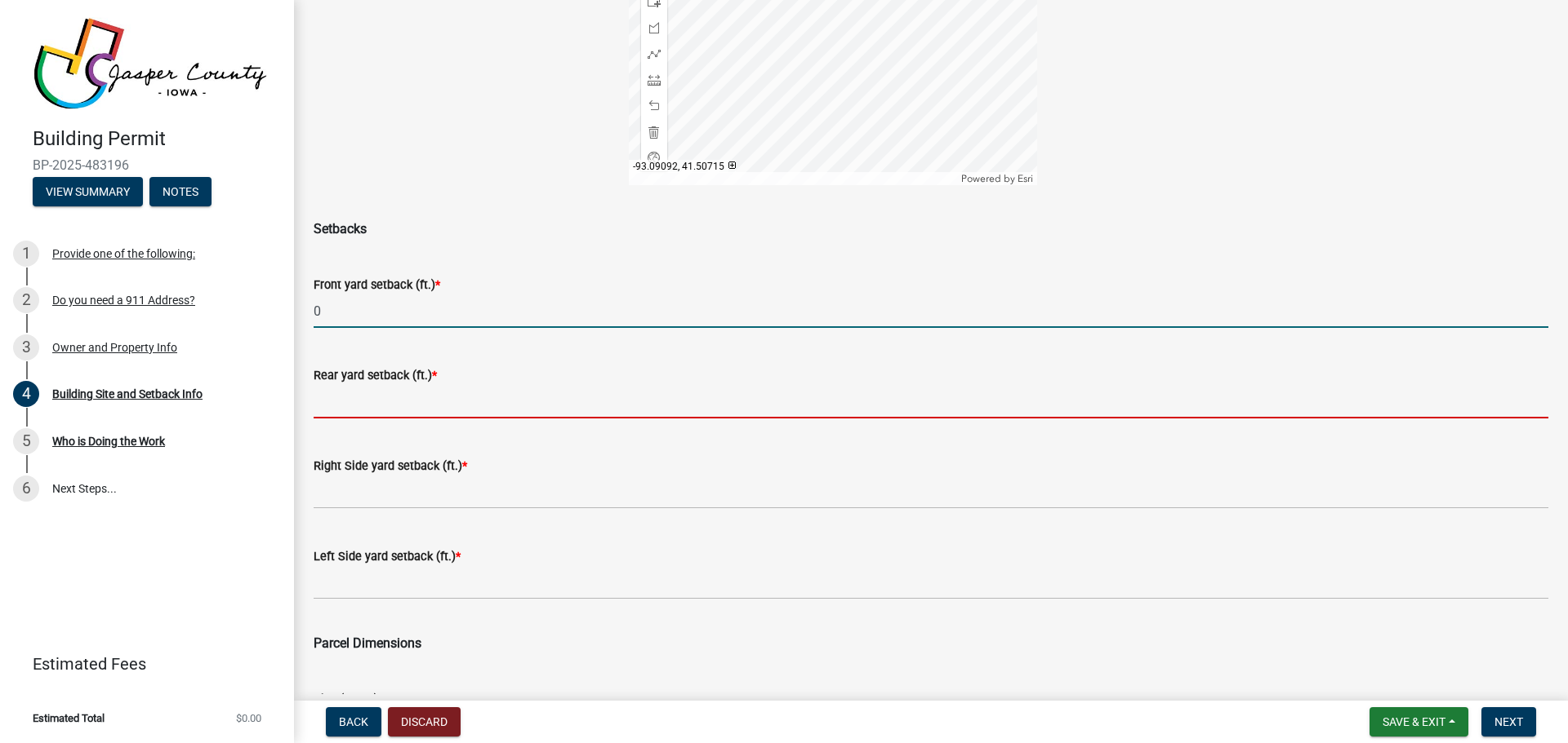
click at [402, 410] on input "text" at bounding box center [931, 402] width 1234 height 33
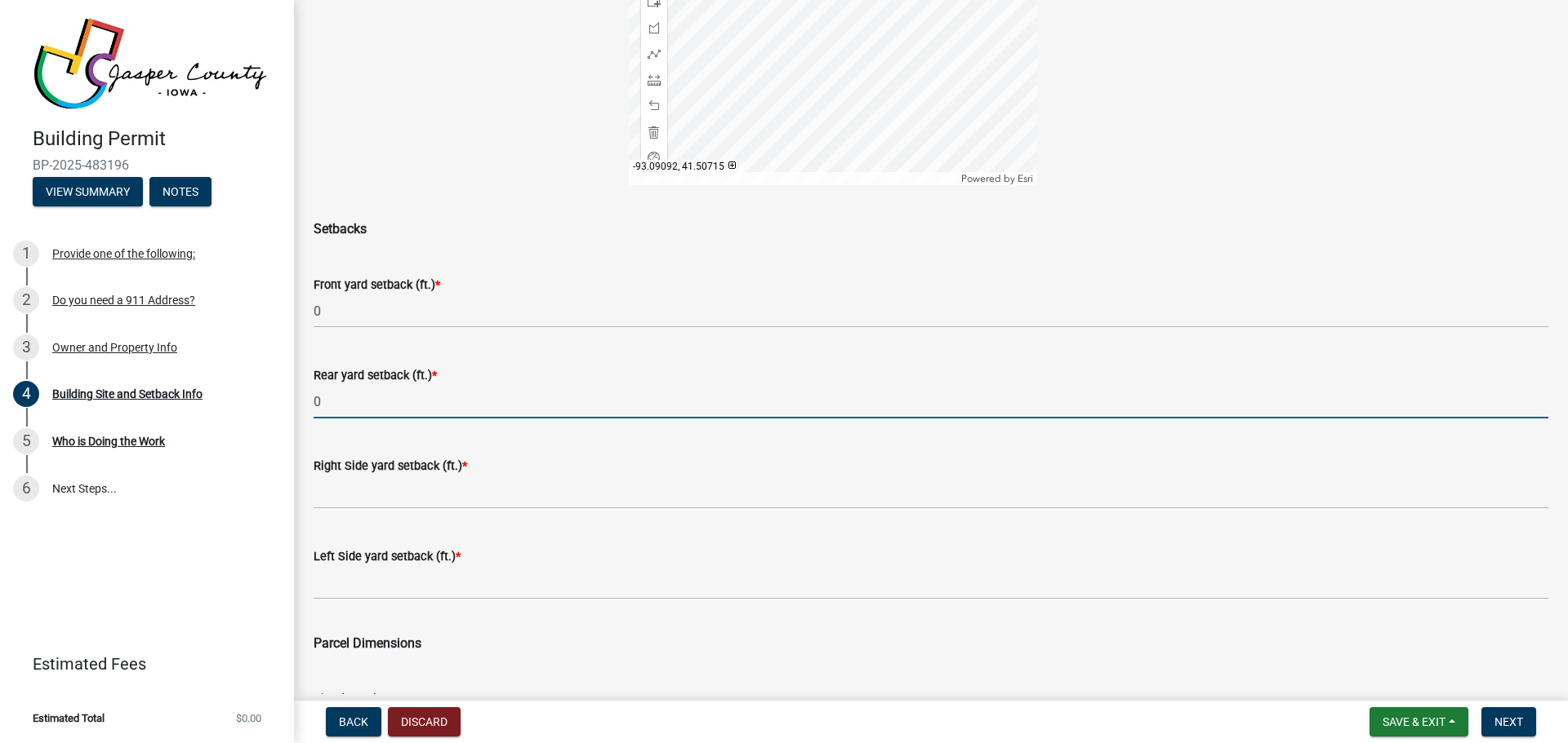
type input "0"
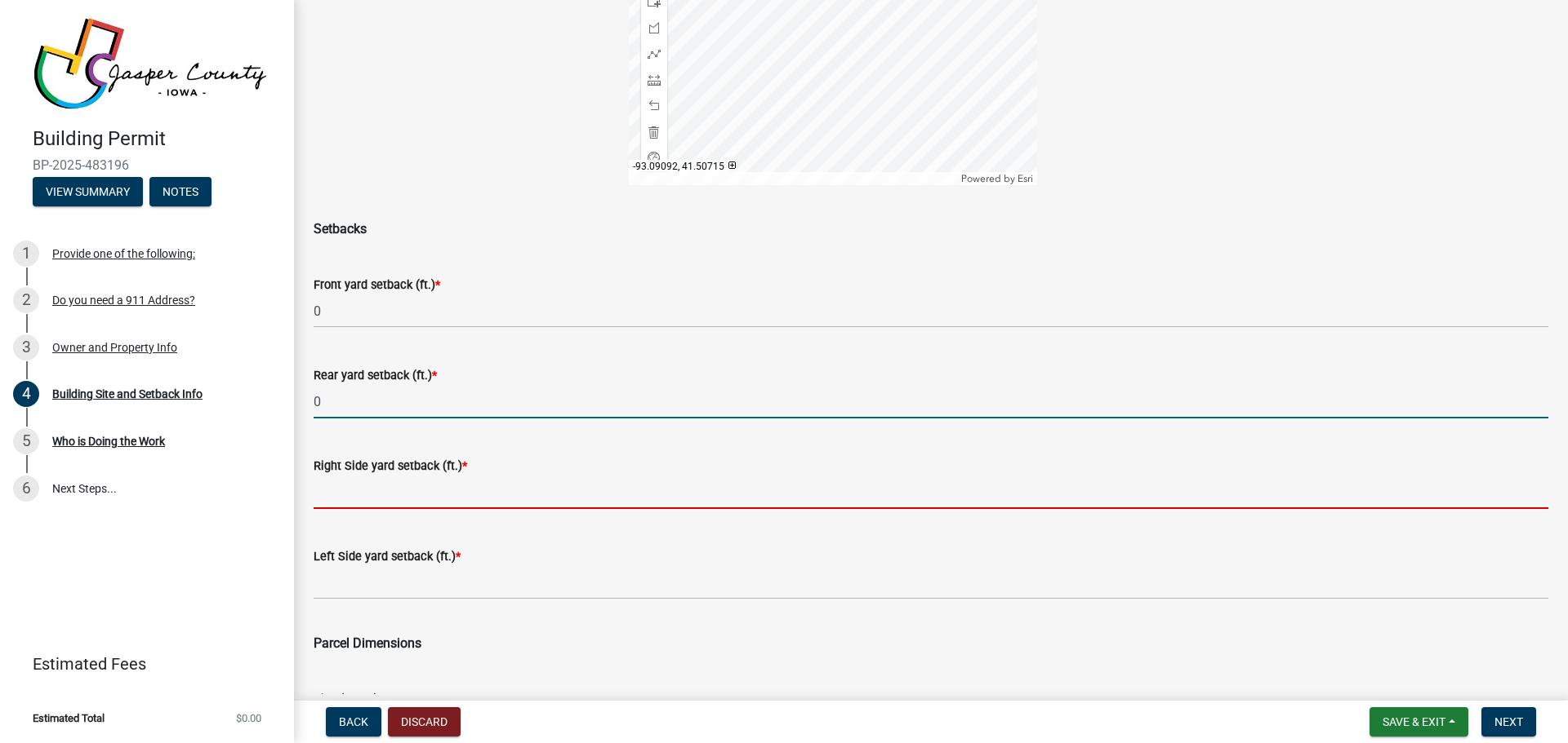
click at [398, 499] on input "text" at bounding box center [931, 492] width 1234 height 33
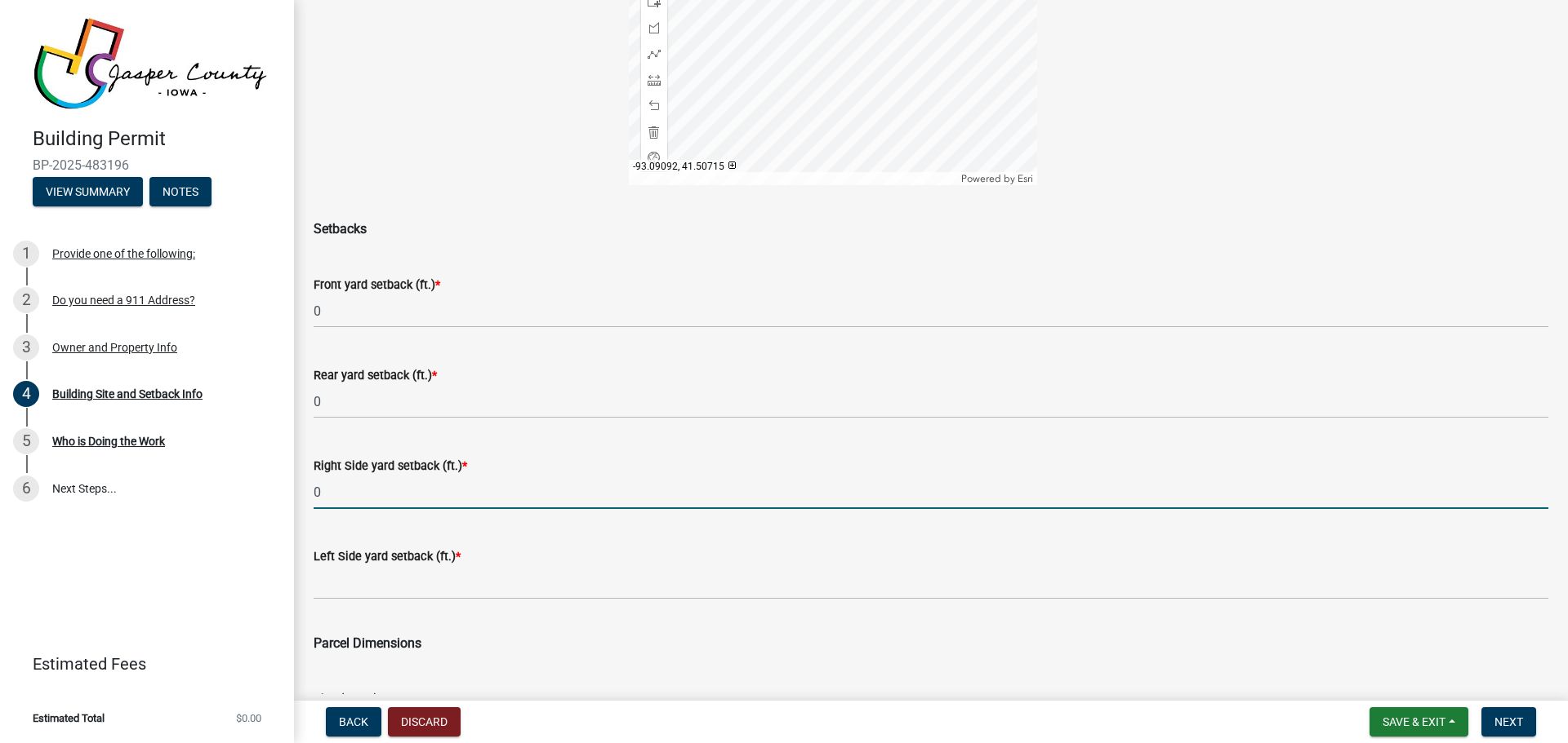
type input "0"
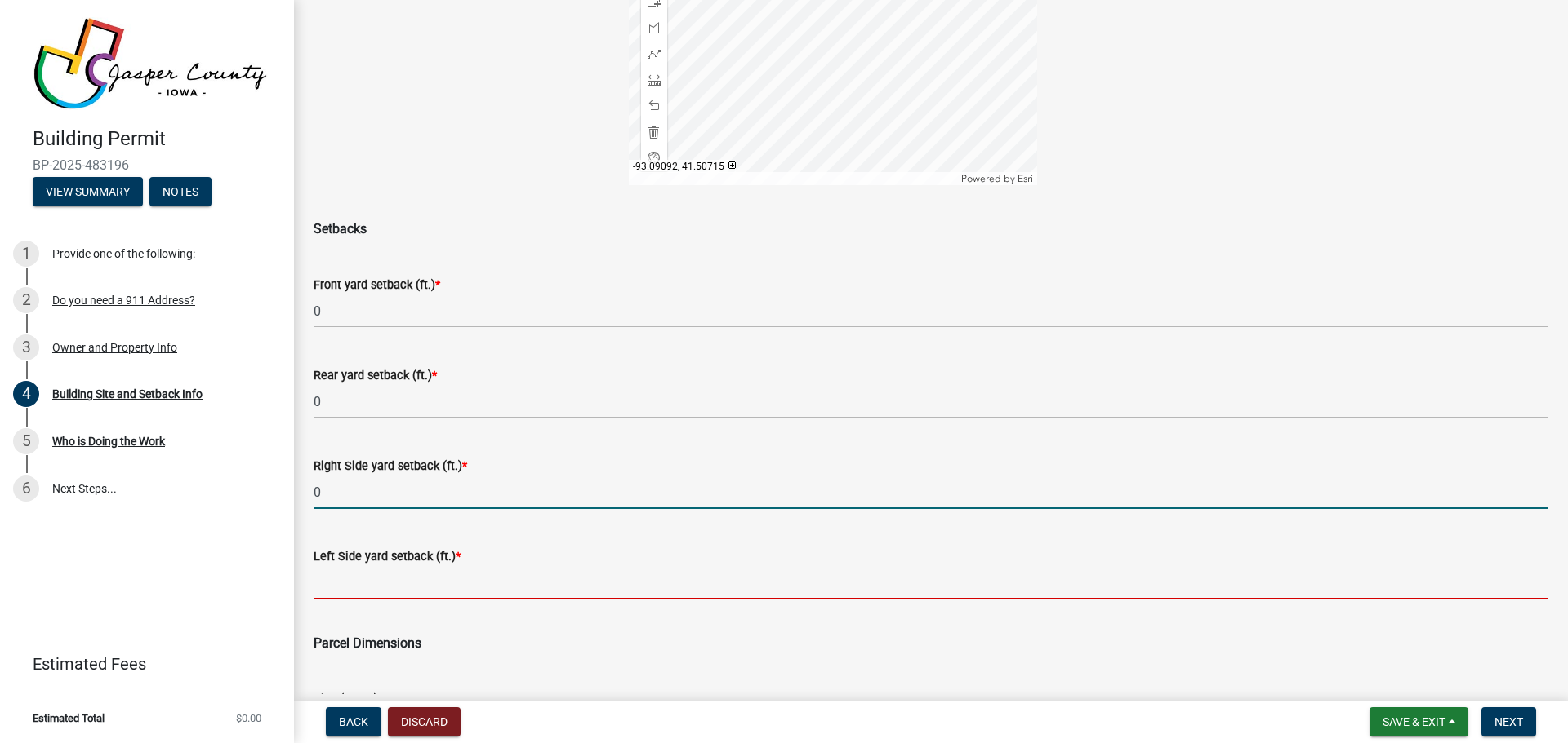
click at [369, 586] on input "text" at bounding box center [931, 583] width 1234 height 33
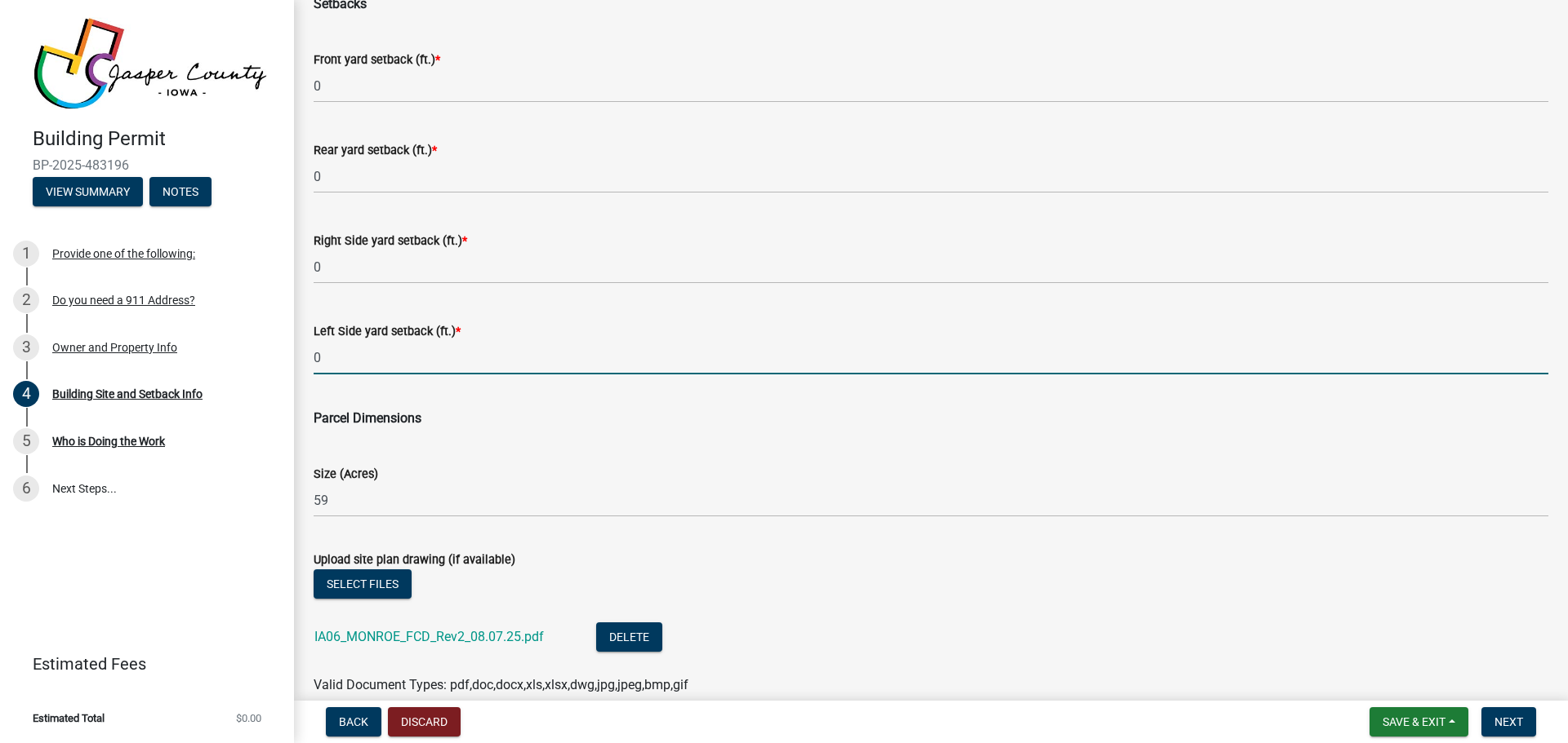
scroll to position [631, 0]
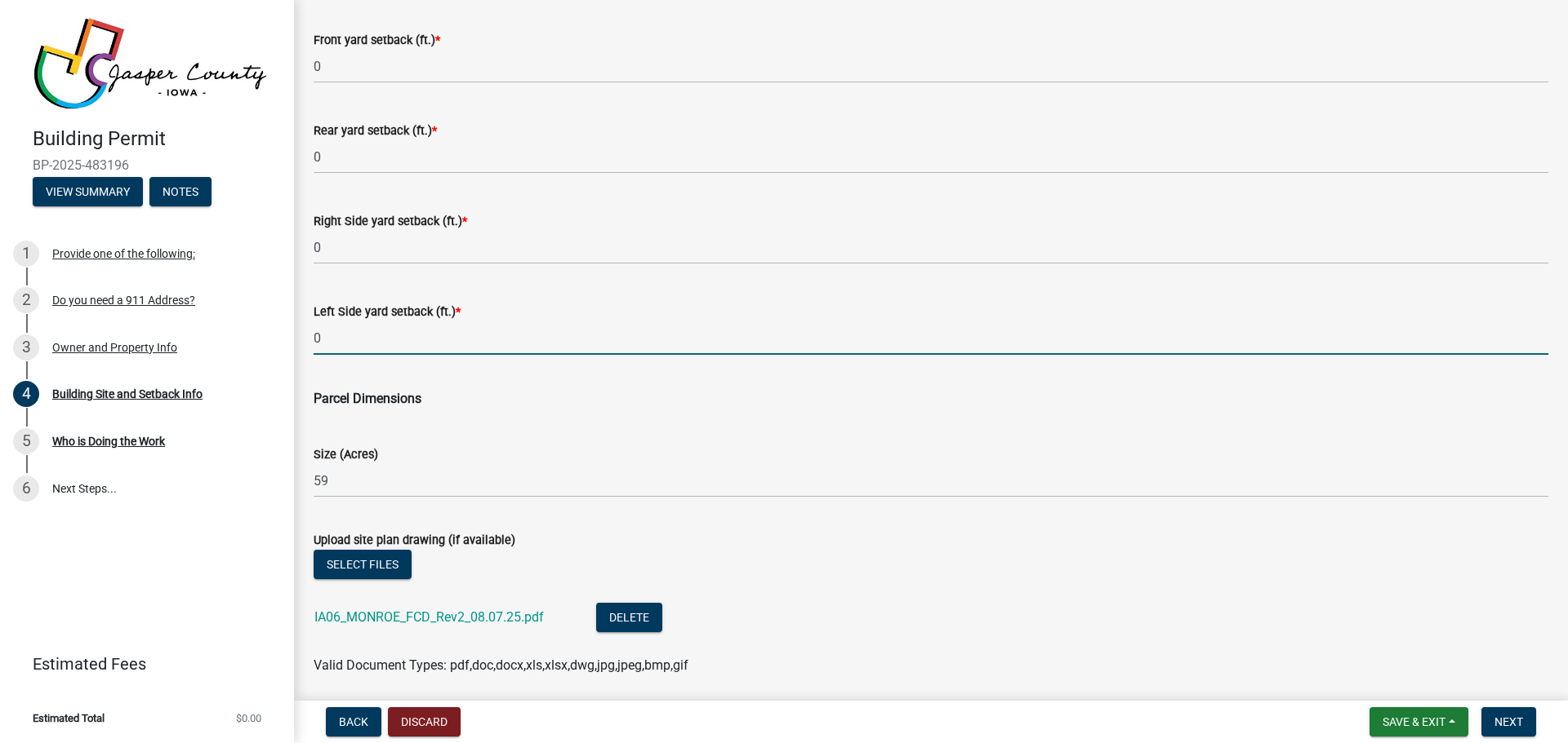
type input "0"
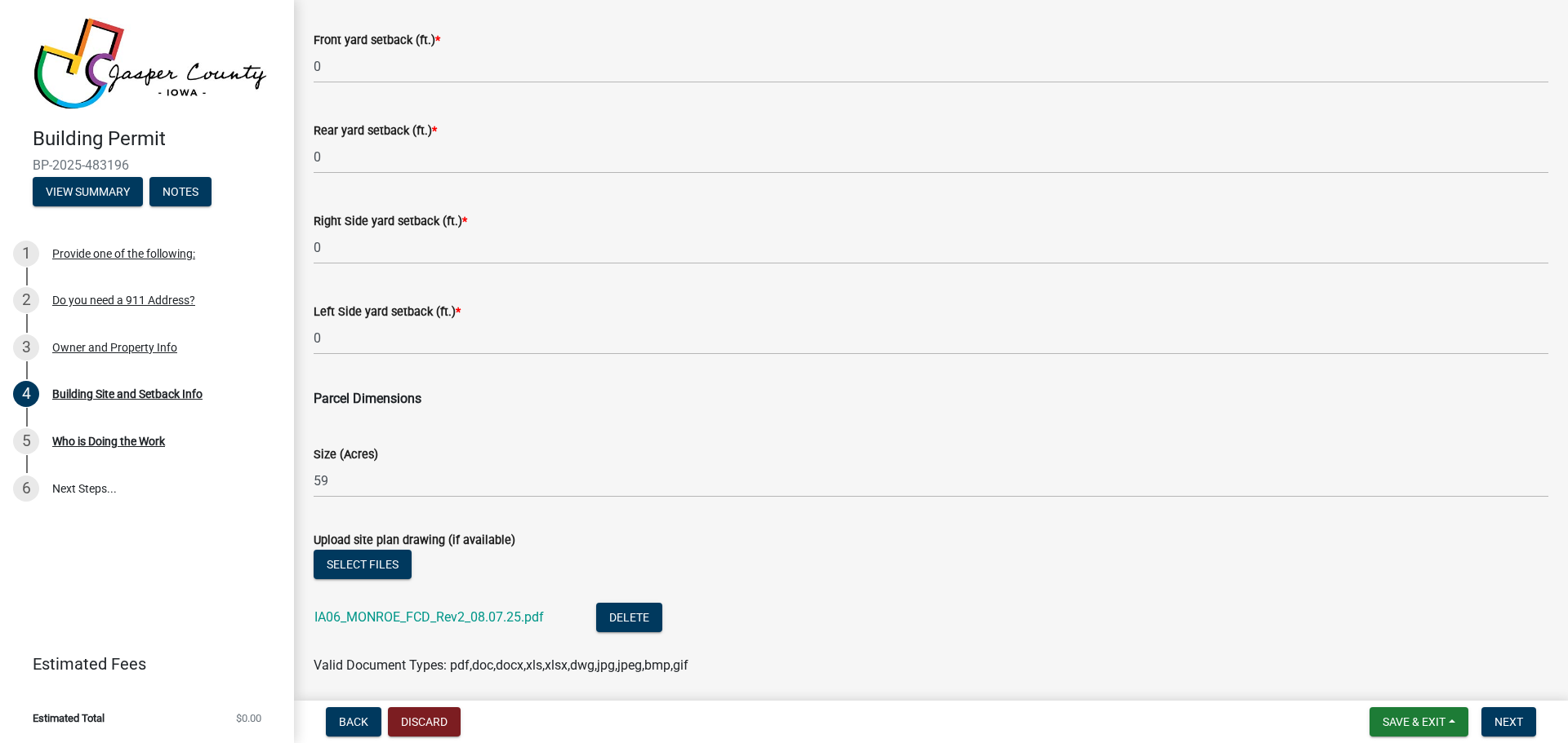
click at [757, 517] on form "Upload site plan drawing (if available) Select files IA06_MONROE_FCD_Rev2_08.07…" at bounding box center [931, 593] width 1234 height 165
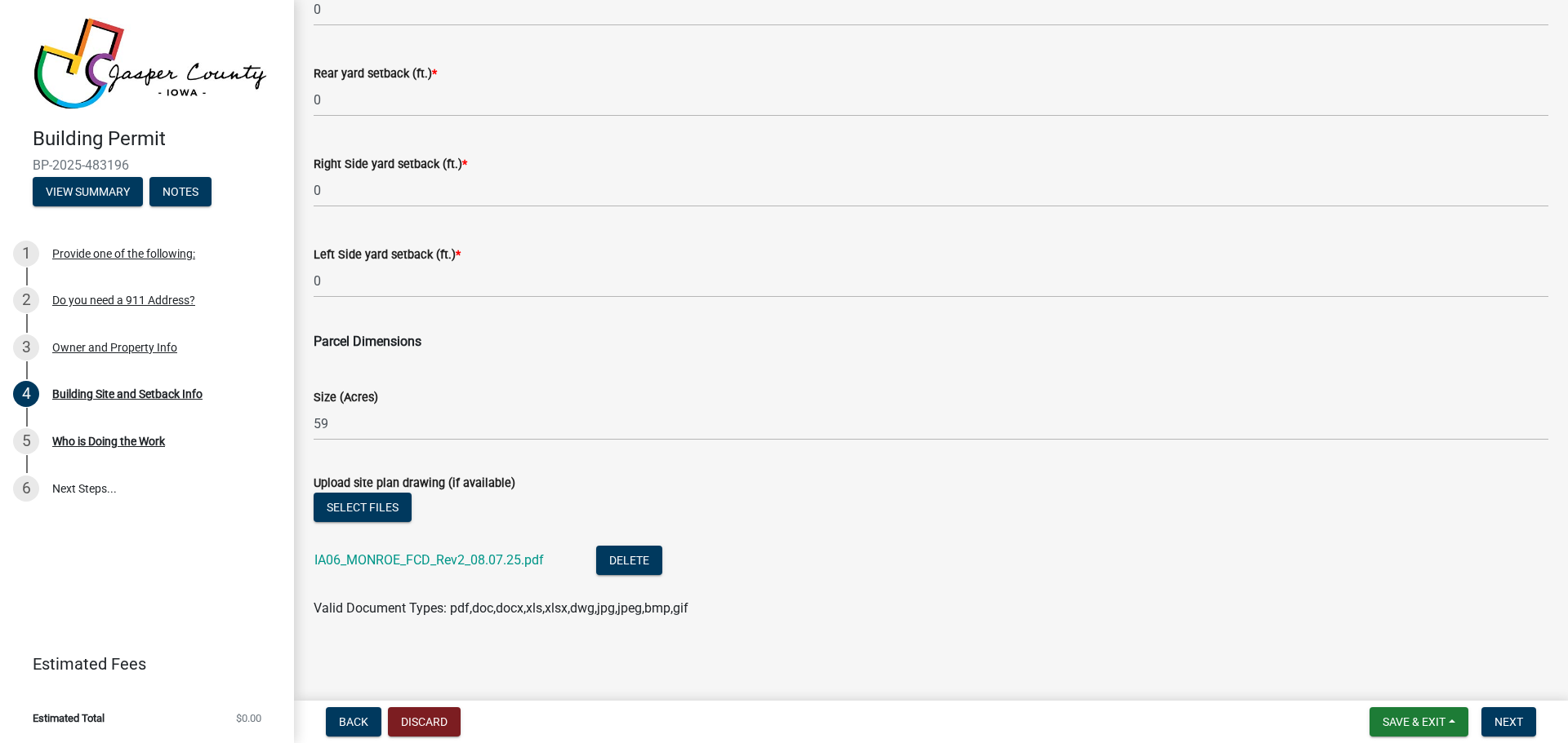
scroll to position [690, 0]
click at [1504, 722] on span "Next" at bounding box center [1508, 722] width 29 height 13
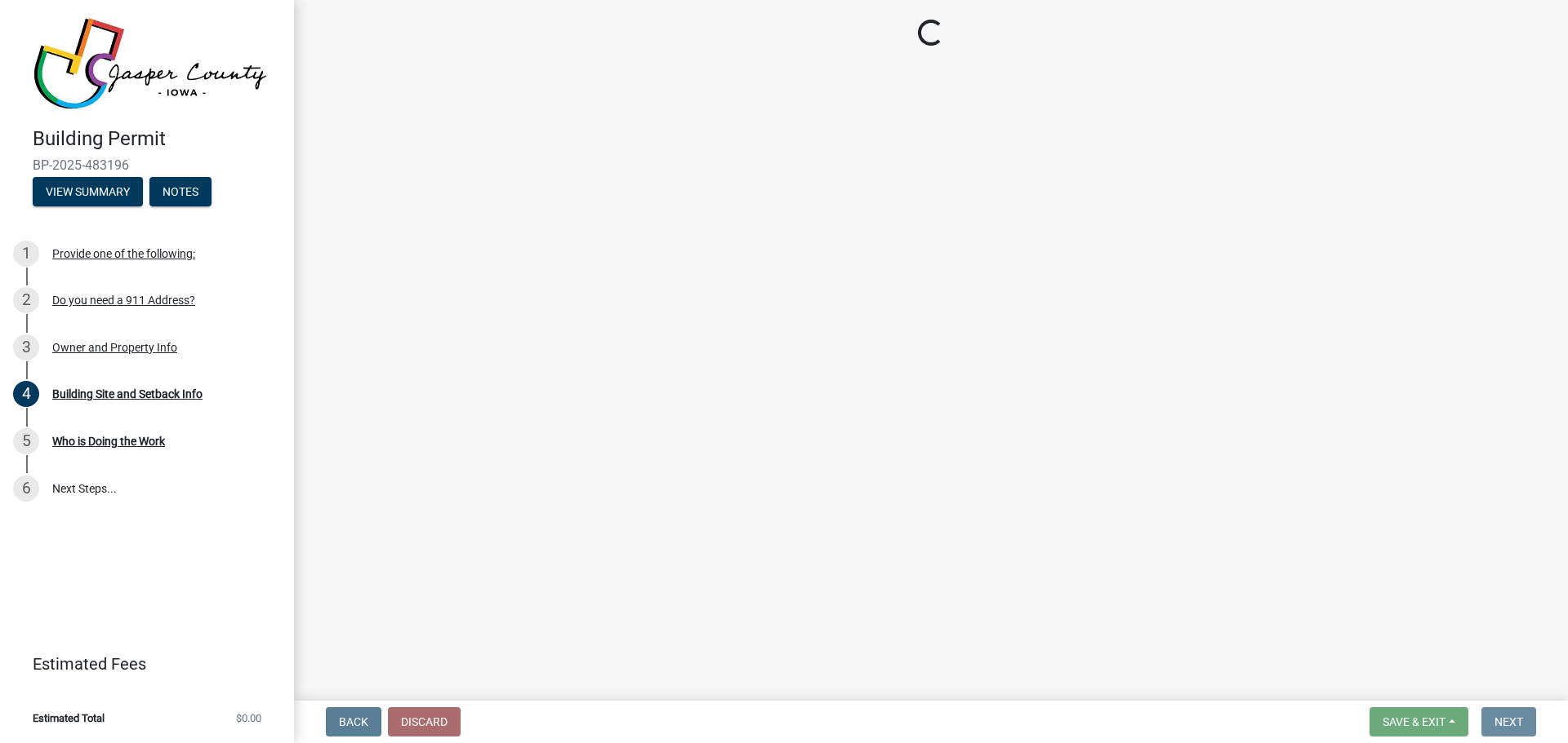
scroll to position [0, 0]
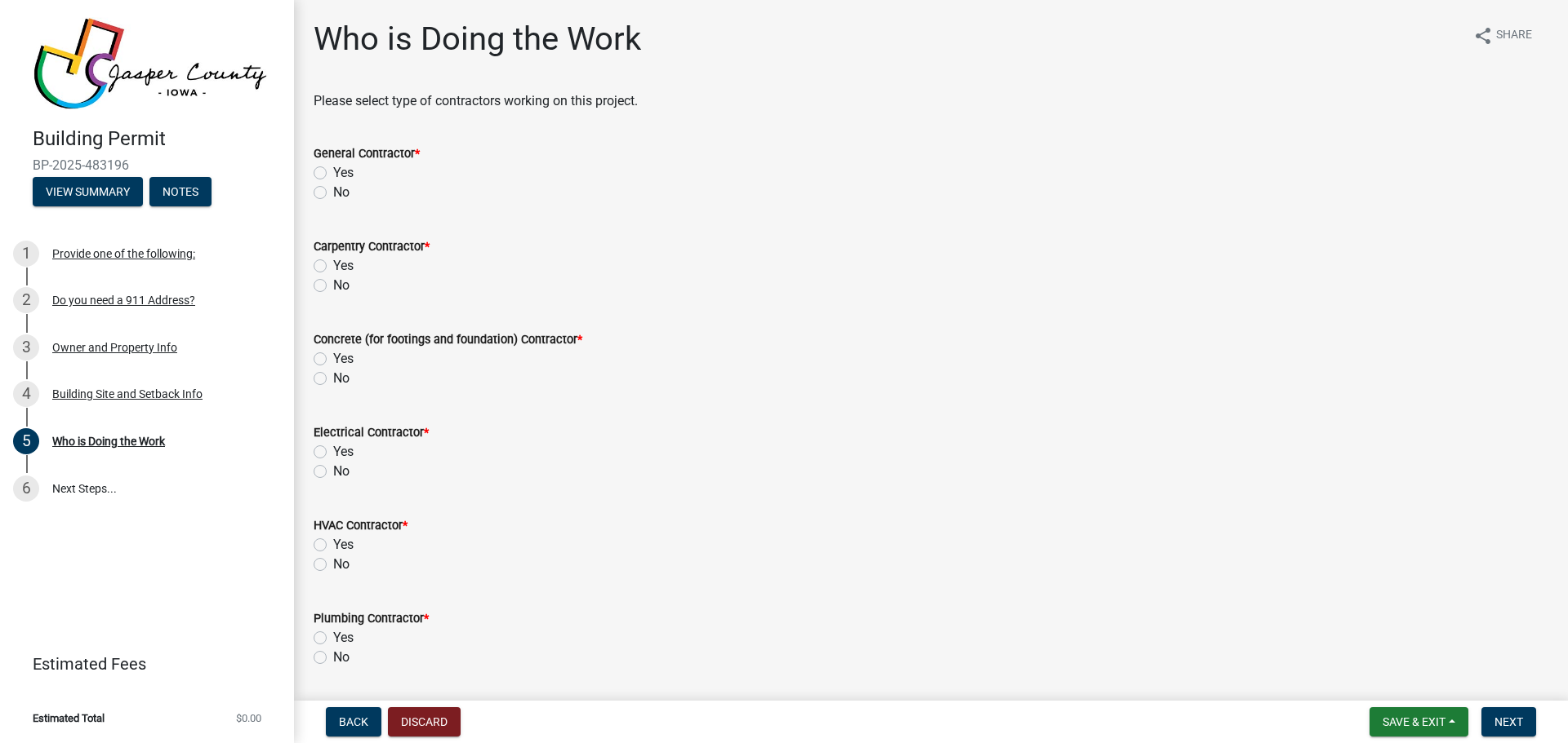
click at [341, 167] on label "Yes" at bounding box center [343, 172] width 20 height 19
click at [341, 167] on input "Yes" at bounding box center [339, 169] width 11 height 11
radio input "true"
click at [339, 289] on label "No" at bounding box center [341, 285] width 17 height 19
click at [339, 287] on input "No" at bounding box center [339, 281] width 11 height 11
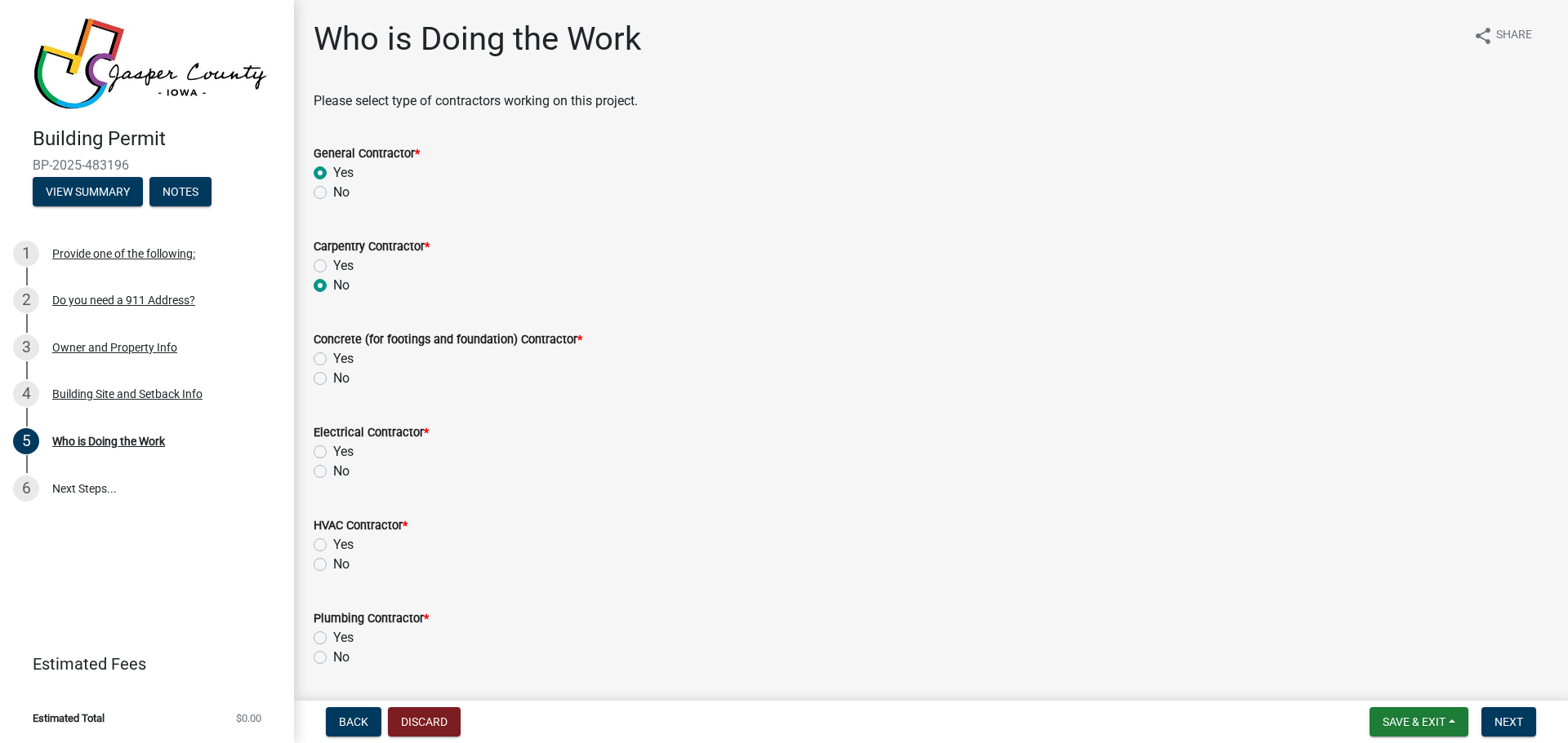
radio input "true"
click at [341, 372] on label "No" at bounding box center [341, 378] width 17 height 19
click at [341, 372] on input "No" at bounding box center [339, 374] width 11 height 11
radio input "true"
click at [333, 466] on label "No" at bounding box center [341, 471] width 17 height 19
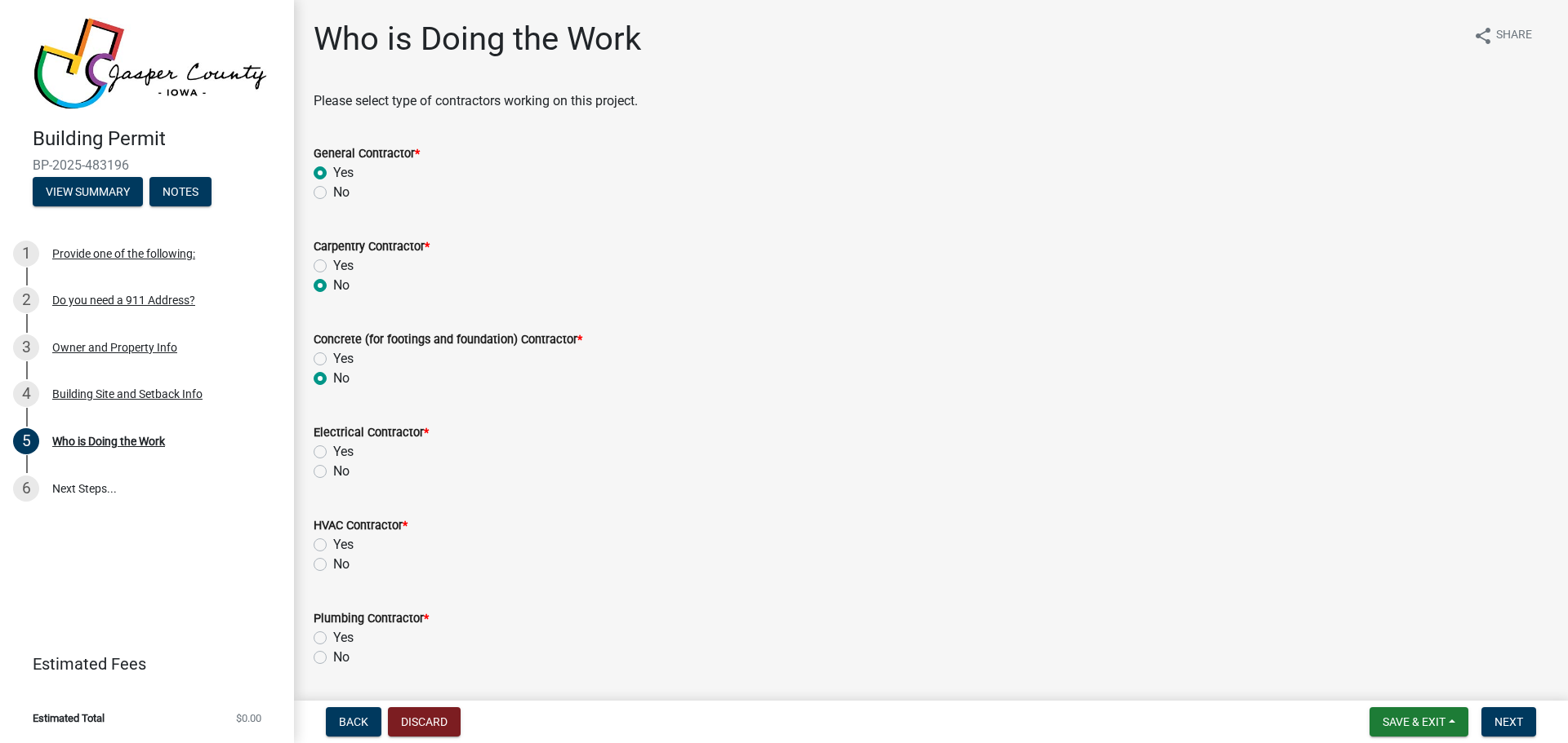
click at [333, 466] on input "No" at bounding box center [339, 467] width 11 height 11
radio input "true"
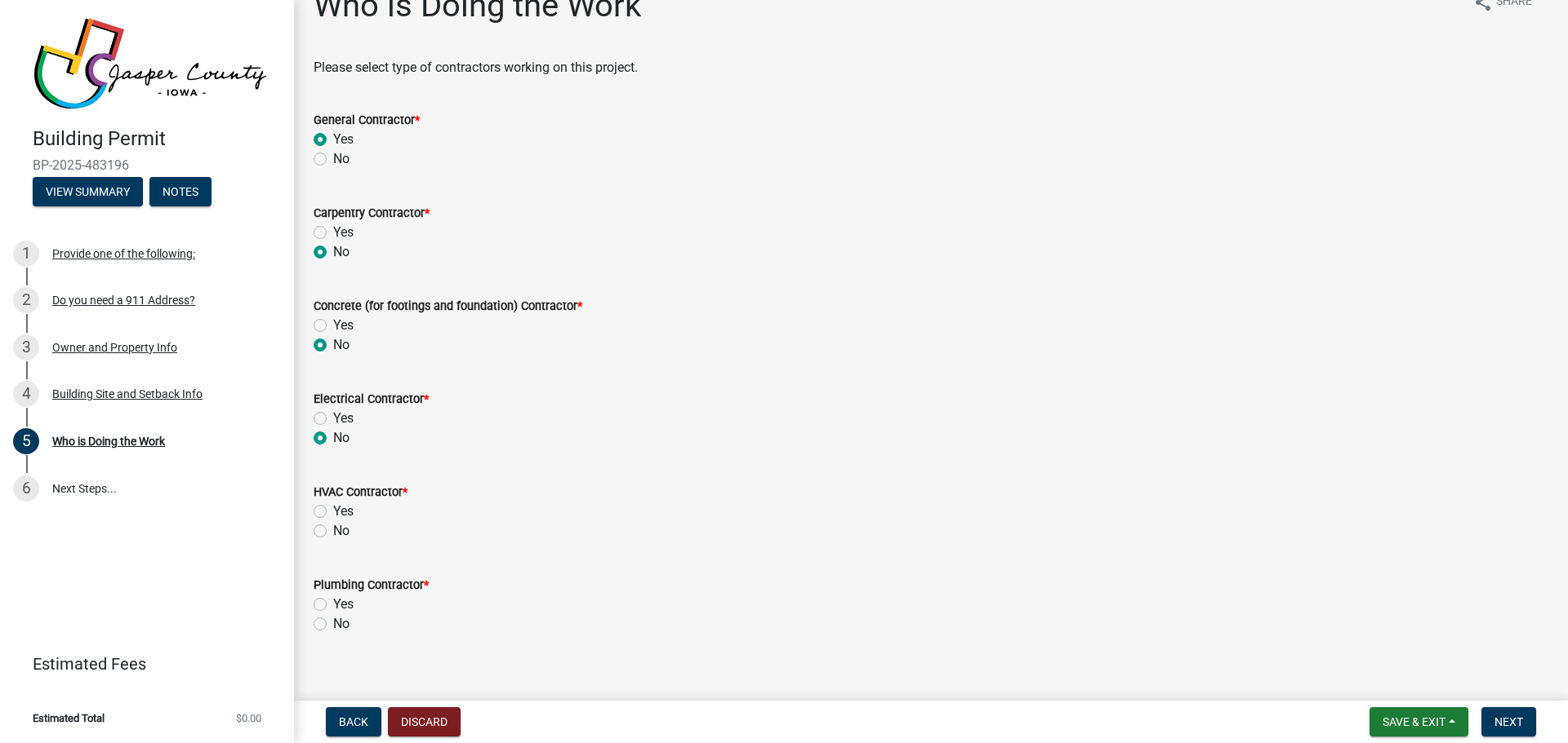
scroll to position [52, 0]
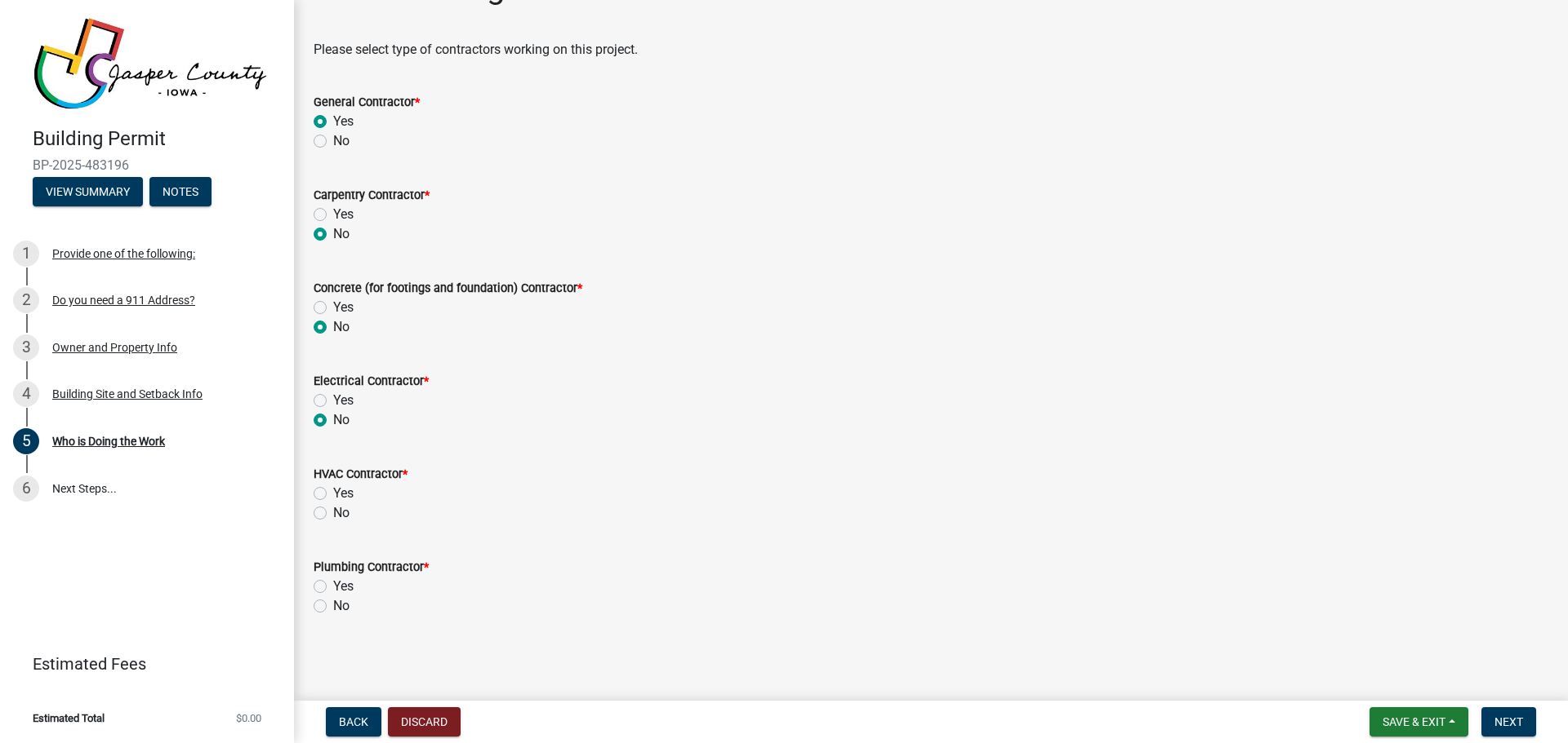
click at [339, 512] on label "No" at bounding box center [341, 513] width 17 height 19
click at [339, 512] on input "No" at bounding box center [339, 509] width 11 height 11
radio input "true"
click at [338, 607] on label "No" at bounding box center [341, 606] width 17 height 19
click at [338, 607] on input "No" at bounding box center [339, 602] width 11 height 11
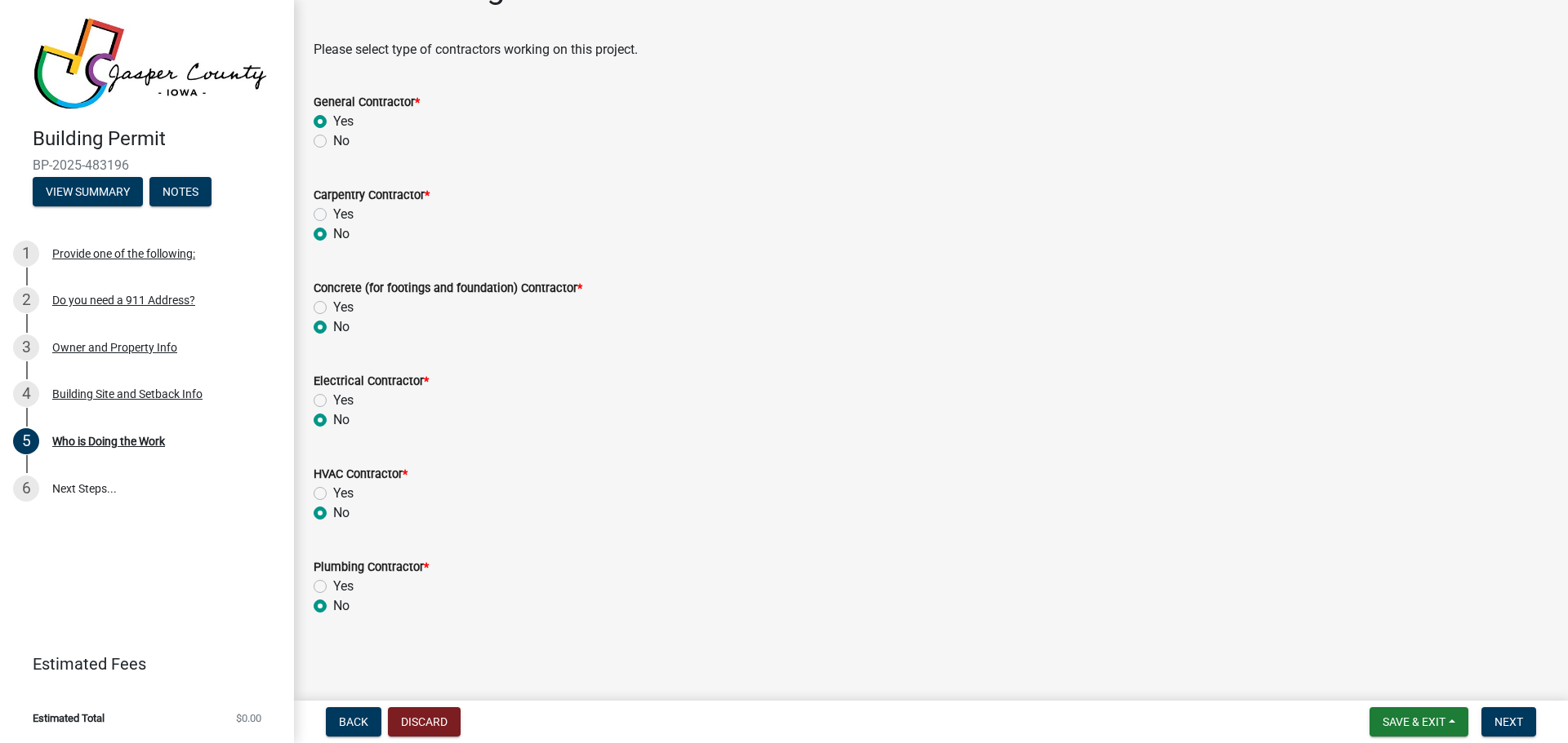
radio input "true"
click at [1508, 720] on span "Next" at bounding box center [1508, 722] width 29 height 13
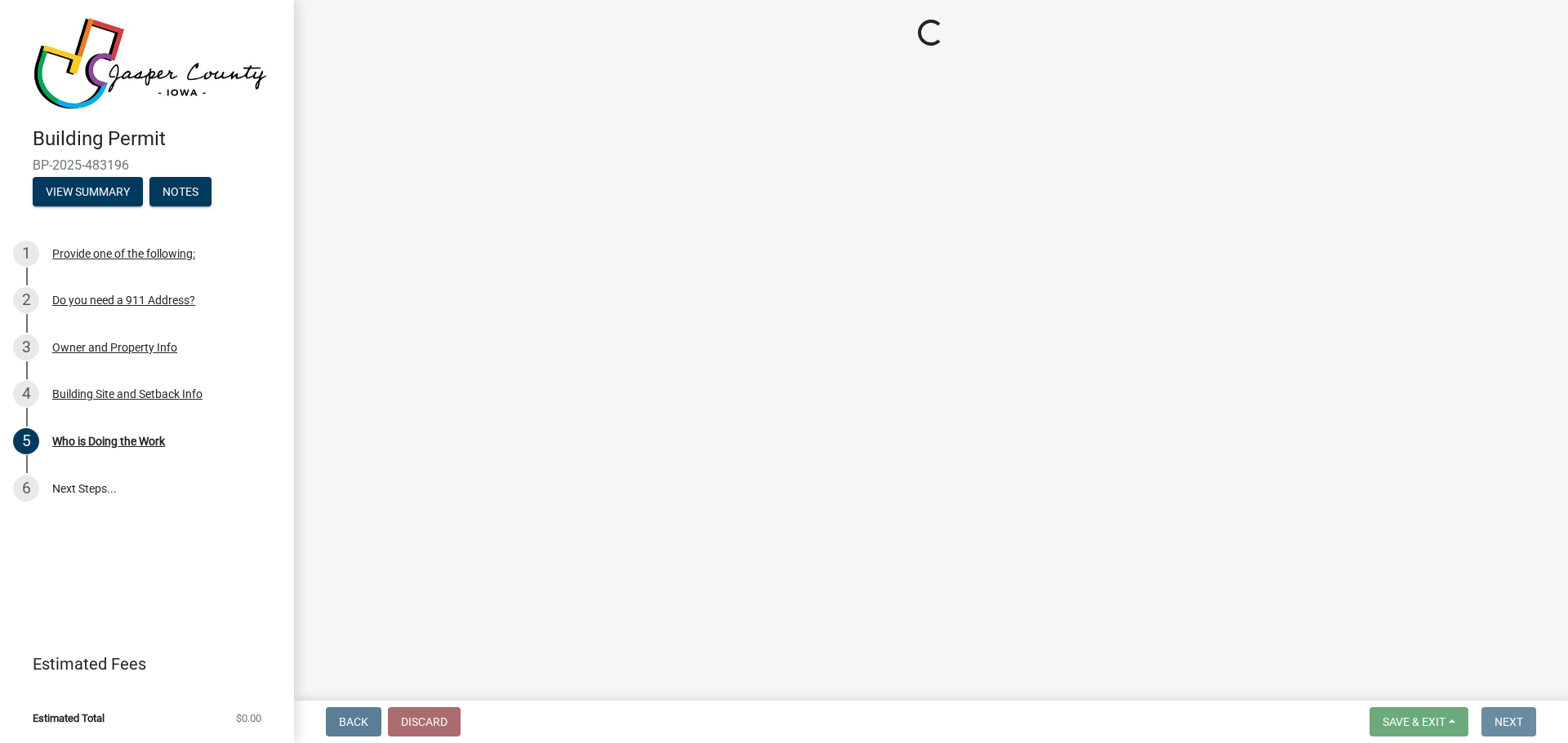
scroll to position [0, 0]
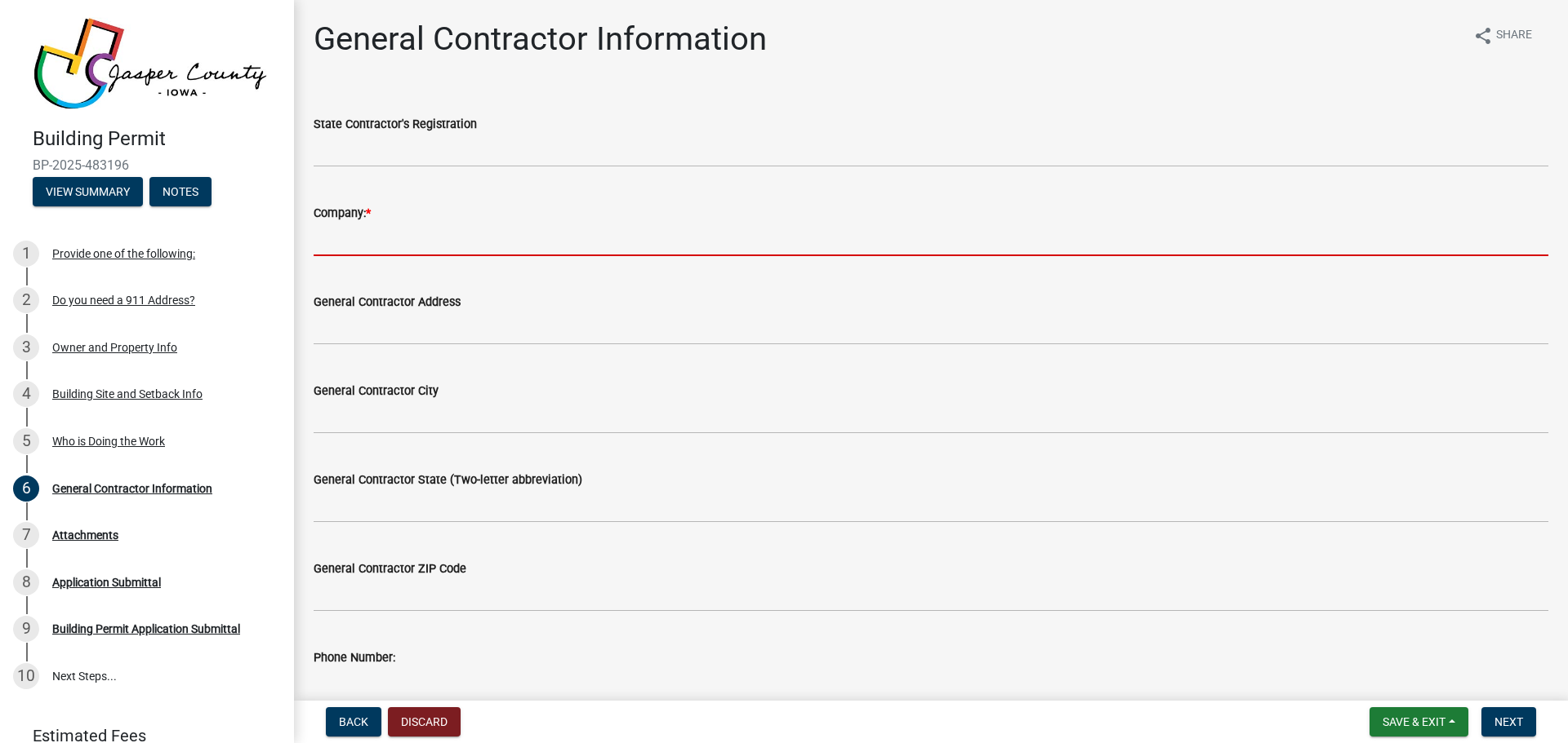
click at [377, 233] on input "Company: *" at bounding box center [931, 240] width 1234 height 33
paste input "MURPHY TOWER SERVICE LLC"
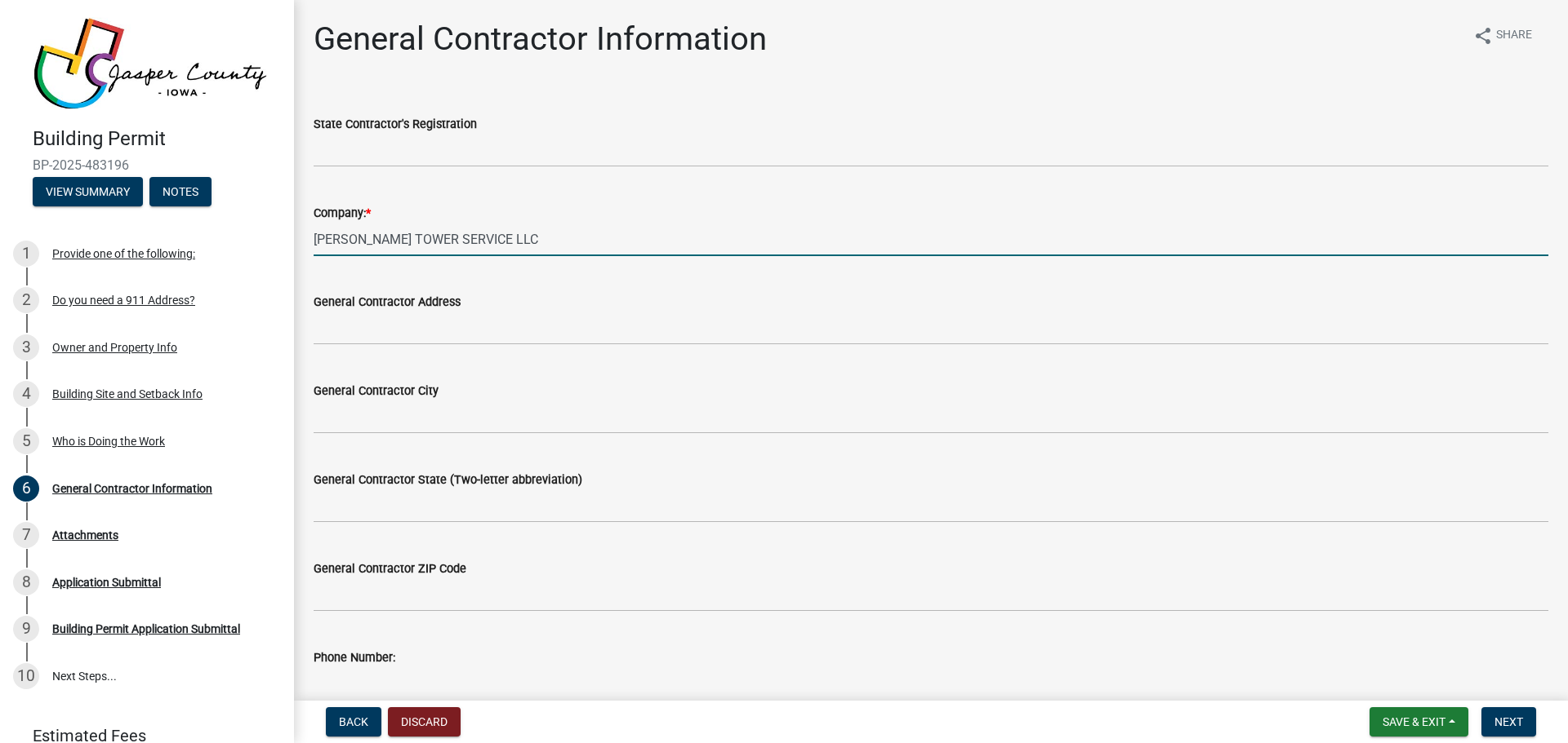
type input "MURPHY TOWER SERVICE LLC"
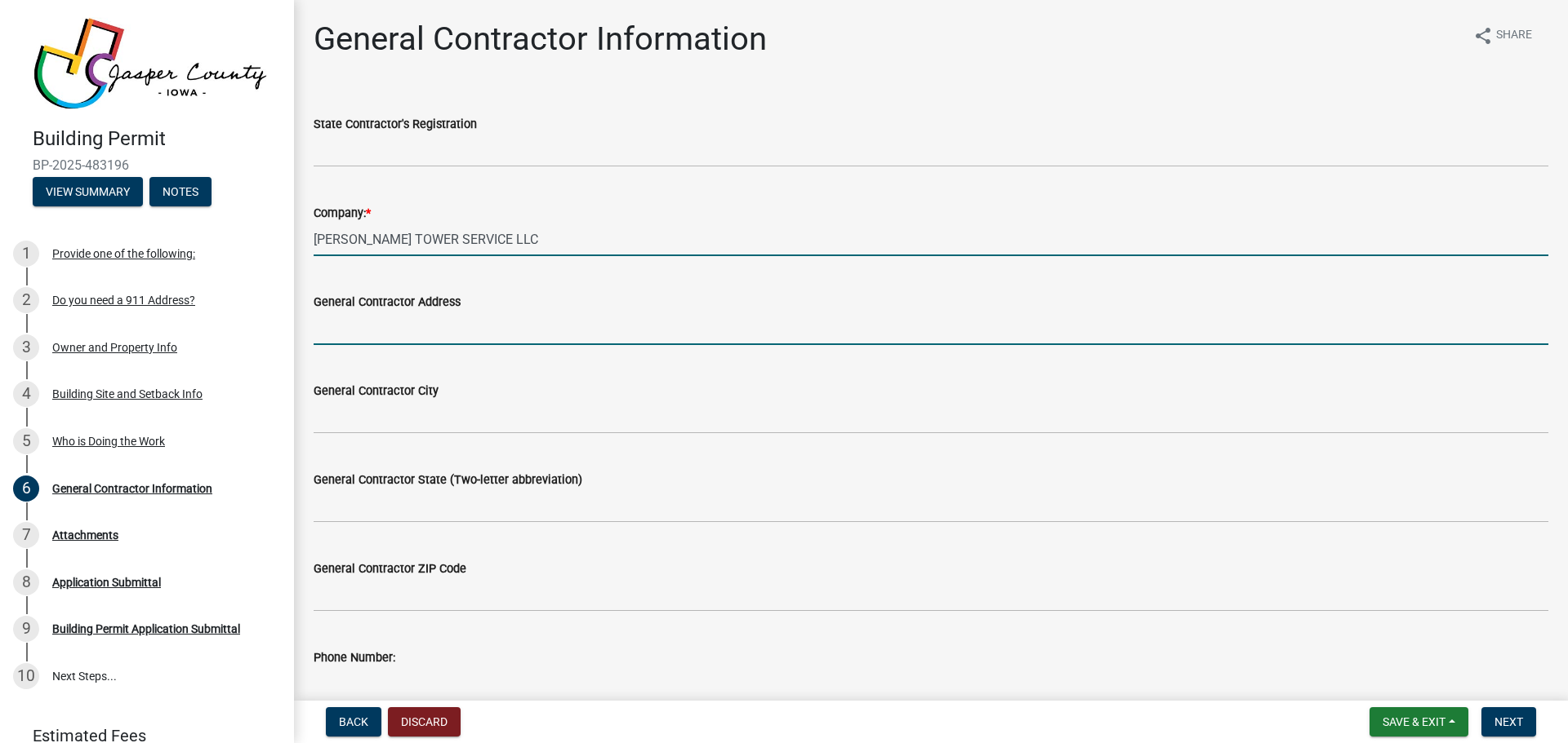
click at [410, 344] on input "General Contractor Address" at bounding box center [931, 328] width 1234 height 33
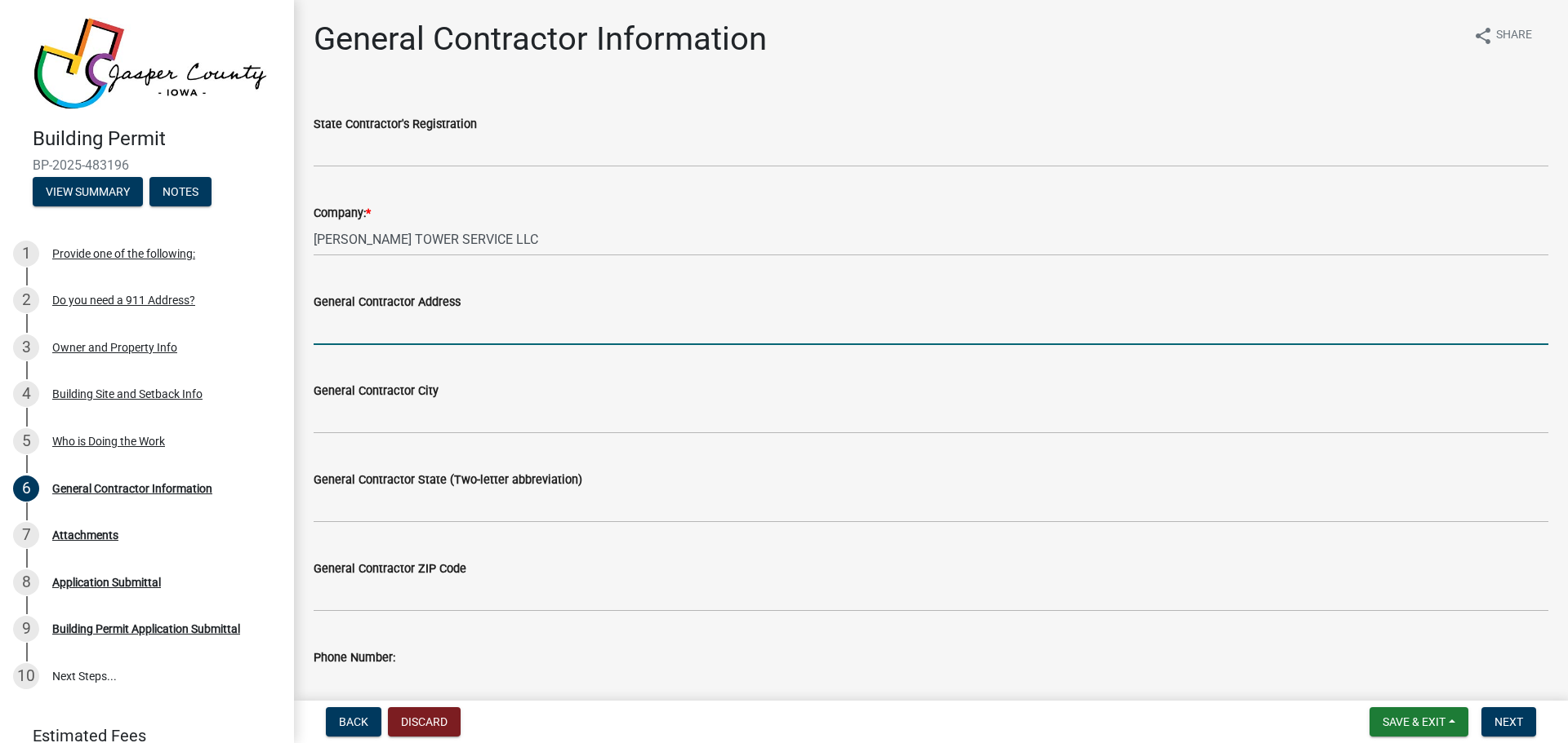
paste input "20220 IA-5, Carlisle, IA 50047"
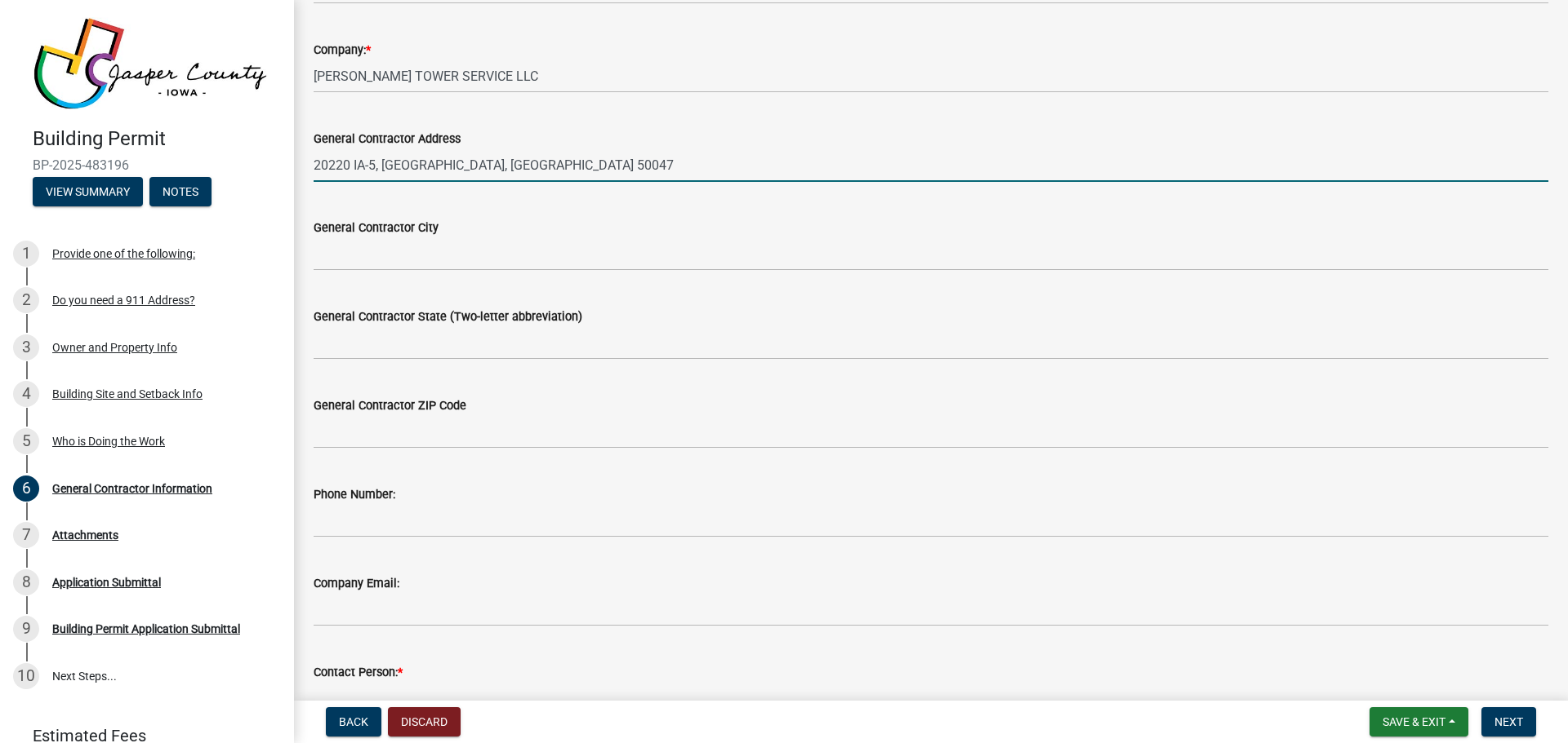
click at [413, 166] on input "20220 IA-5, Carlisle, IA 50047" at bounding box center [931, 165] width 1234 height 33
type input "20220 IA-5, Carlisle, IA 50047"
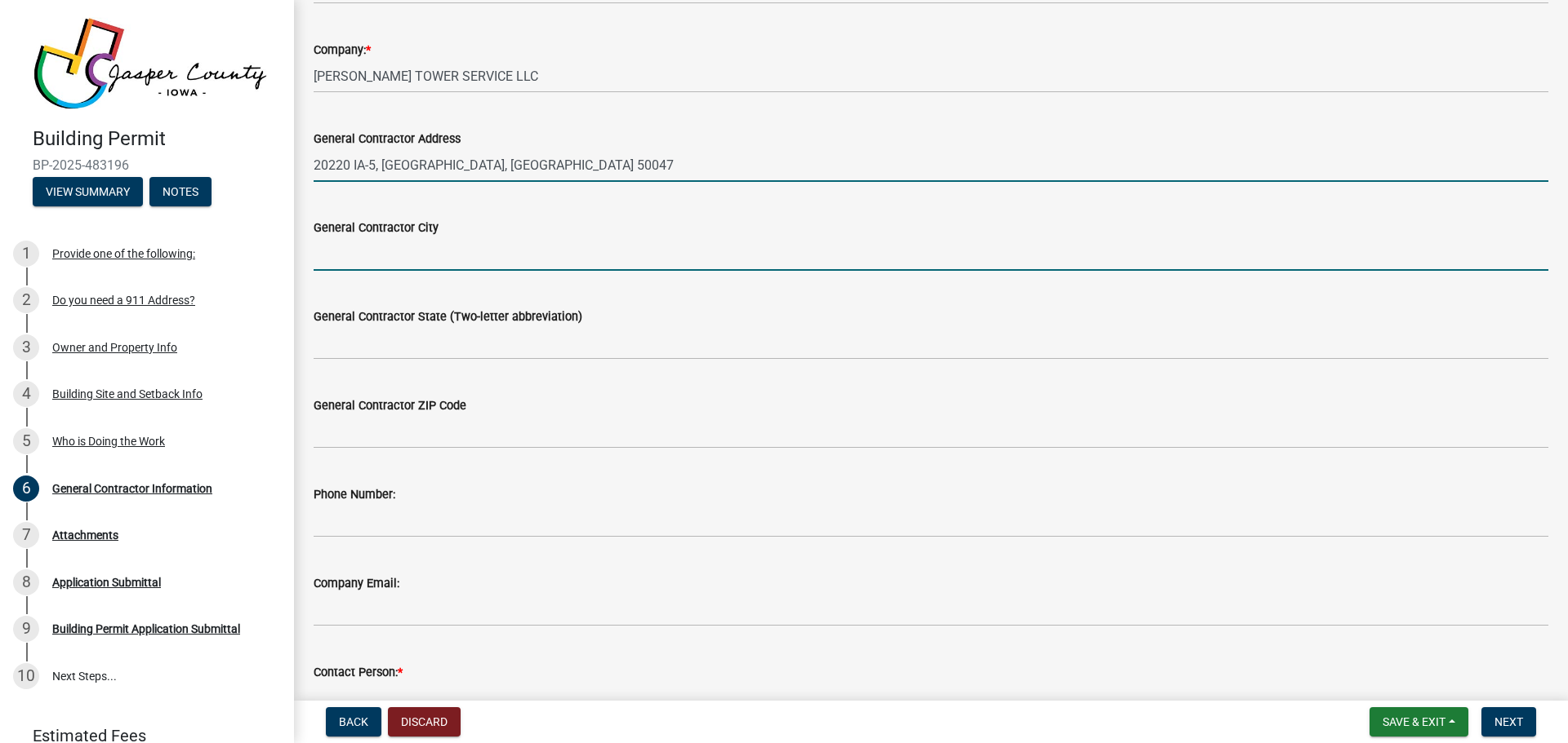
click at [397, 246] on input "General Contractor City" at bounding box center [931, 254] width 1234 height 33
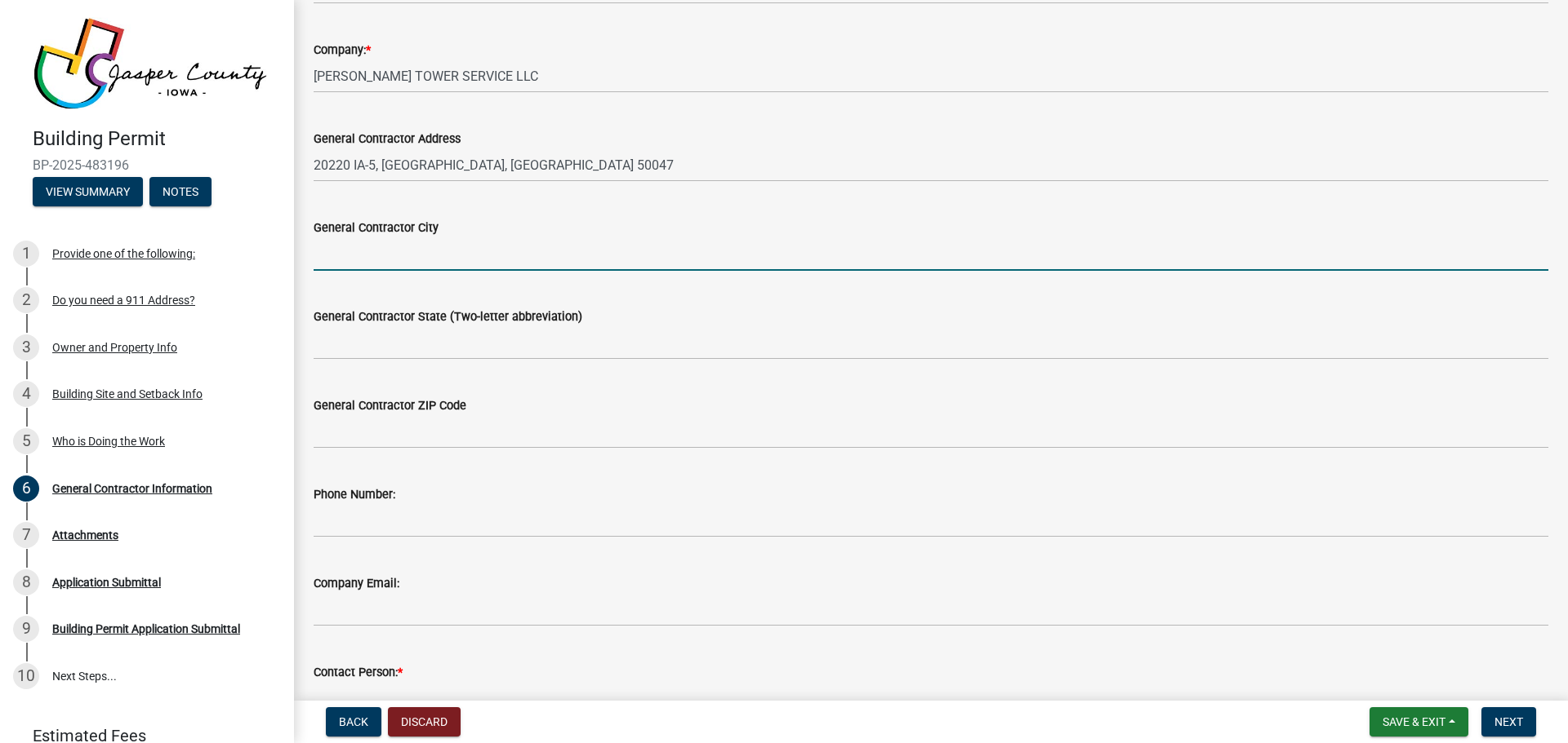
paste input "Carlisle"
type input "Carlisle"
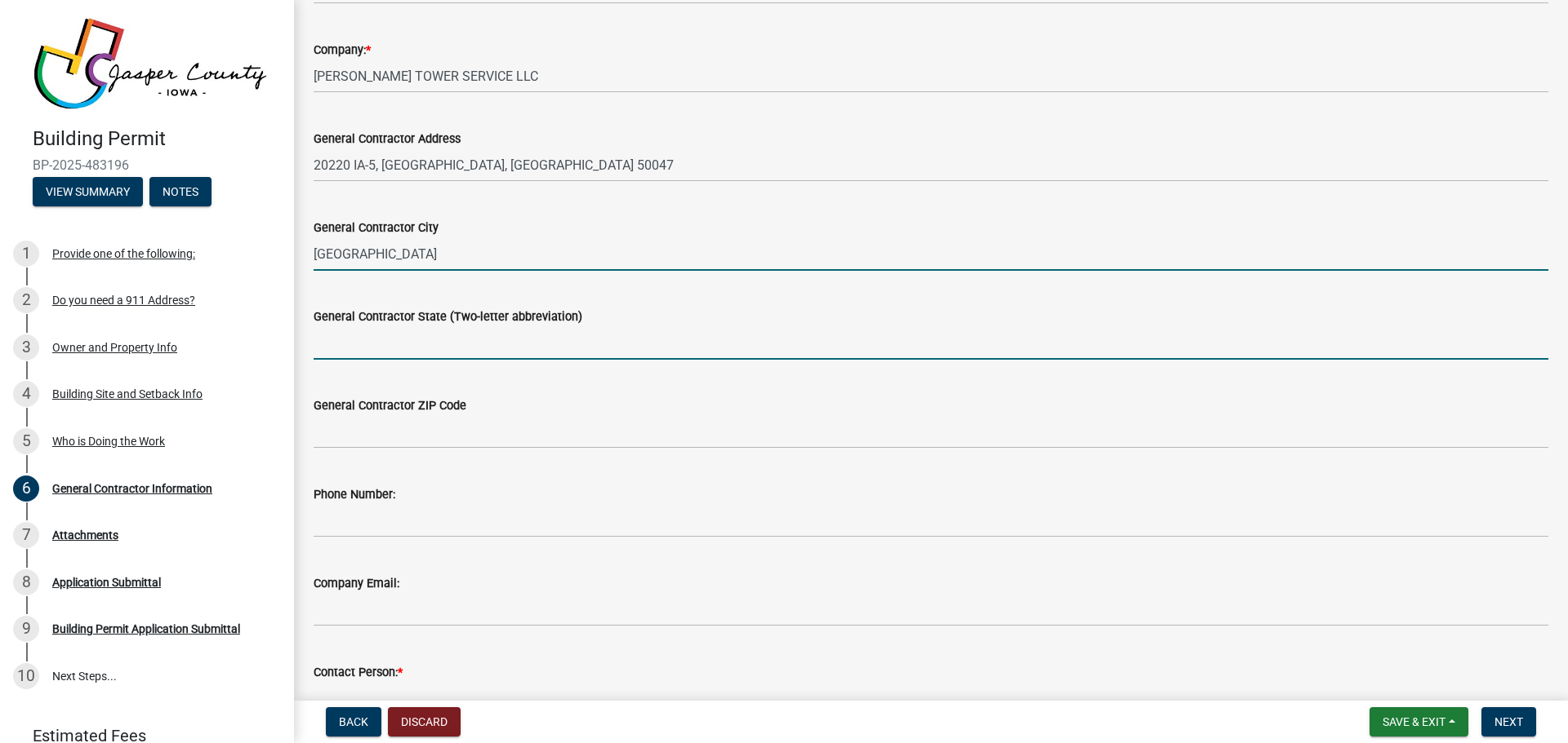
click at [391, 342] on input "General Contractor State (Two-letter abbreviation)" at bounding box center [931, 343] width 1234 height 33
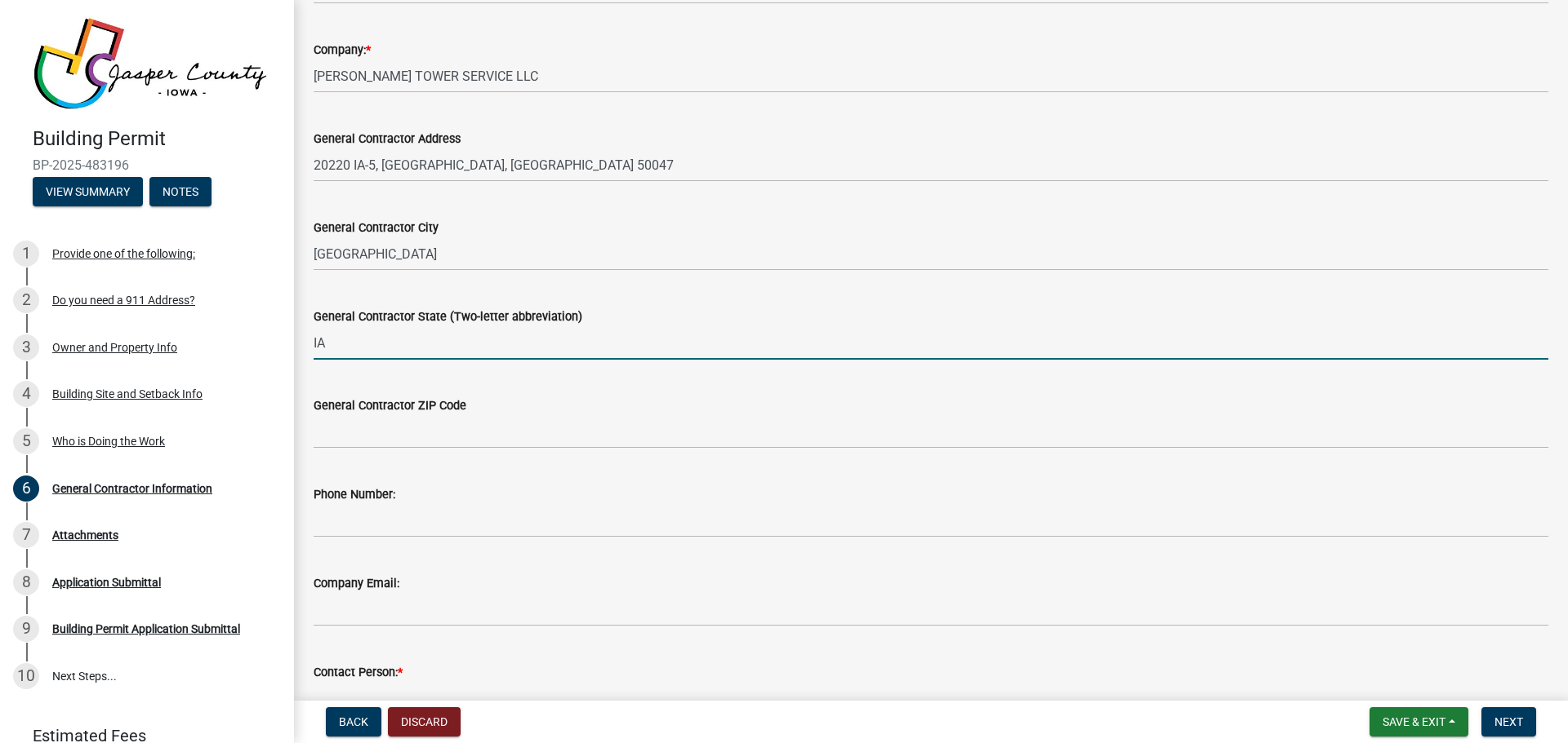
type input "IA"
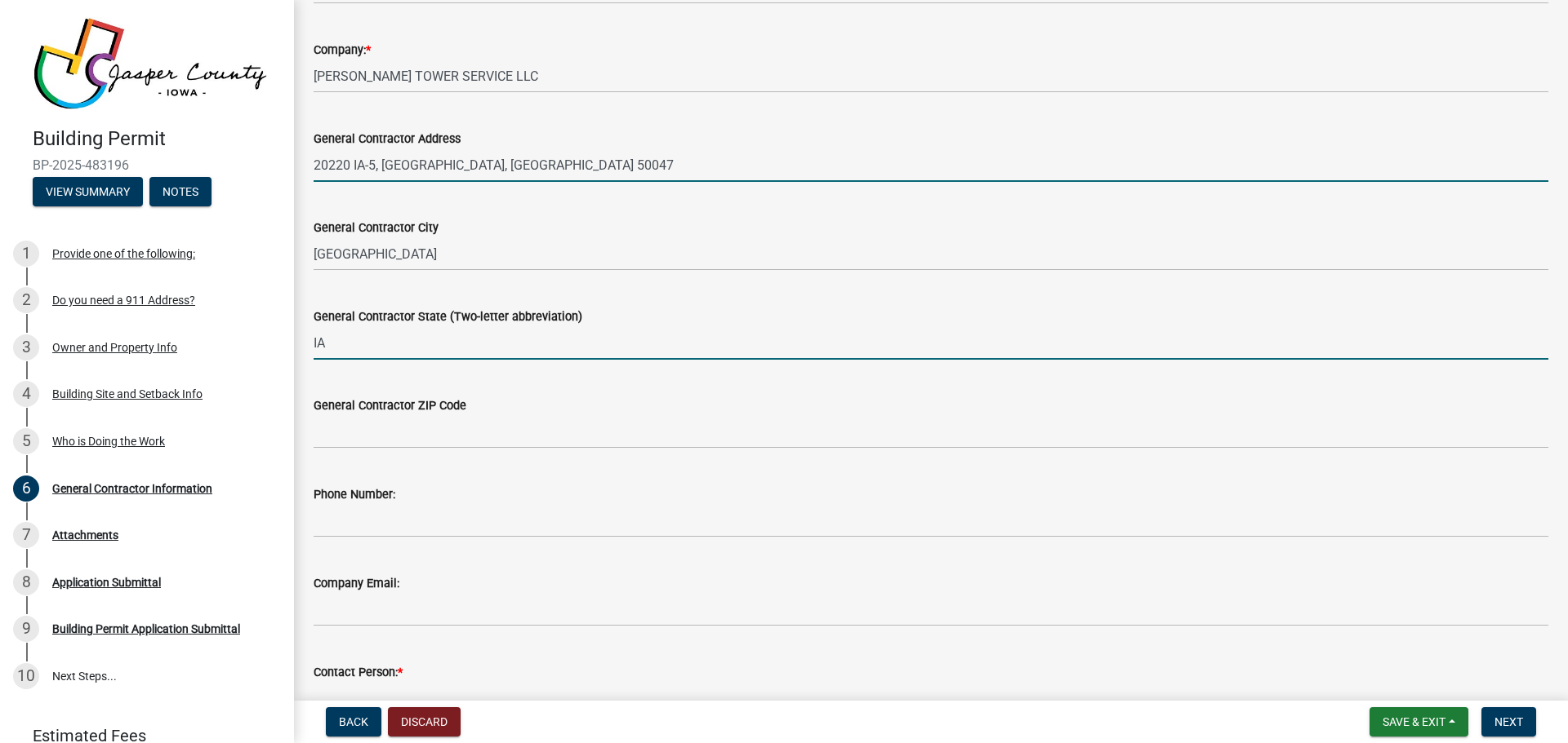
click at [499, 165] on input "20220 IA-5, Carlisle, IA 50047" at bounding box center [931, 165] width 1234 height 33
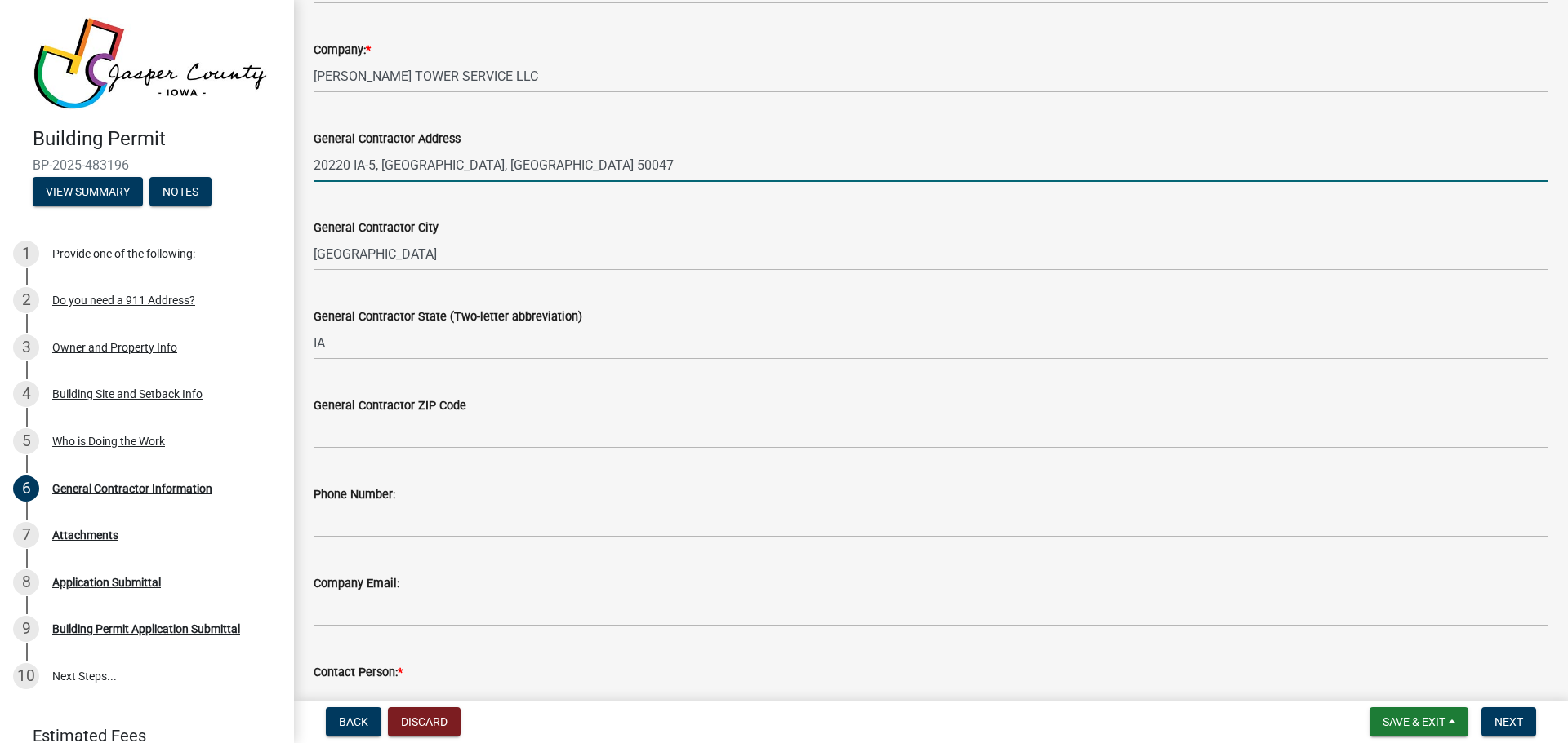
drag, startPoint x: 499, startPoint y: 165, endPoint x: 448, endPoint y: 172, distance: 51.5
click at [448, 172] on input "20220 IA-5, Carlisle, IA 50047" at bounding box center [931, 165] width 1234 height 33
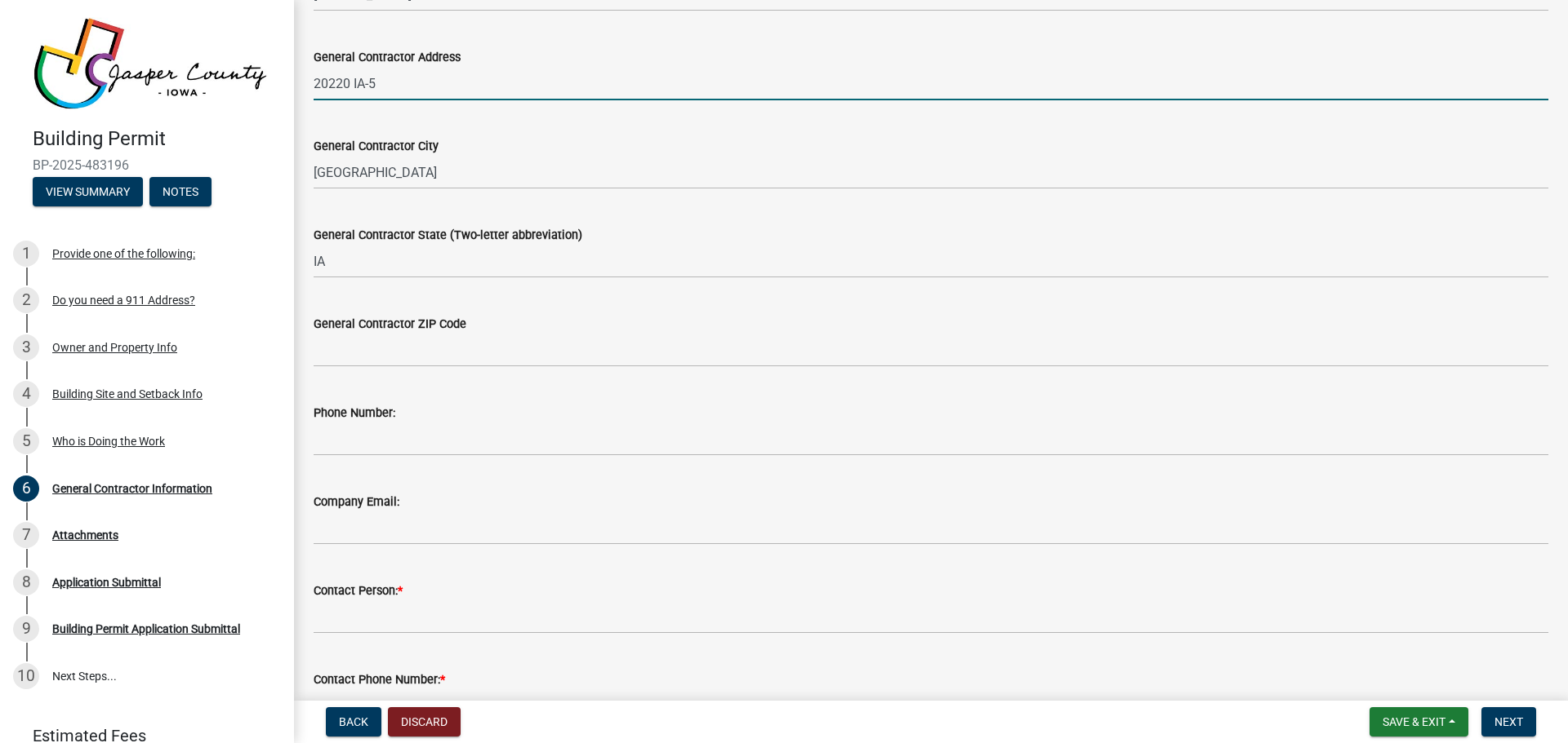
type input "20220 IA-5"
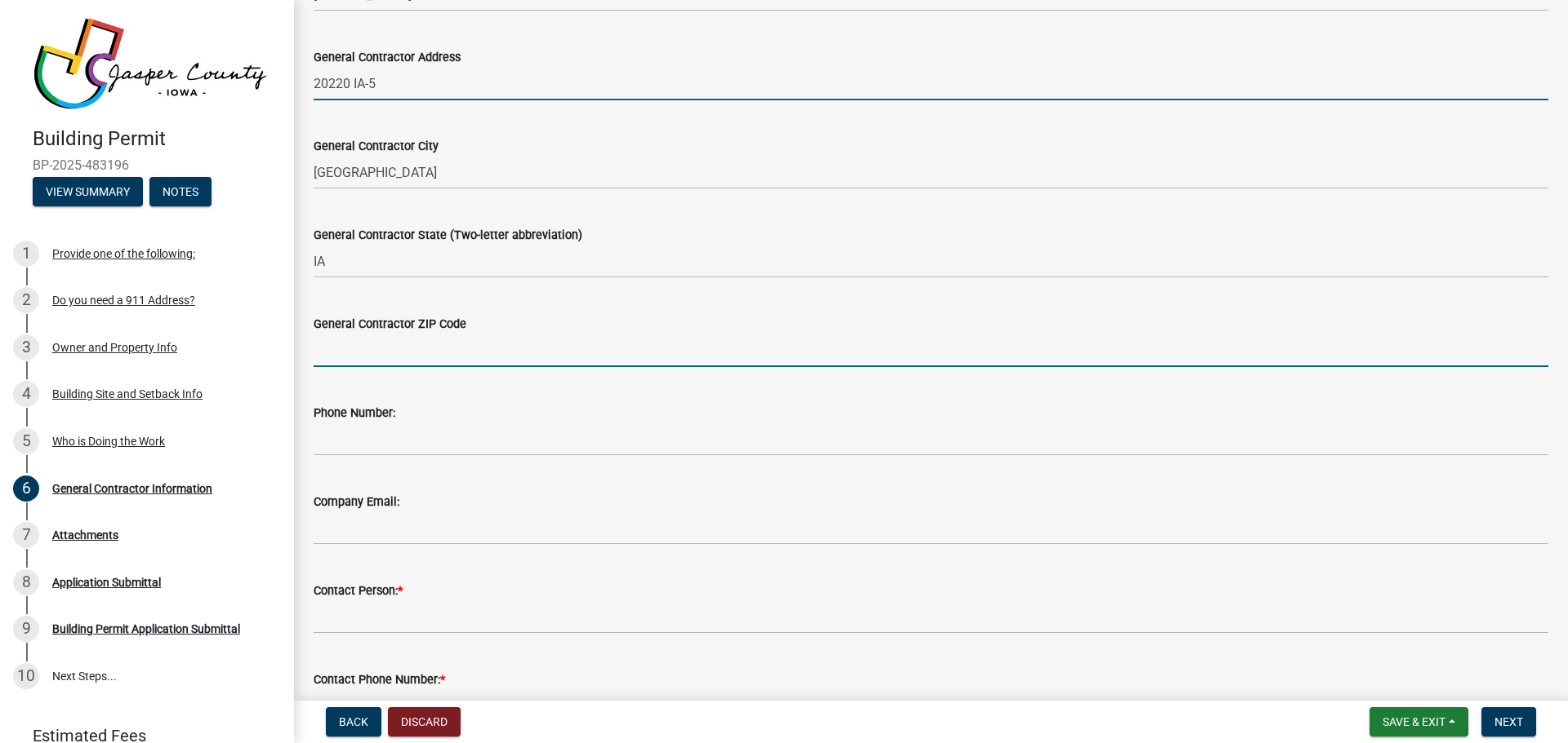
click at [447, 353] on input "General Contractor ZIP Code" at bounding box center [931, 350] width 1234 height 33
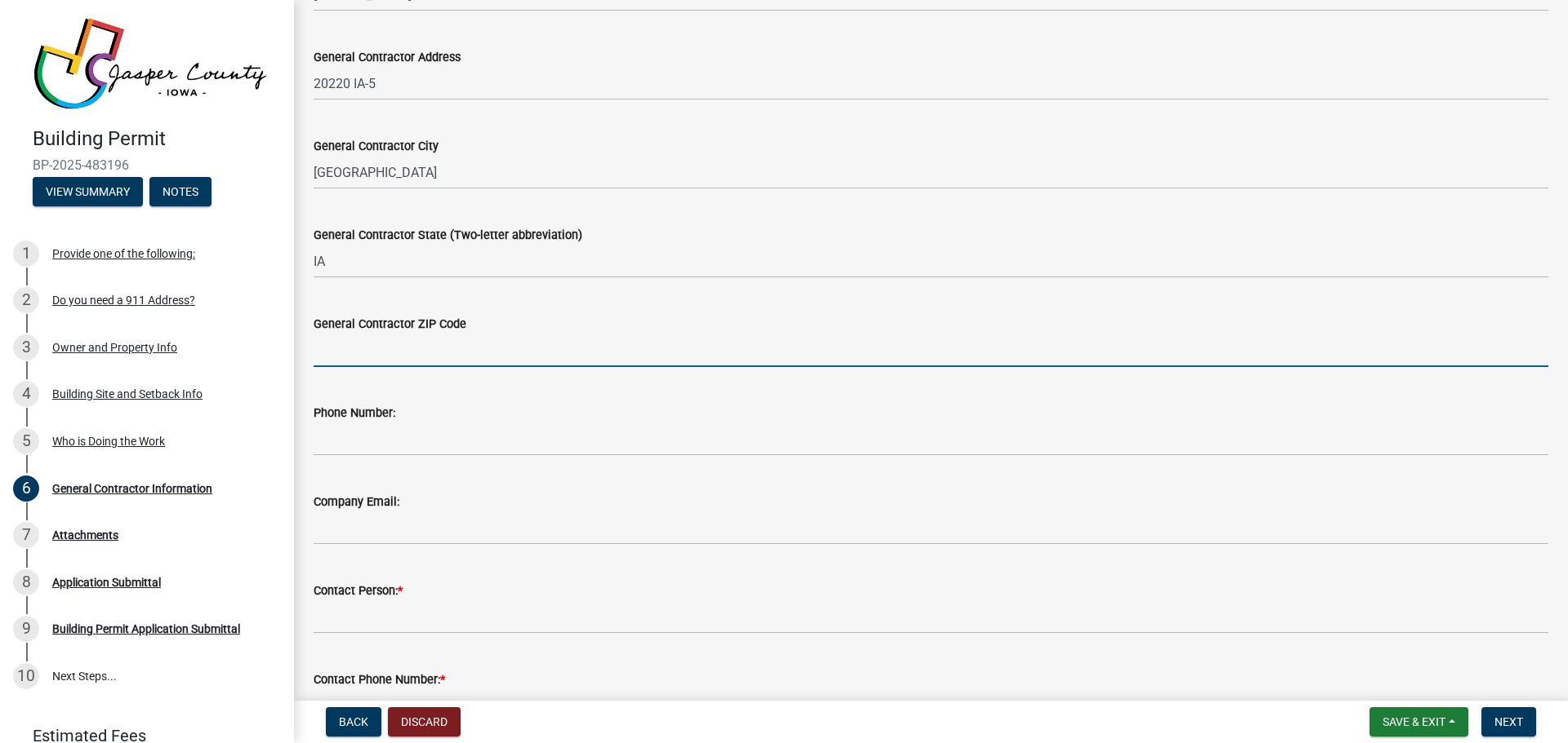
paste input "50047"
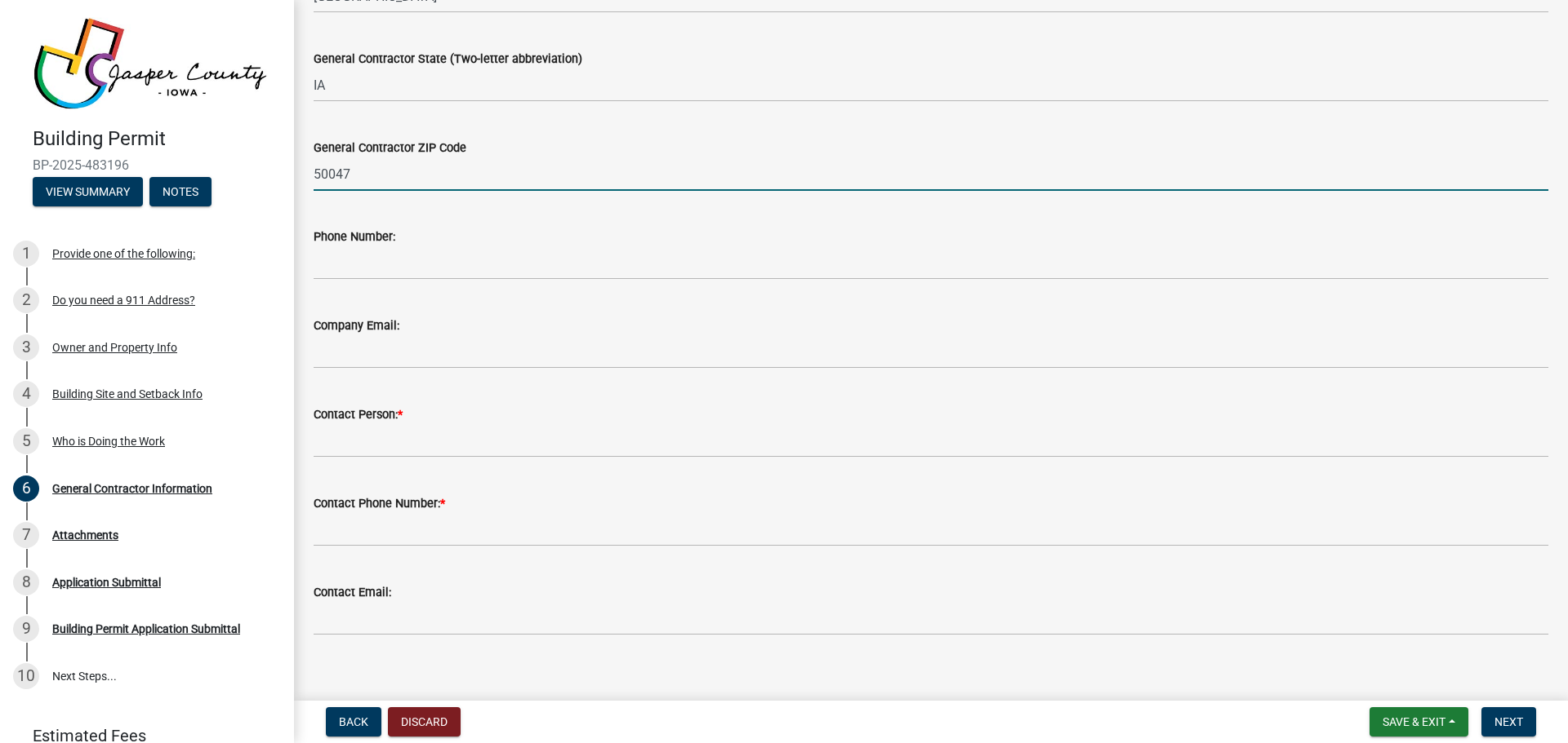
scroll to position [439, 0]
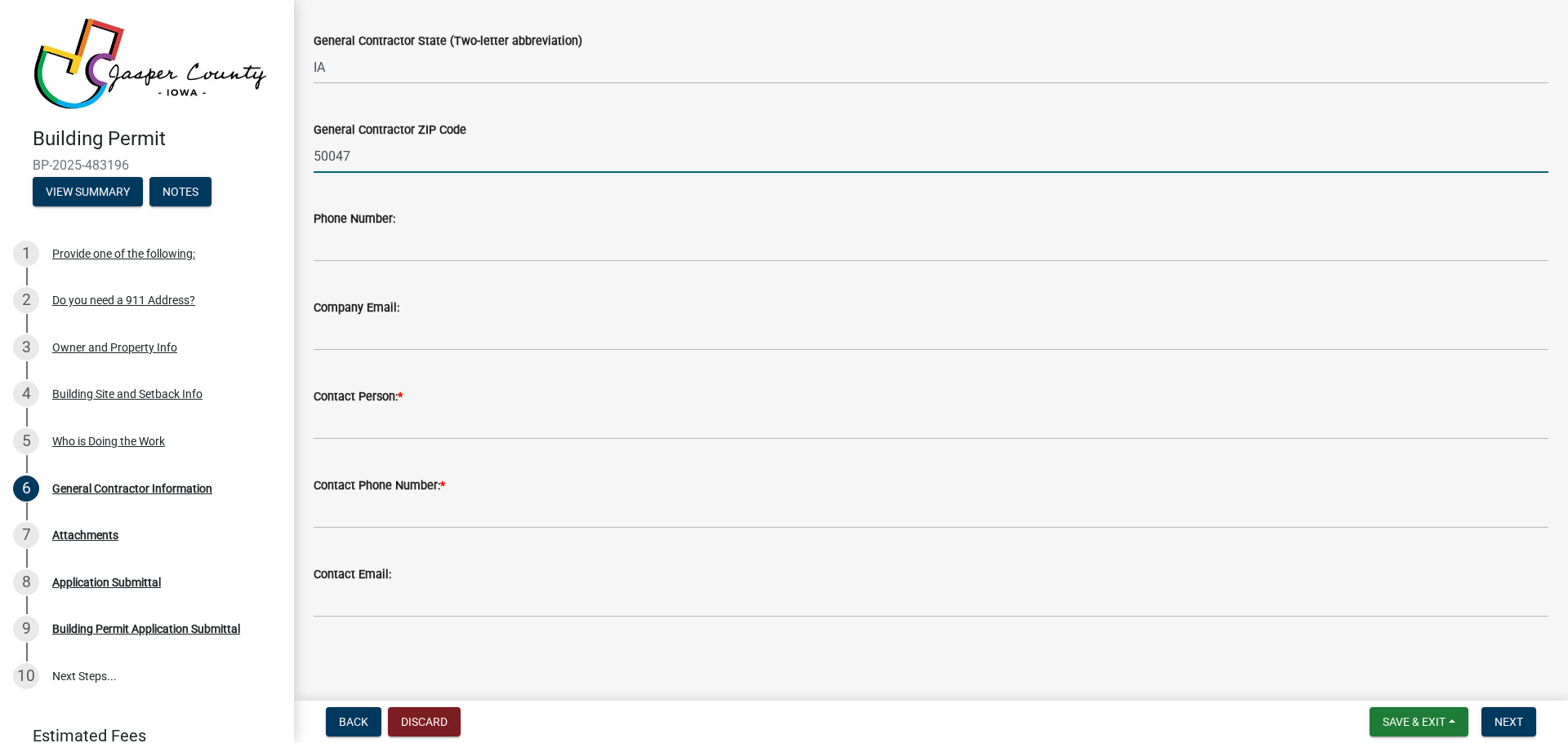
type input "50047"
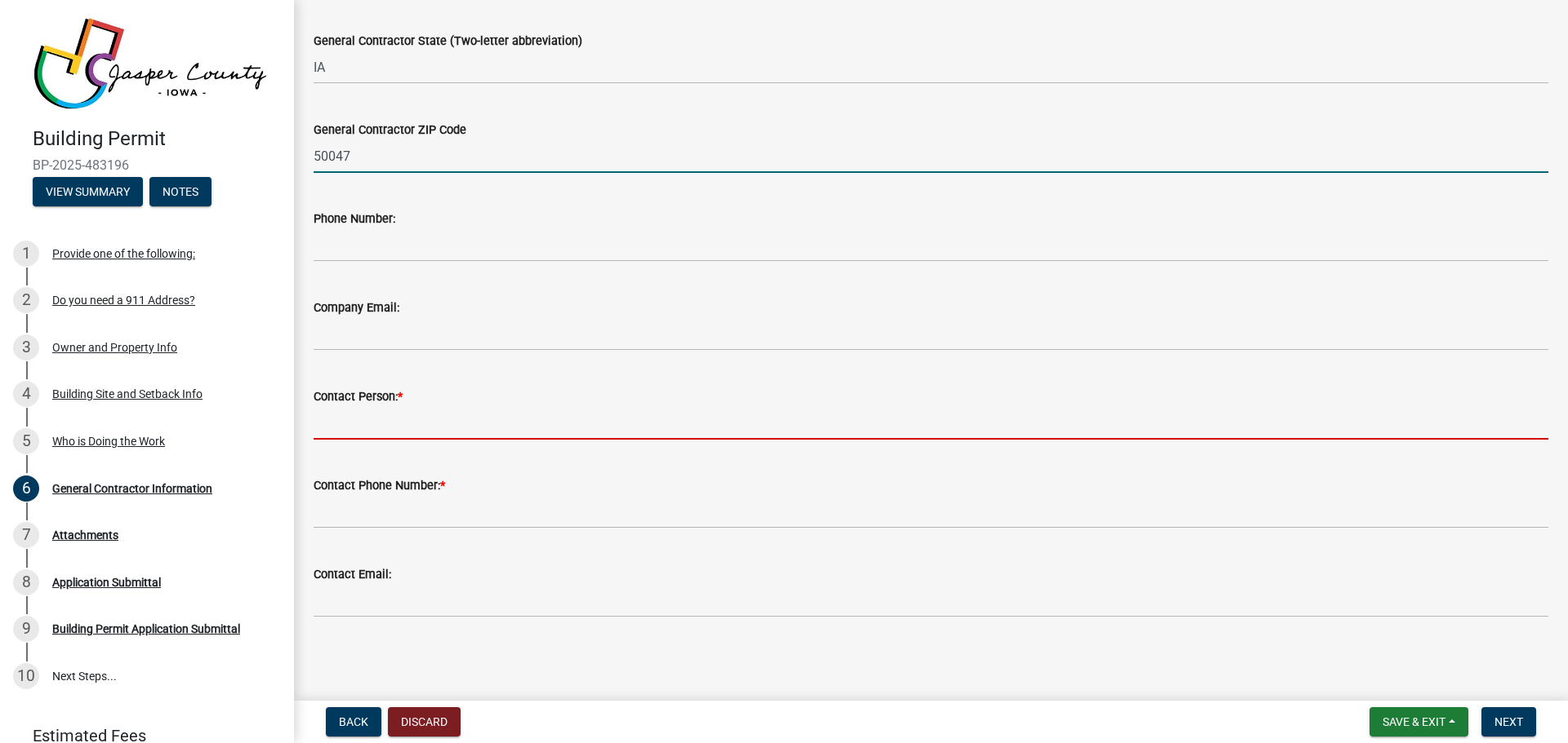
click at [420, 425] on input "Contact Person: *" at bounding box center [931, 423] width 1234 height 33
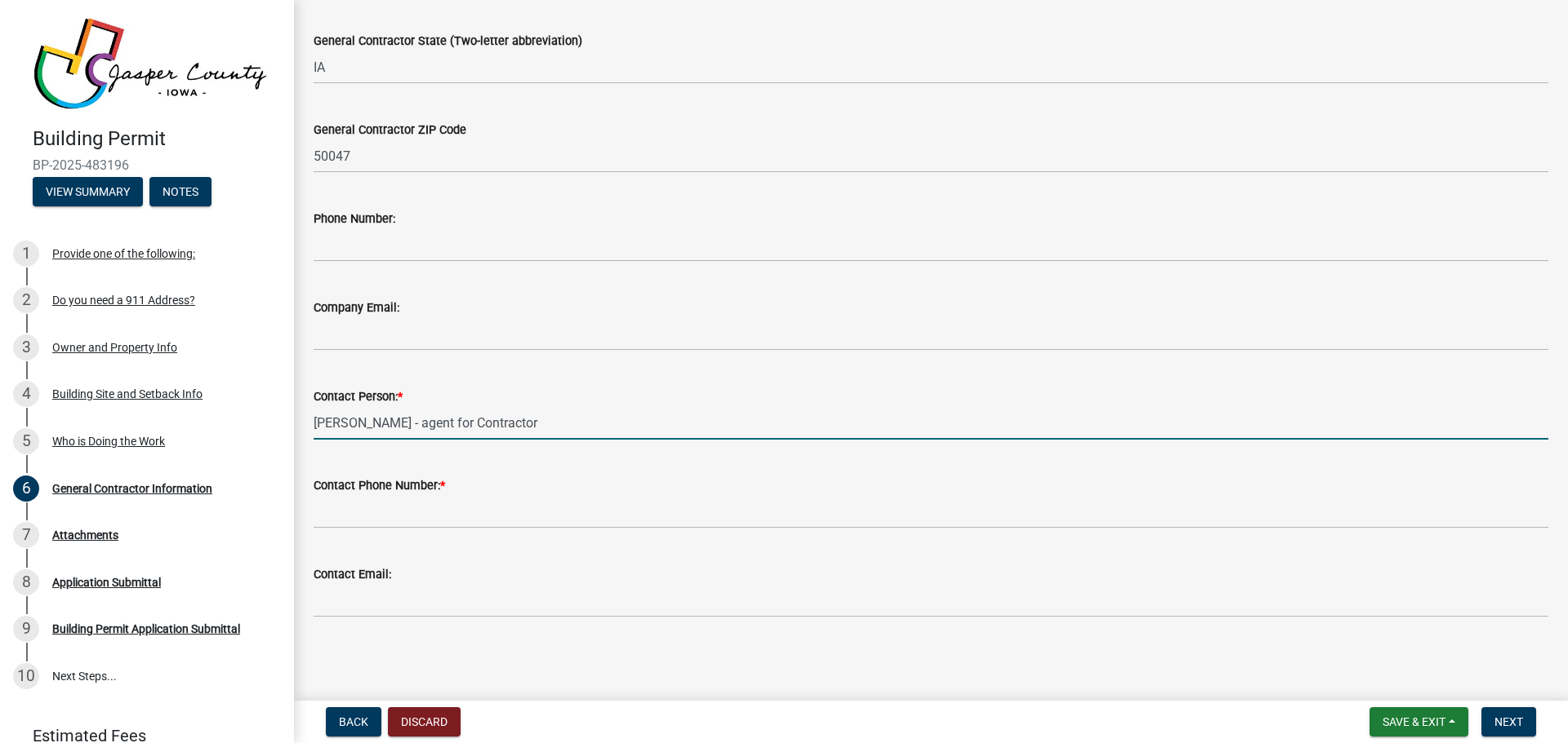
type input "Briana Fontana - agent for Contractor"
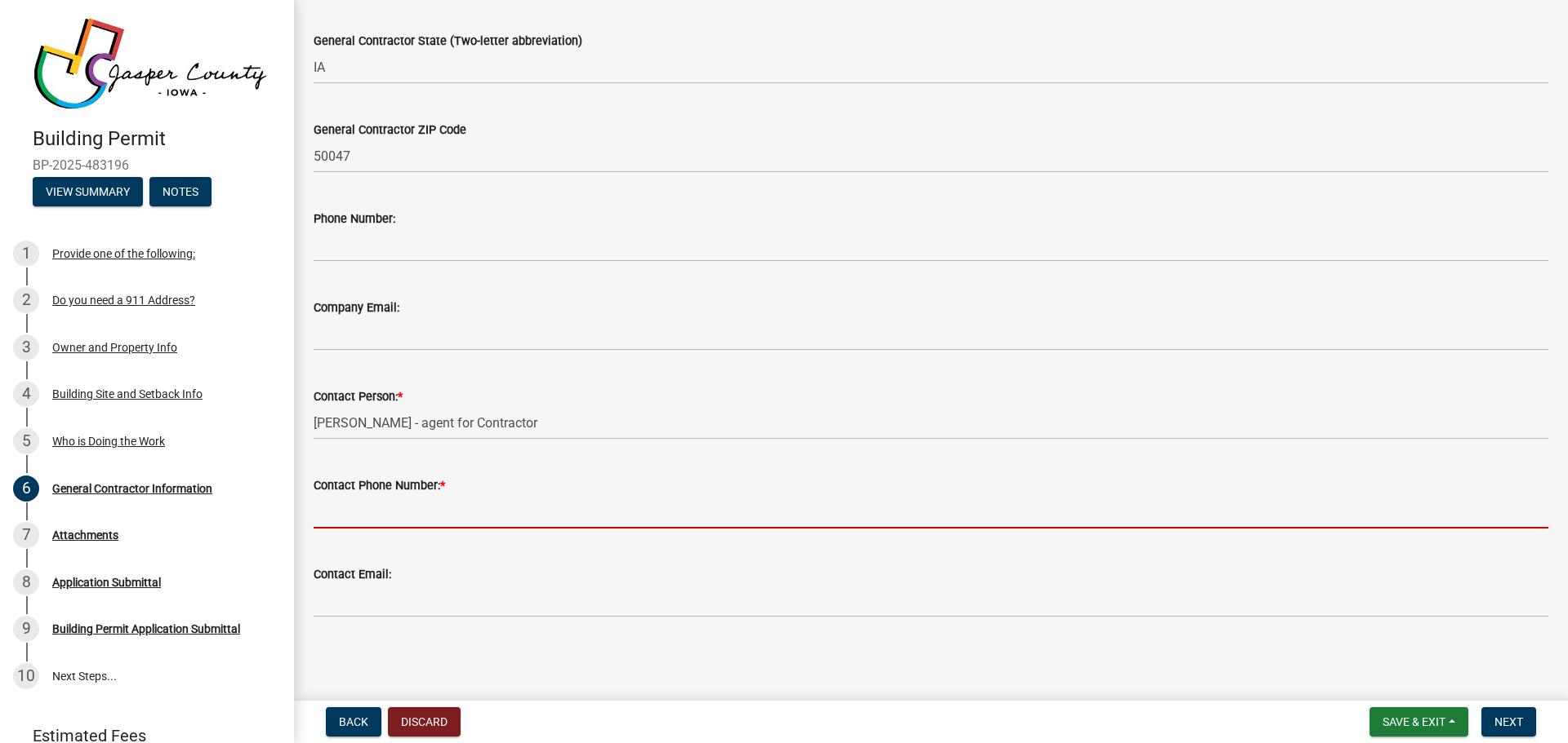
click at [473, 513] on input "Contact Phone Number: *" at bounding box center [931, 512] width 1234 height 33
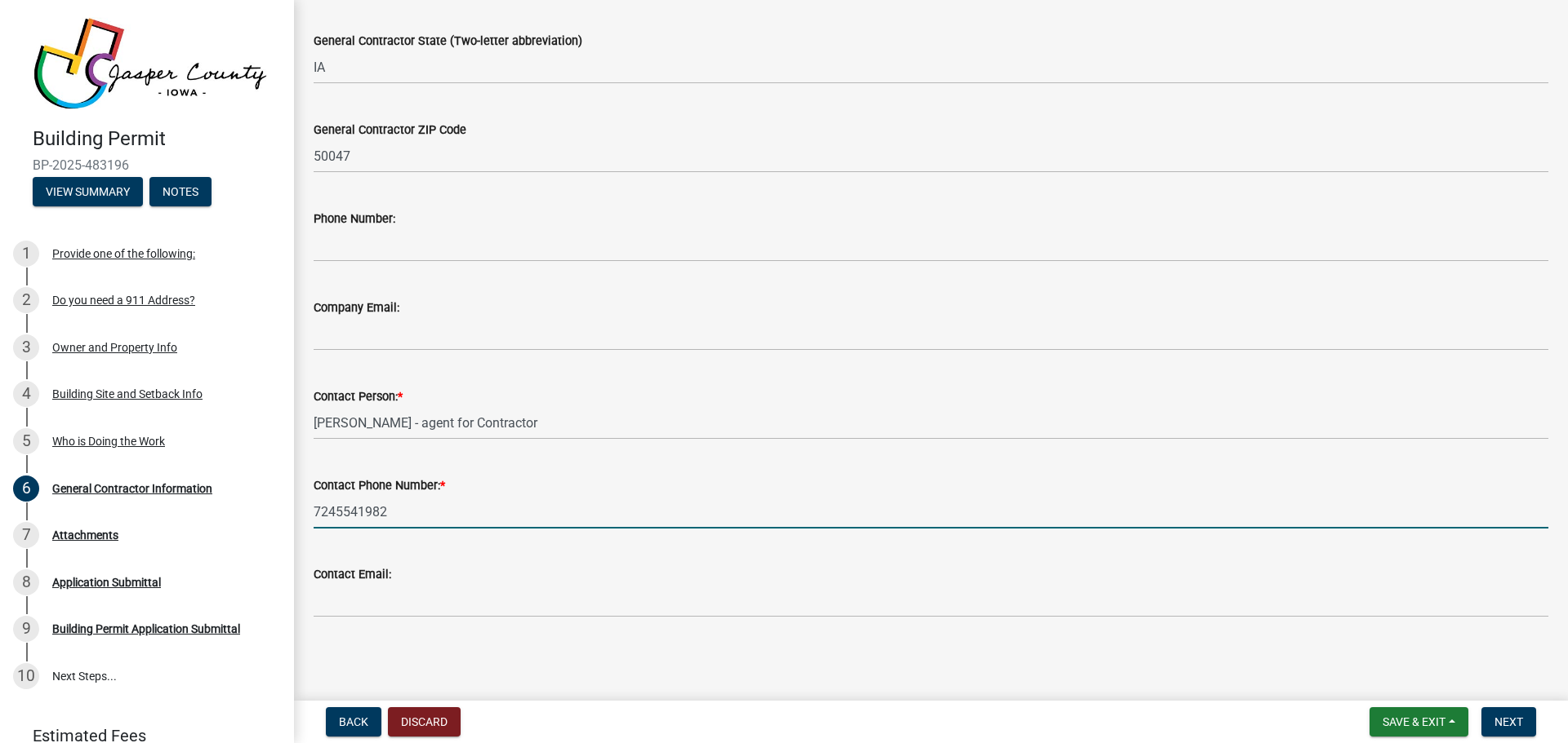
type input "7245541982"
click at [351, 643] on div "General Contractor Information share Share State Contractor's Registration Comp…" at bounding box center [931, 112] width 1259 height 1065
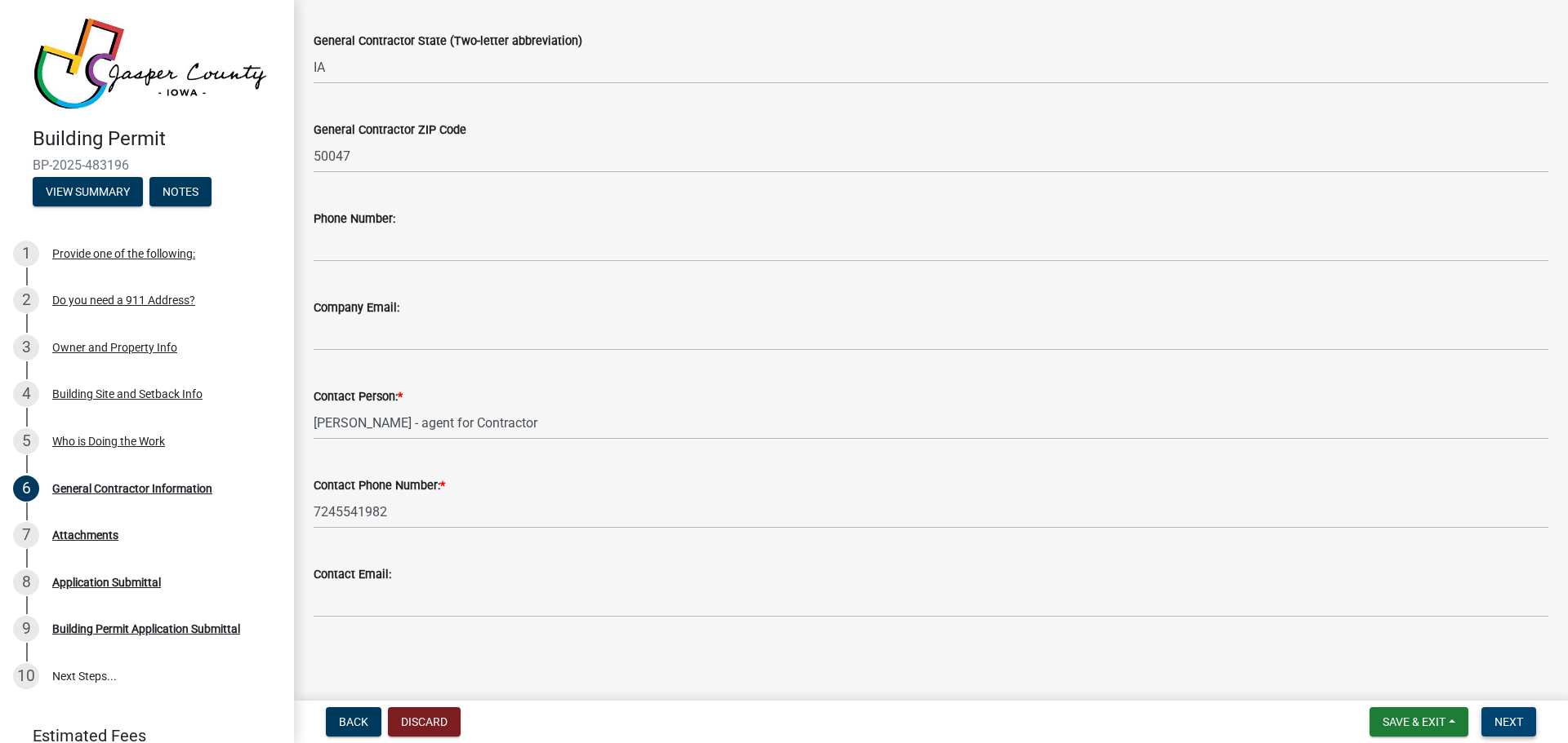
click at [1503, 715] on span "Next" at bounding box center [1508, 722] width 29 height 13
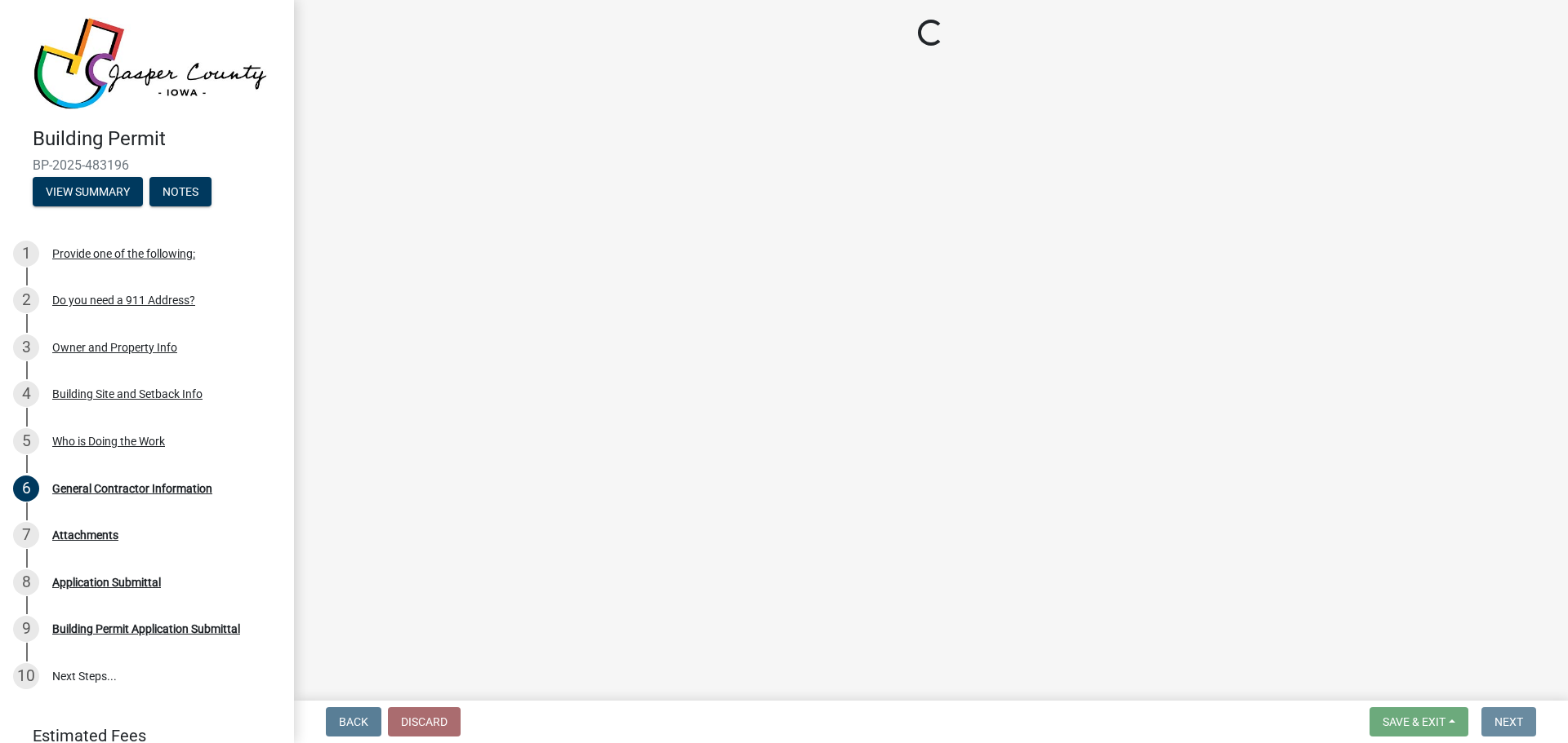
scroll to position [0, 0]
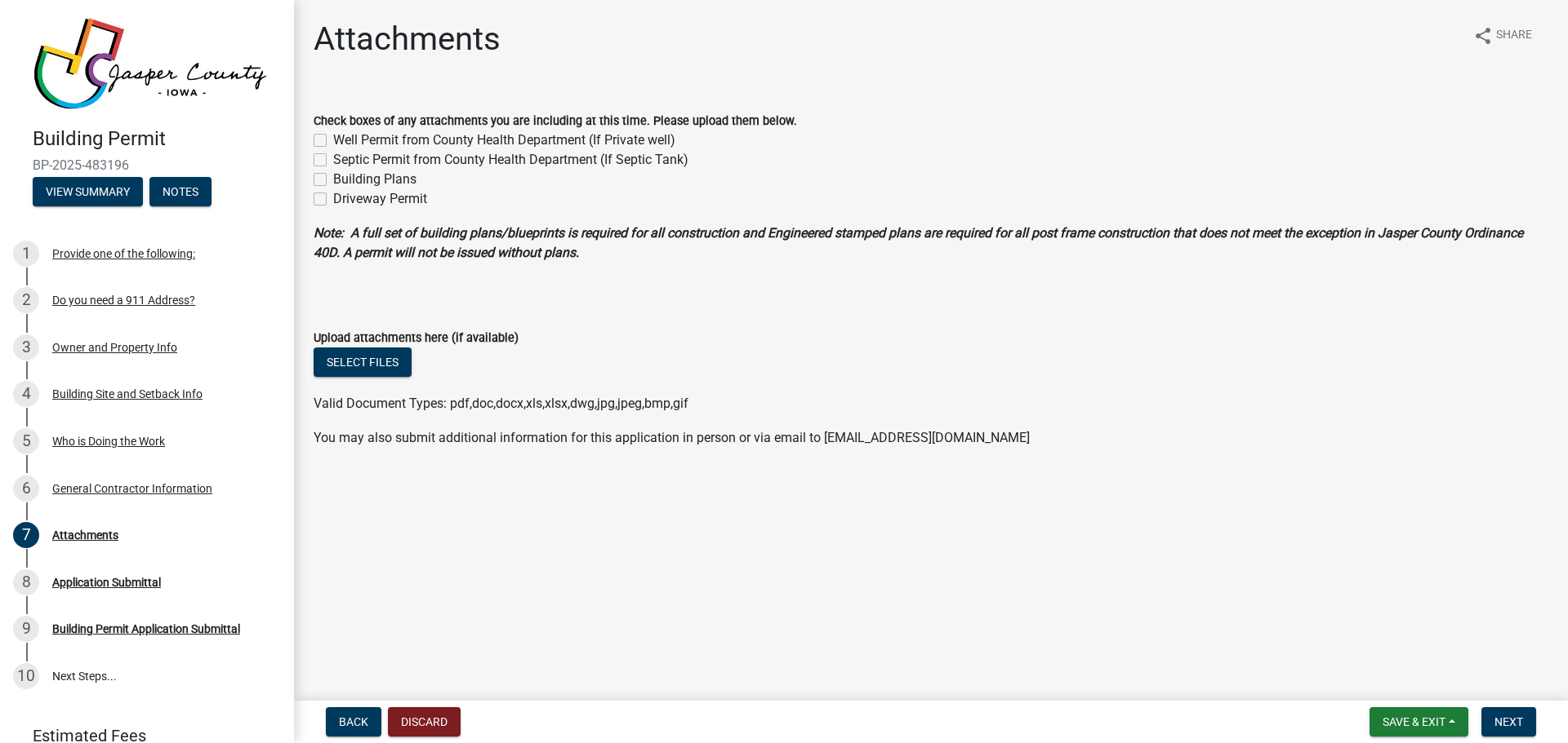
click at [360, 175] on label "Building Plans" at bounding box center [374, 179] width 83 height 19
click at [344, 175] on input "Building Plans" at bounding box center [339, 175] width 11 height 11
checkbox input "true"
checkbox input "false"
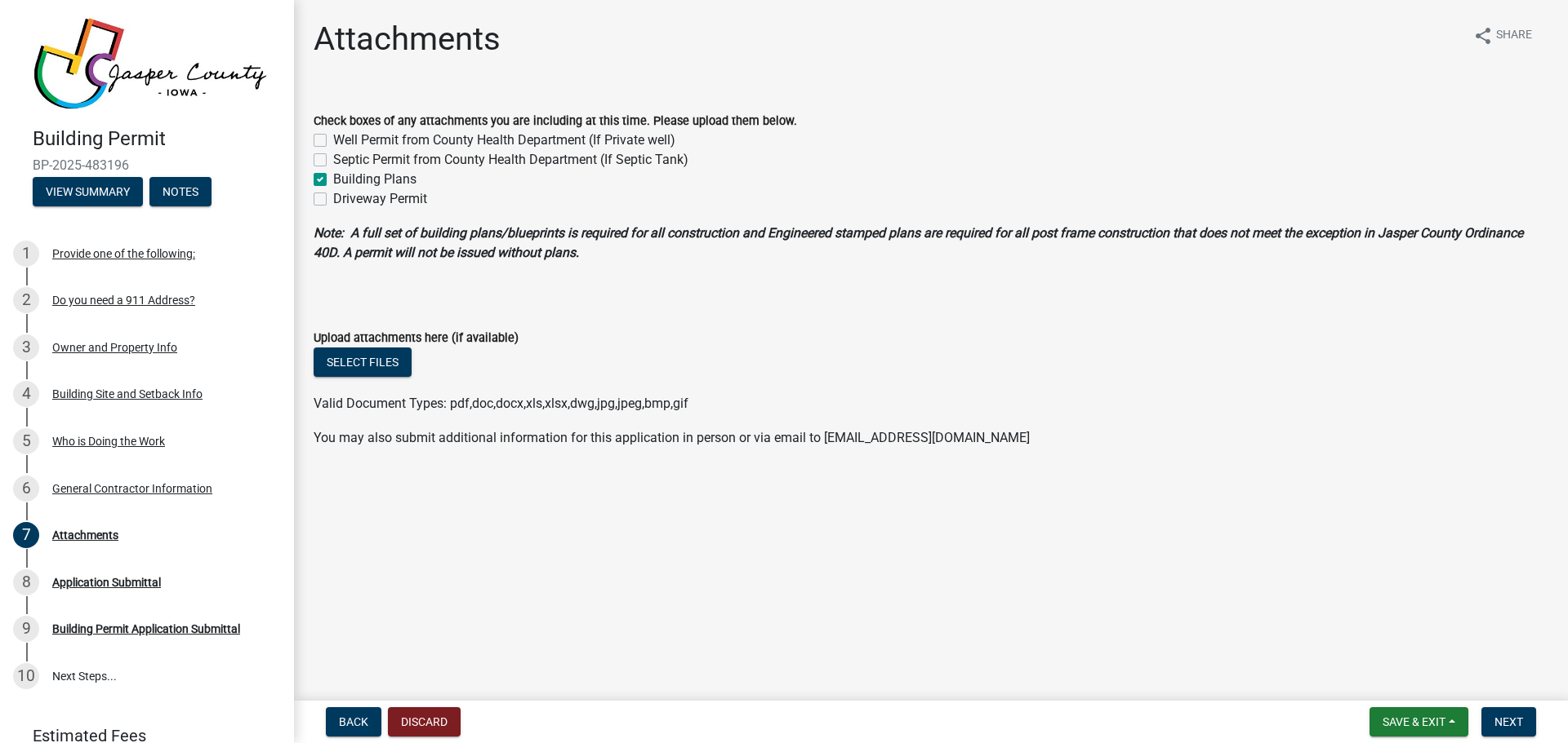
checkbox input "true"
checkbox input "false"
click at [357, 367] on button "Select files" at bounding box center [362, 362] width 98 height 29
click at [909, 341] on div "Upload attachments here (if available)" at bounding box center [931, 337] width 1234 height 19
click at [1520, 712] on button "Next" at bounding box center [1508, 722] width 54 height 29
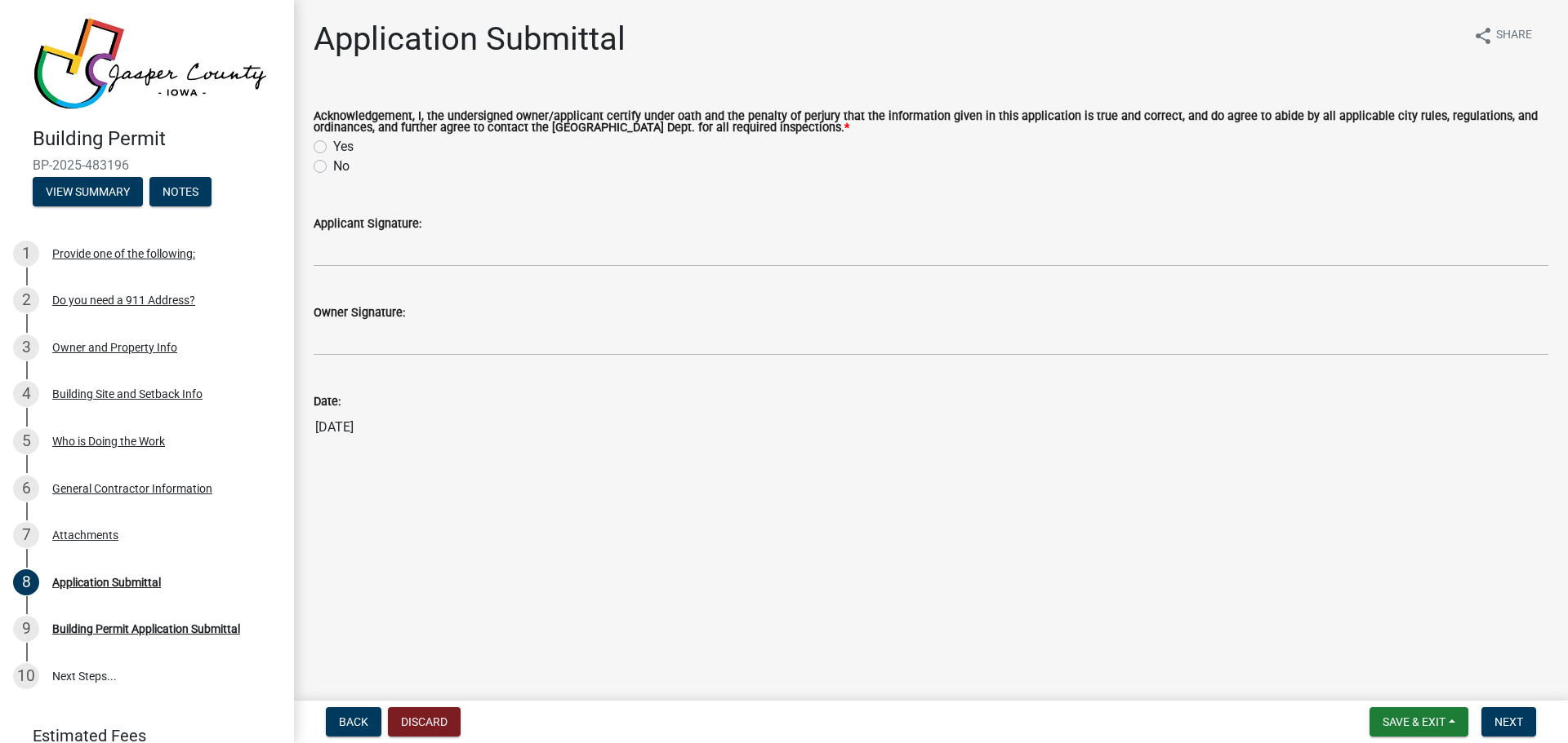
click at [339, 146] on label "Yes" at bounding box center [343, 147] width 20 height 19
click at [339, 146] on input "Yes" at bounding box center [339, 143] width 11 height 11
radio input "true"
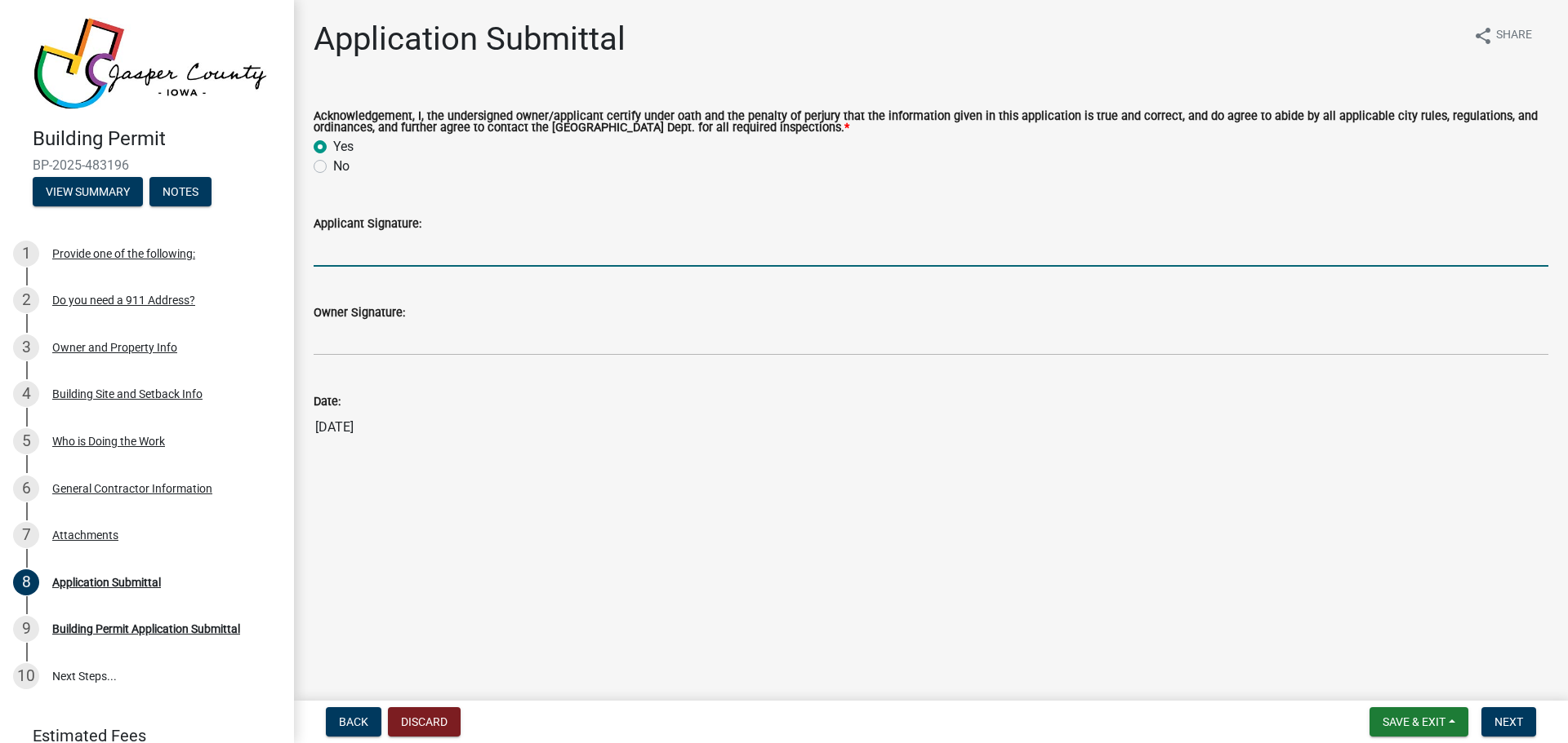
click at [420, 245] on input "Applicant Signature:" at bounding box center [931, 250] width 1234 height 33
type input "Briana Fontana on behalf of Crown Castle USA INC agent Verizon Wireless"
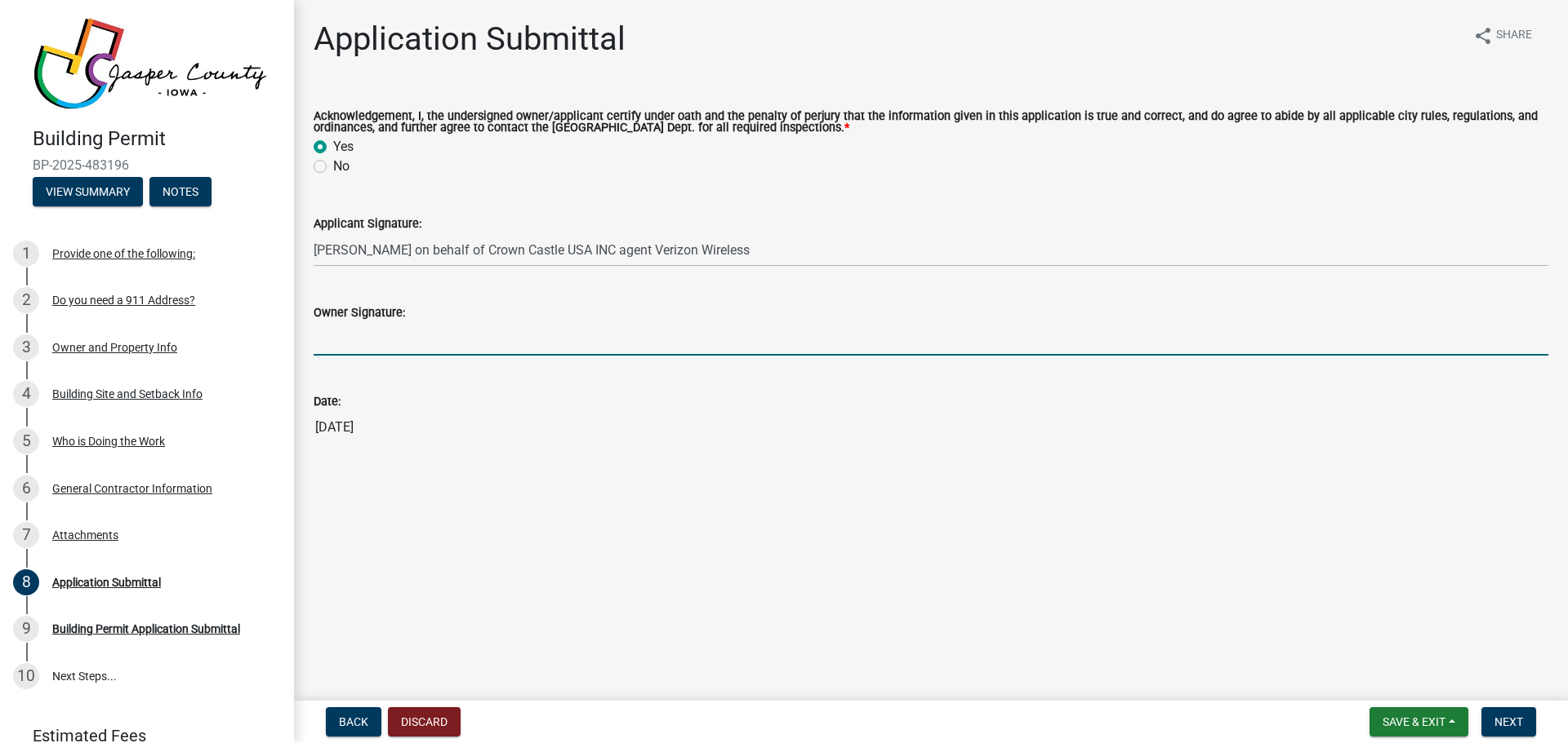
click at [390, 341] on input "Owner Signature:" at bounding box center [931, 339] width 1234 height 33
click at [478, 412] on input "09/24/2025" at bounding box center [931, 427] width 1234 height 32
drag, startPoint x: 637, startPoint y: 342, endPoint x: 402, endPoint y: 359, distance: 235.6
click at [402, 359] on wm-data-entity-input "Owner Signature: Briana Fontana on behalf of Crown Castle USA INC" at bounding box center [931, 324] width 1234 height 88
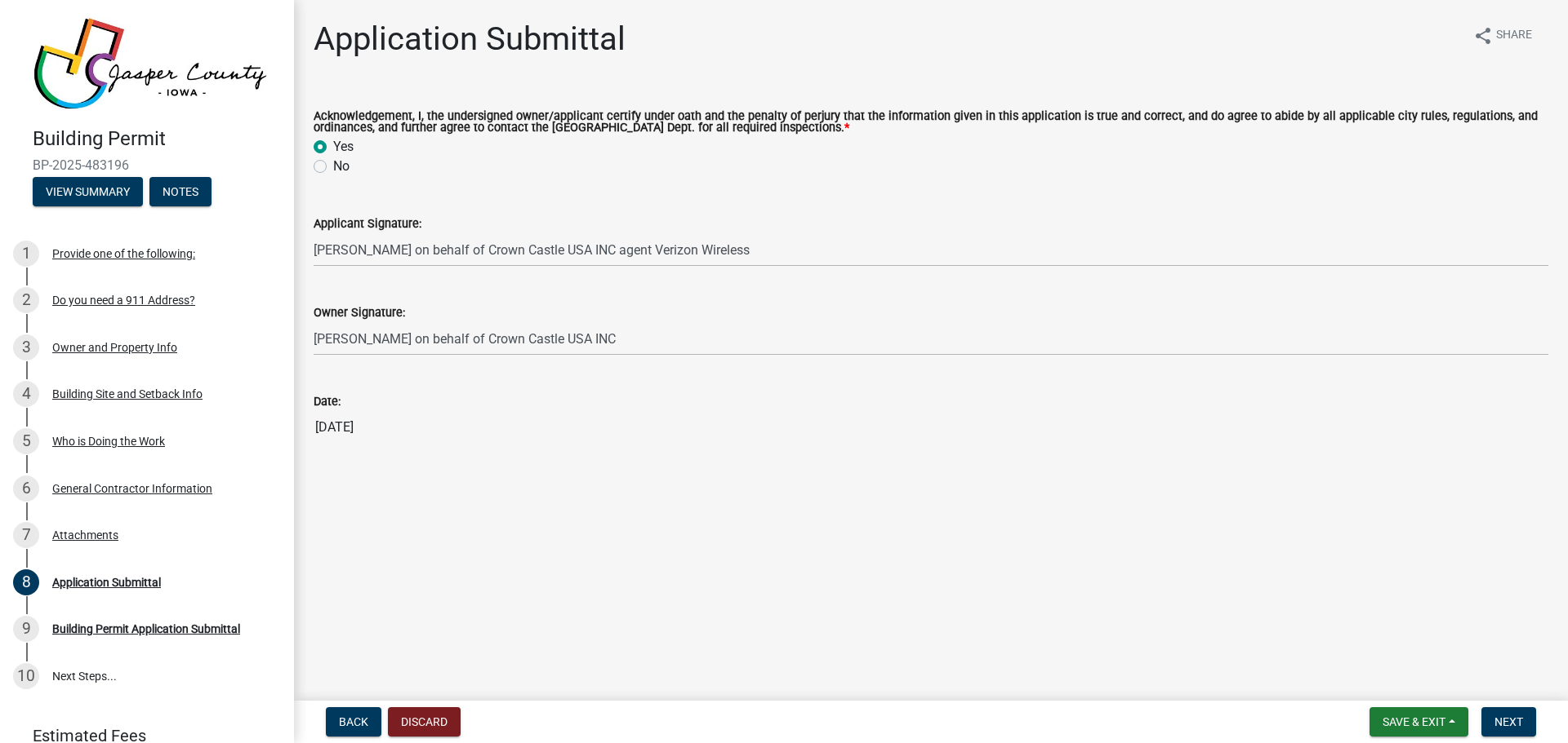
click at [494, 408] on div "Date:" at bounding box center [931, 401] width 1234 height 19
click at [712, 322] on div "Owner Signature:" at bounding box center [931, 312] width 1234 height 19
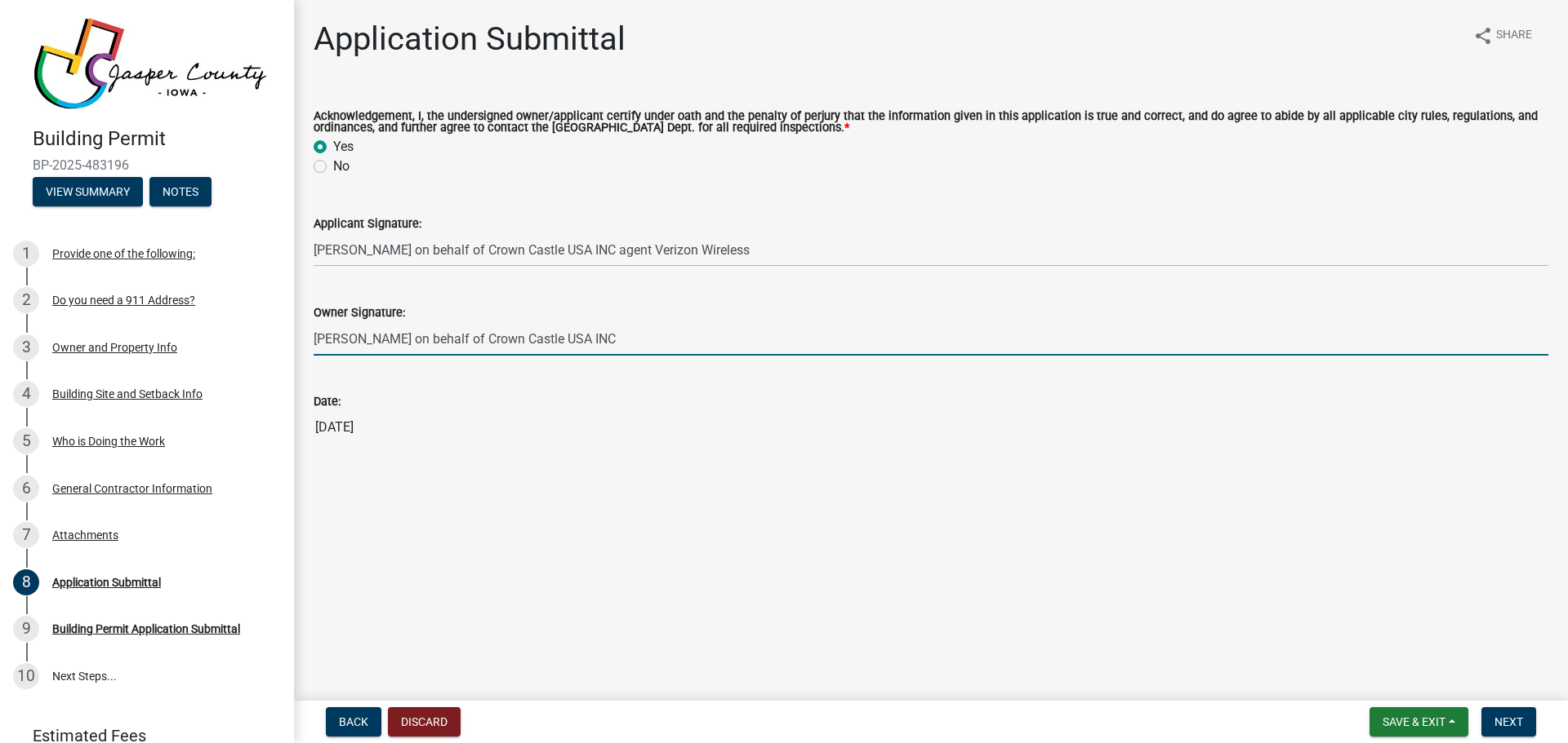
click at [694, 334] on input "Briana Fontana on behalf of Crown Castle USA INC" at bounding box center [931, 339] width 1234 height 33
type input "Briana Fontana on behalf of Crown Castle USA INC - tower owner"
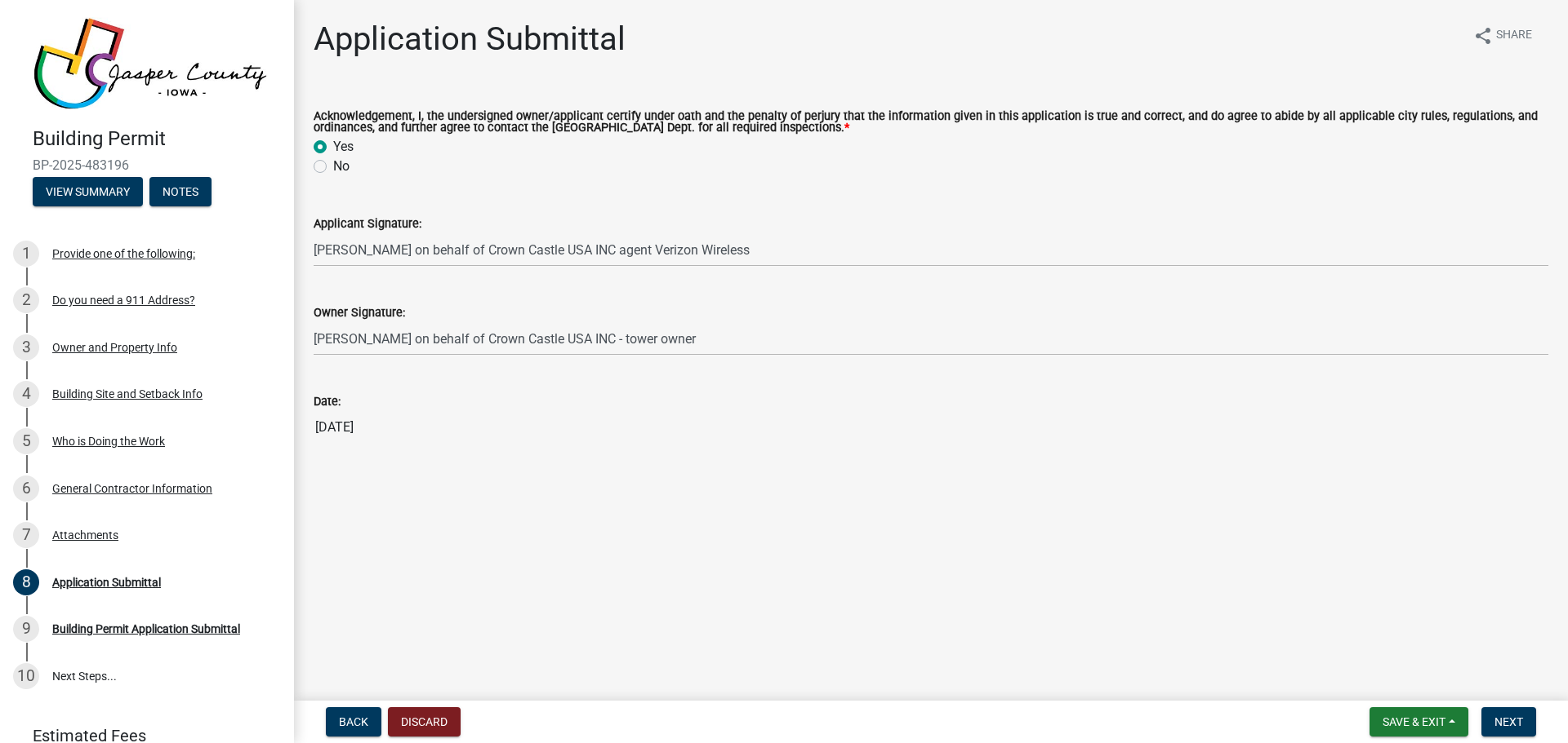
click at [555, 492] on main "Application Submittal share Share Acknowledgement, I, the undersigned owner/app…" at bounding box center [931, 347] width 1274 height 694
click at [1516, 722] on span "Next" at bounding box center [1508, 722] width 29 height 13
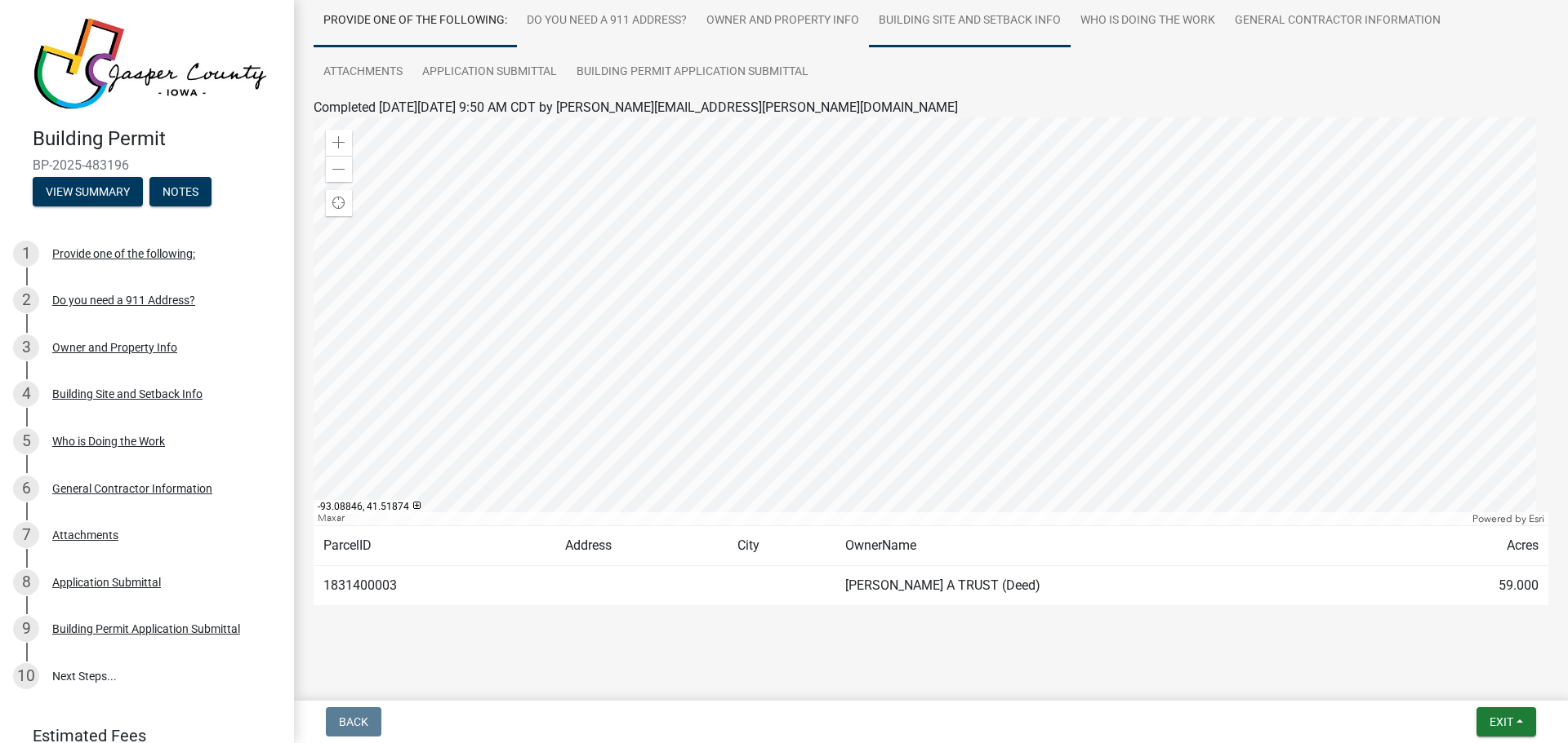
scroll to position [136, 0]
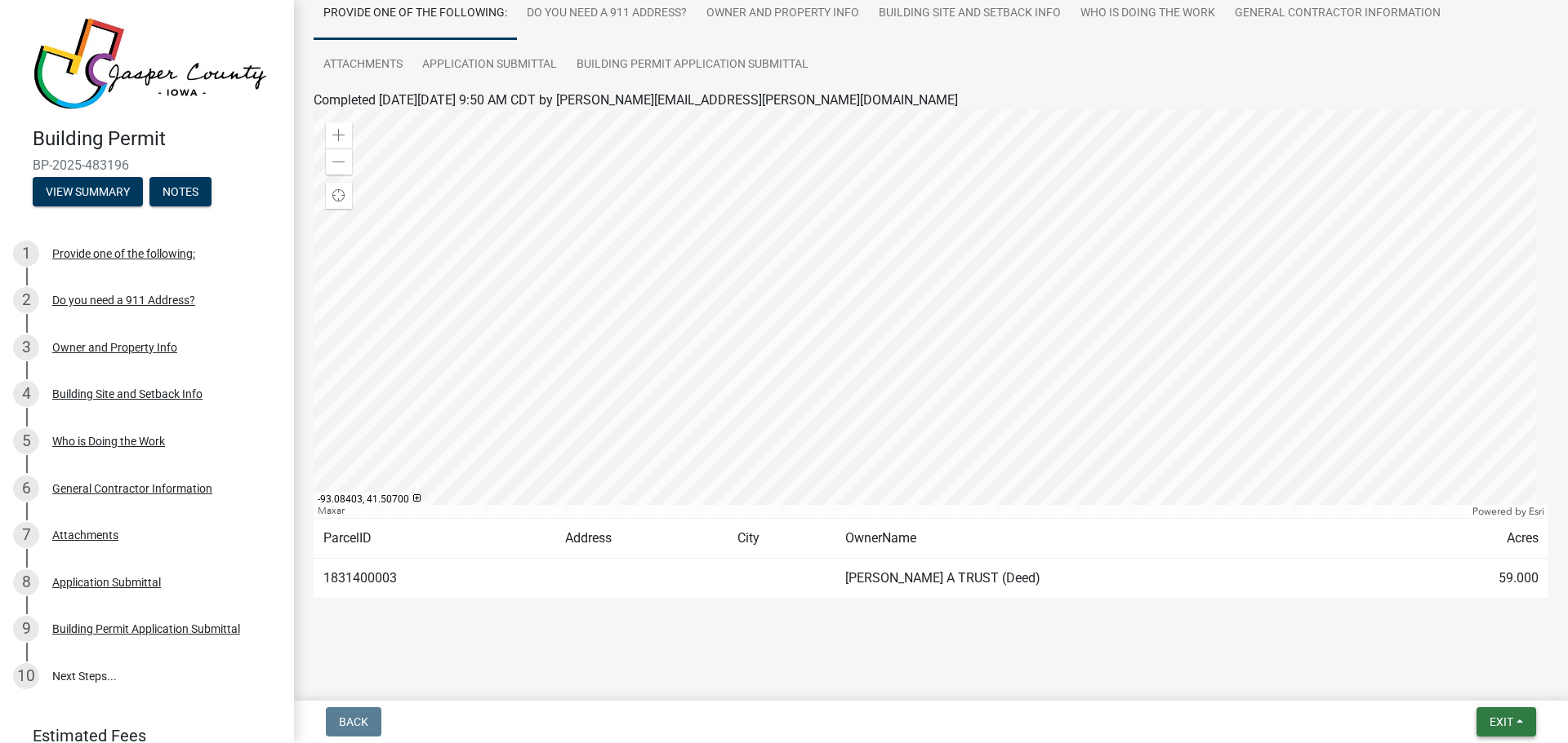
click at [1497, 725] on span "Exit" at bounding box center [1502, 722] width 24 height 13
click at [1463, 678] on button "Save & Exit" at bounding box center [1470, 679] width 131 height 39
